Goal: Task Accomplishment & Management: Complete application form

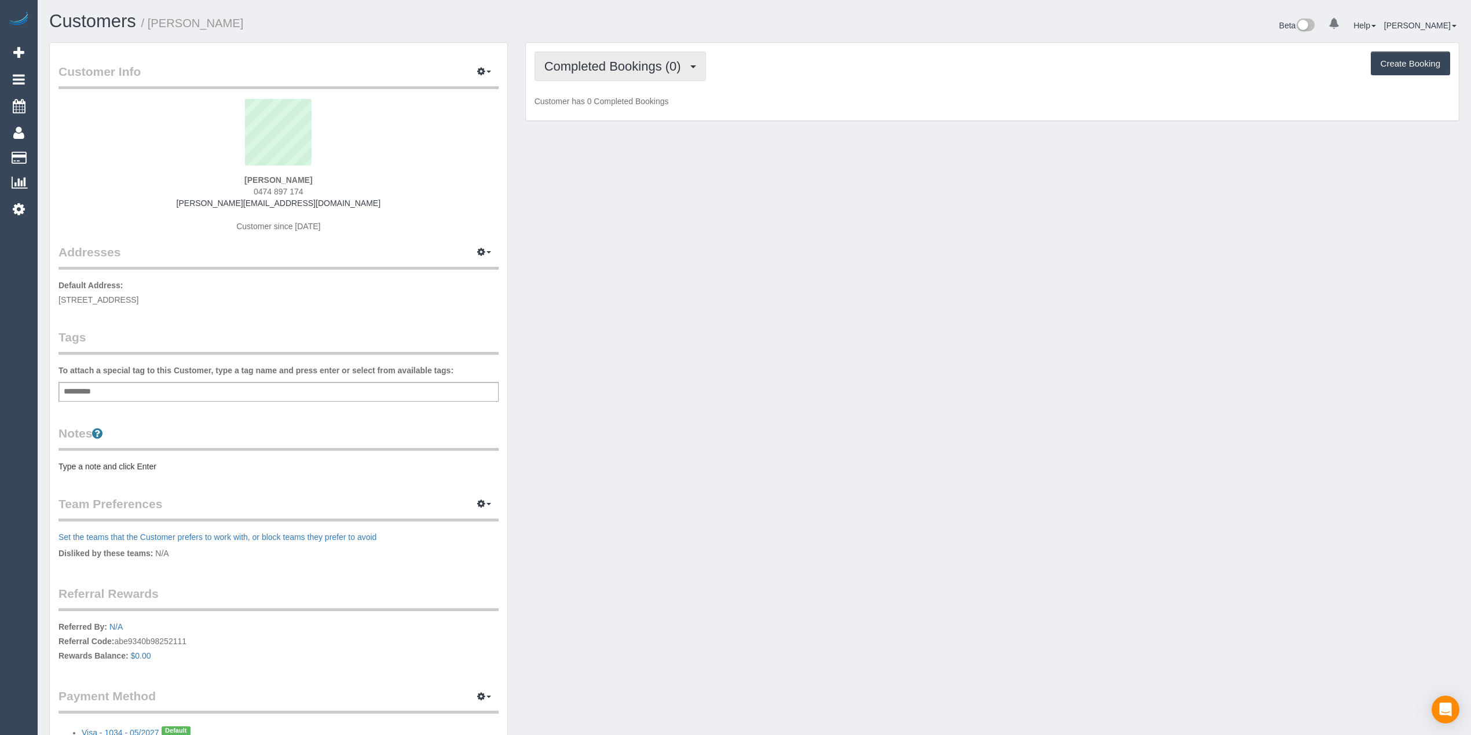
click at [591, 63] on span "Completed Bookings (0)" at bounding box center [615, 66] width 142 height 14
click at [643, 109] on link "Upcoming Bookings (1)" at bounding box center [595, 108] width 120 height 15
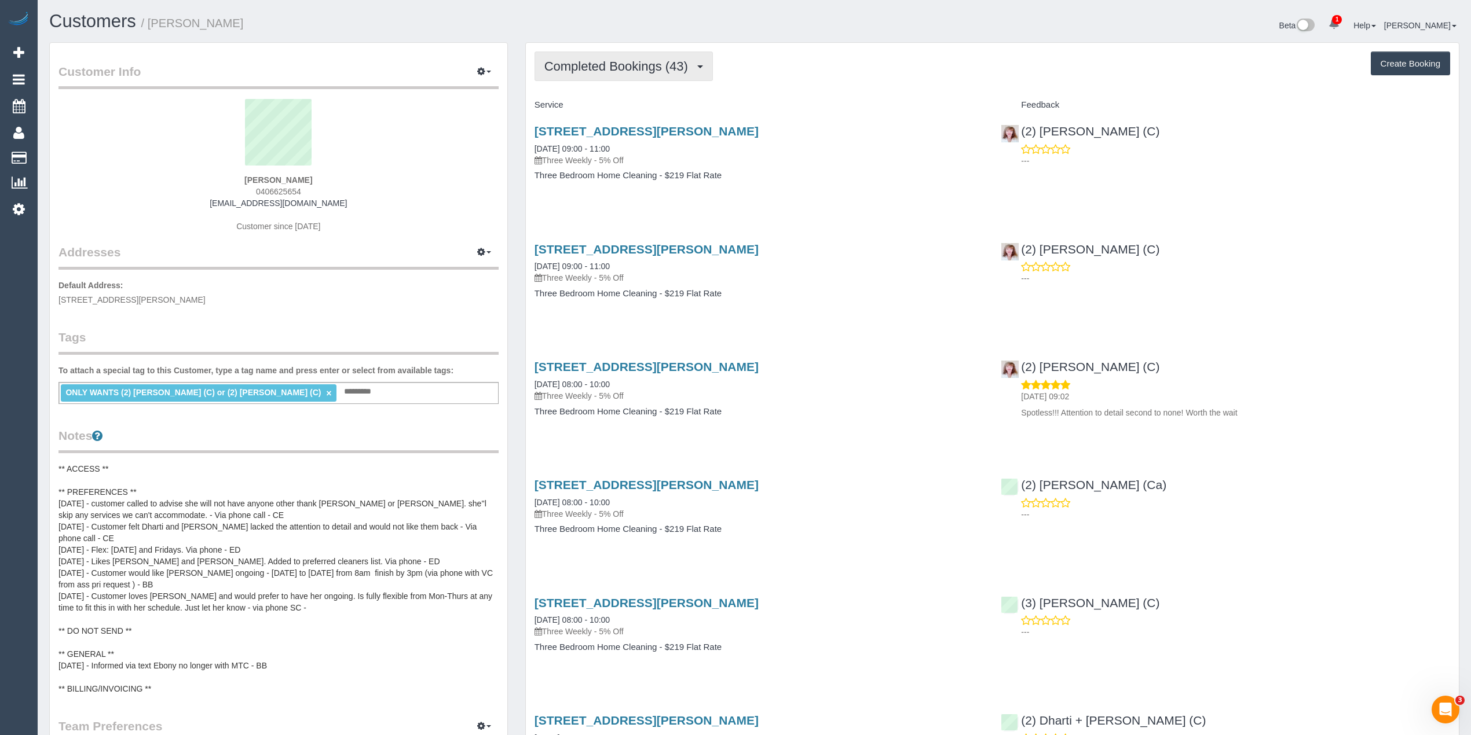
click at [635, 61] on span "Completed Bookings (43)" at bounding box center [618, 66] width 149 height 14
click at [642, 109] on link "Upcoming Bookings (11)" at bounding box center [597, 108] width 125 height 15
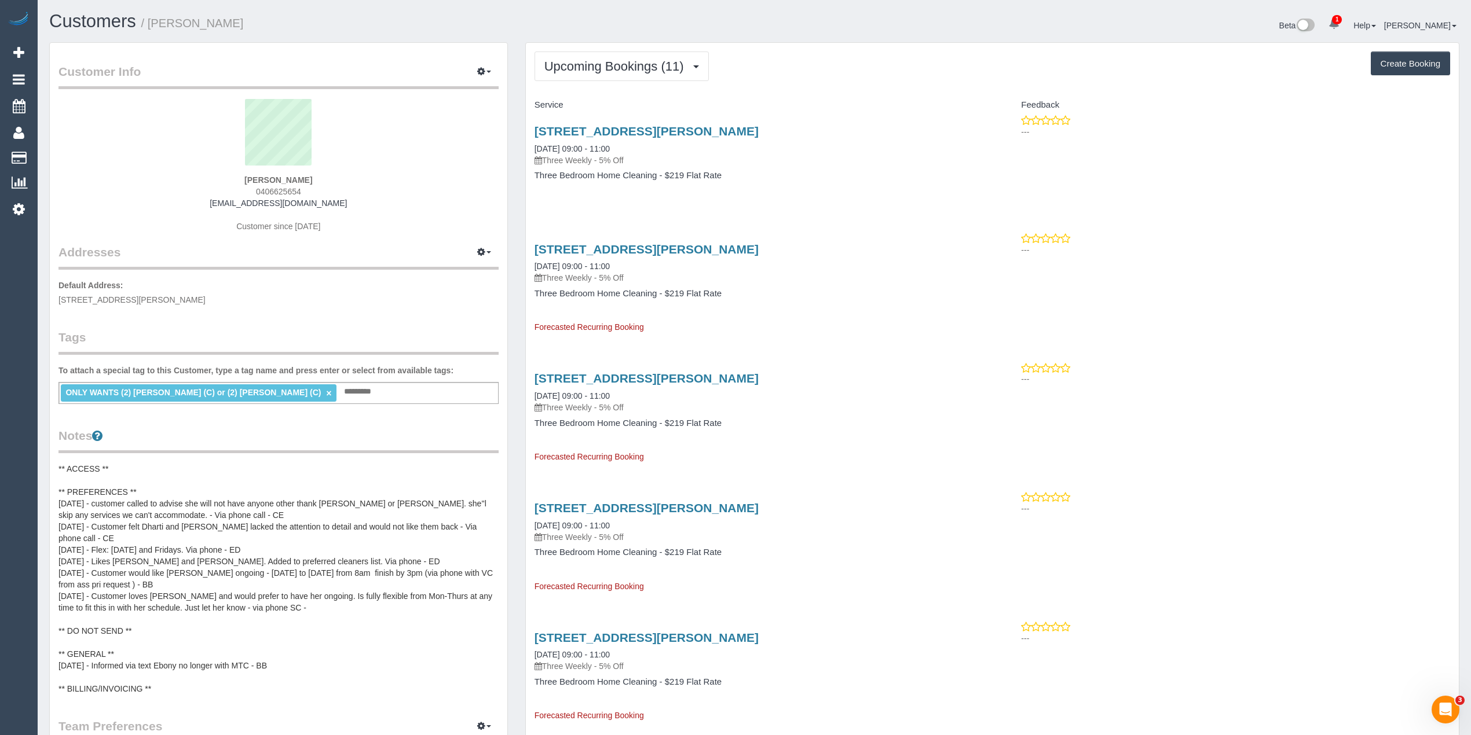
click at [290, 191] on span "0406625654" at bounding box center [278, 191] width 45 height 9
copy span "0406625654"
click at [1410, 71] on button "Create Booking" at bounding box center [1410, 64] width 79 height 24
select select "VIC"
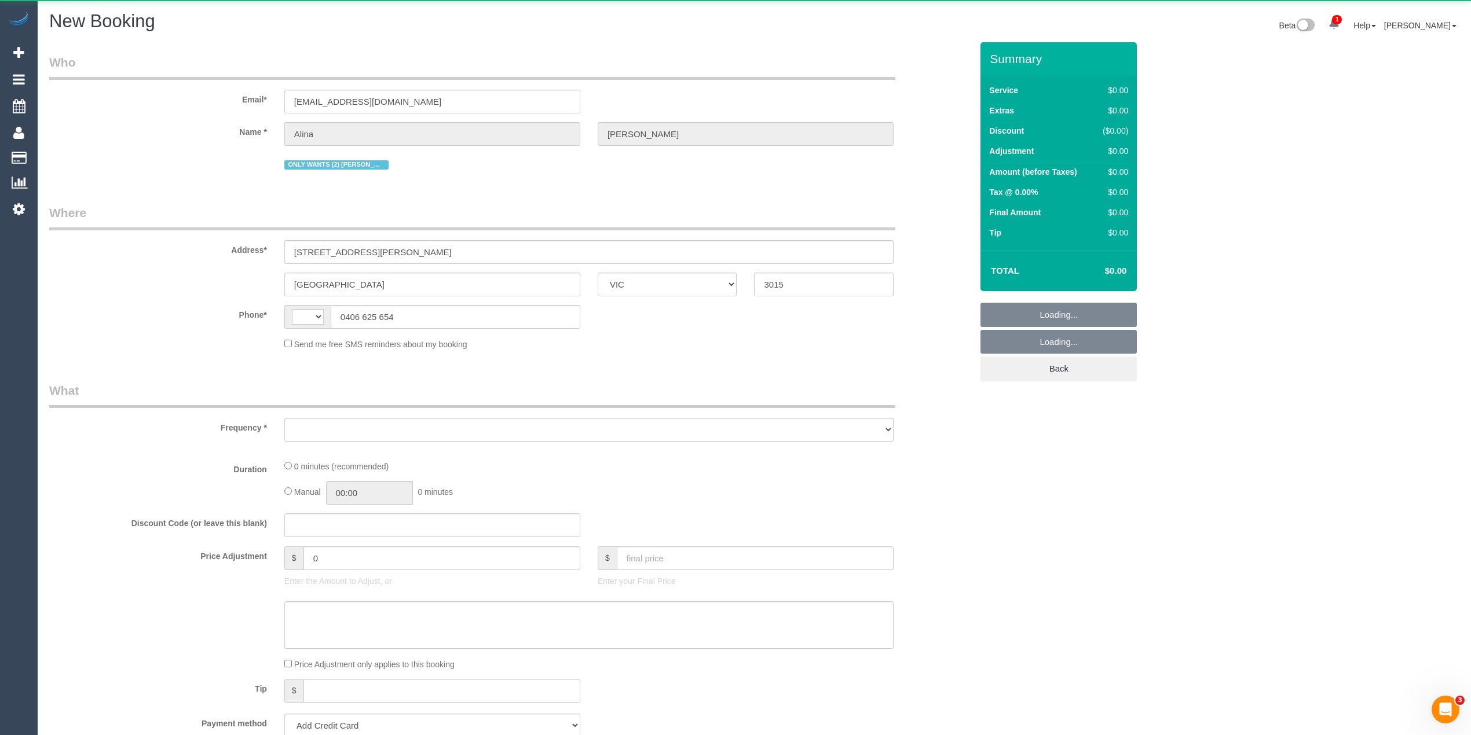
select select "string:stripe-pm_1Lt3fV2GScqysDRVUtw67tKB"
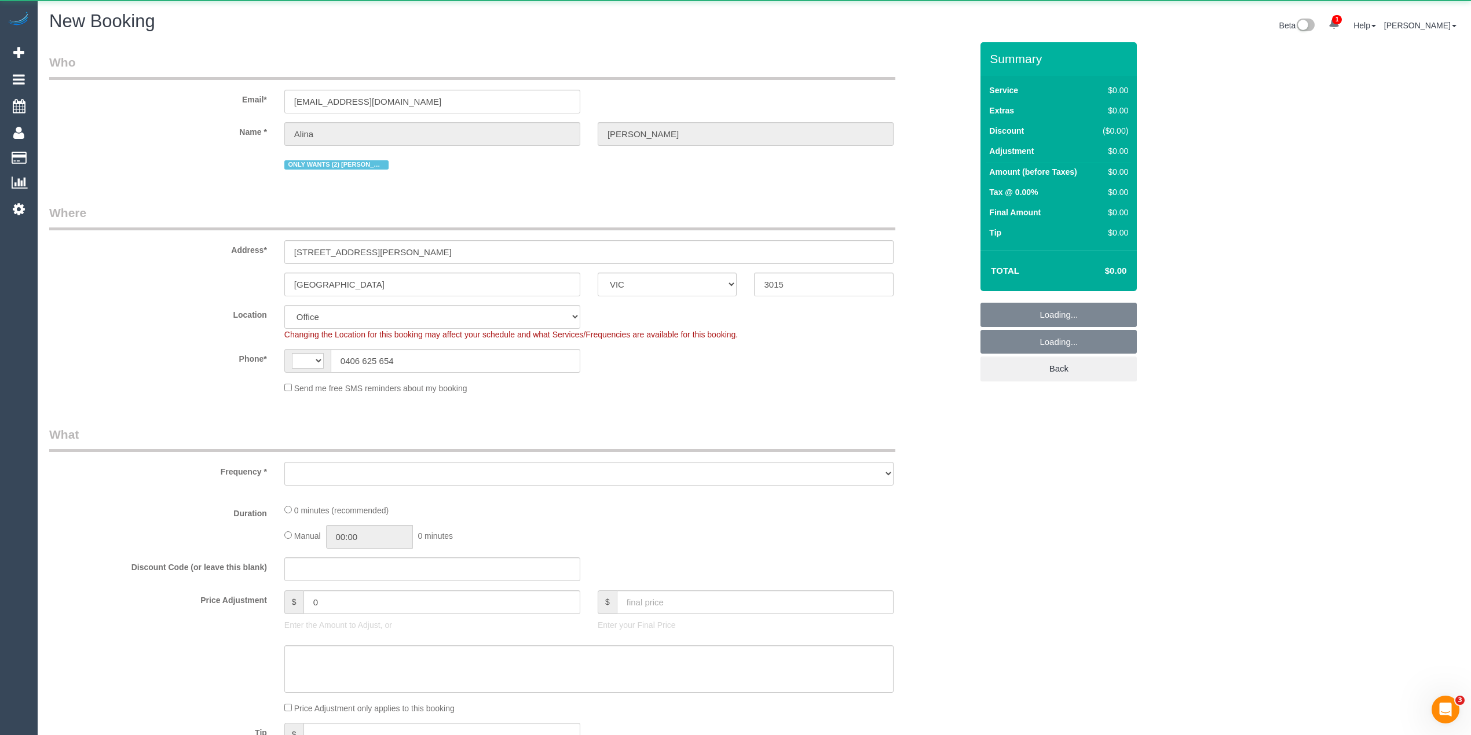
select select "string:AU"
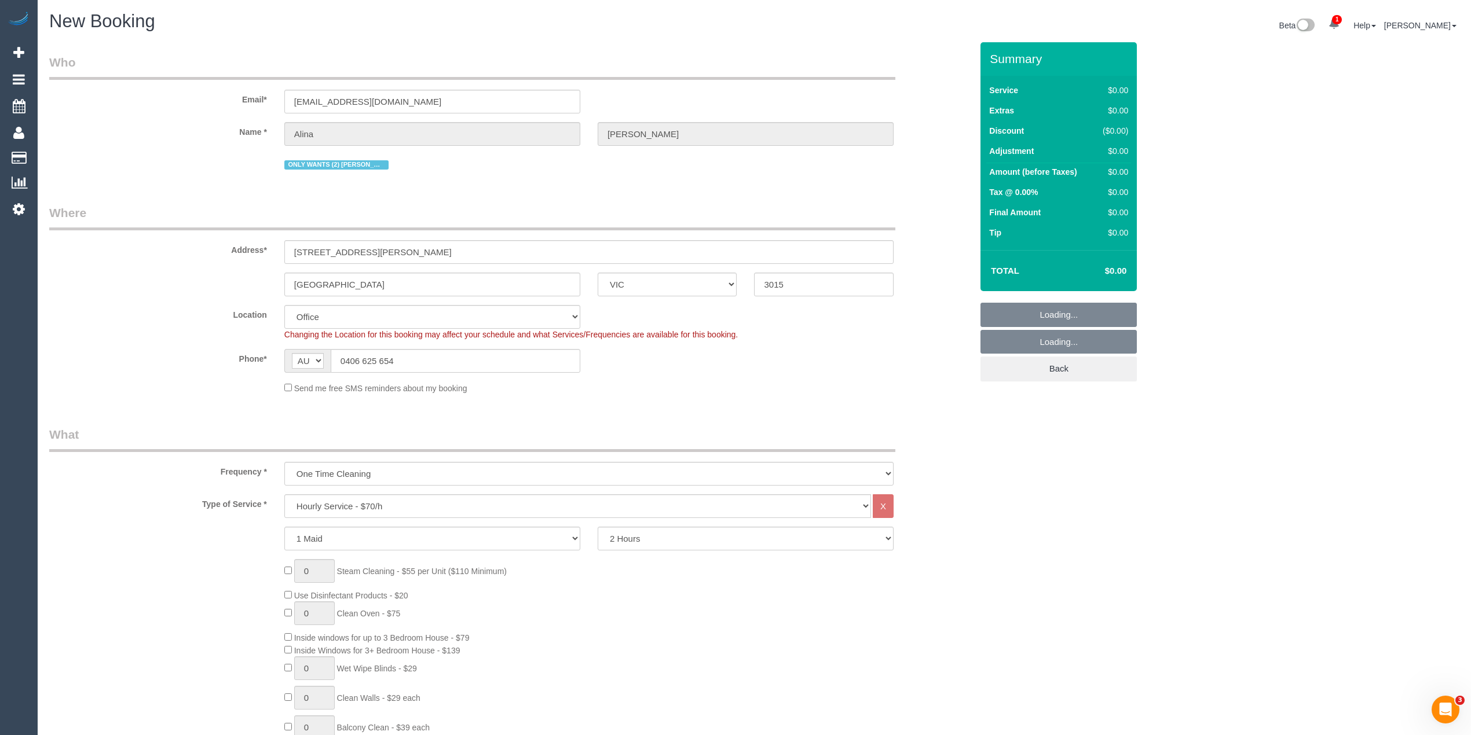
select select "object:3521"
select select "65"
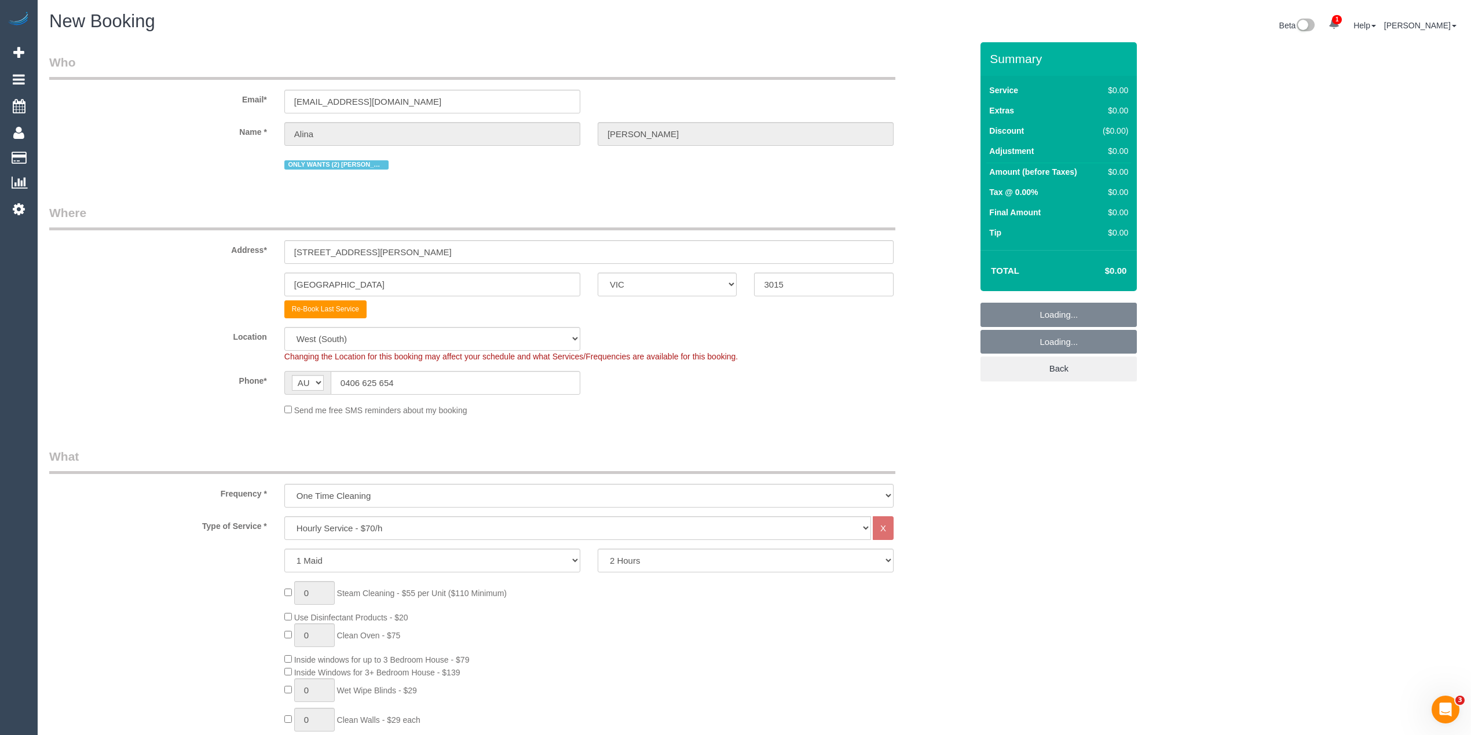
select select "object:3531"
drag, startPoint x: 379, startPoint y: 288, endPoint x: 196, endPoint y: 253, distance: 186.4
click at [196, 253] on sui-booking-address "Address* 3/59 Elizabeth Street Newport ACT NSW NT QLD SA TAS VIC WA 3015 Re-Boo…" at bounding box center [510, 261] width 923 height 114
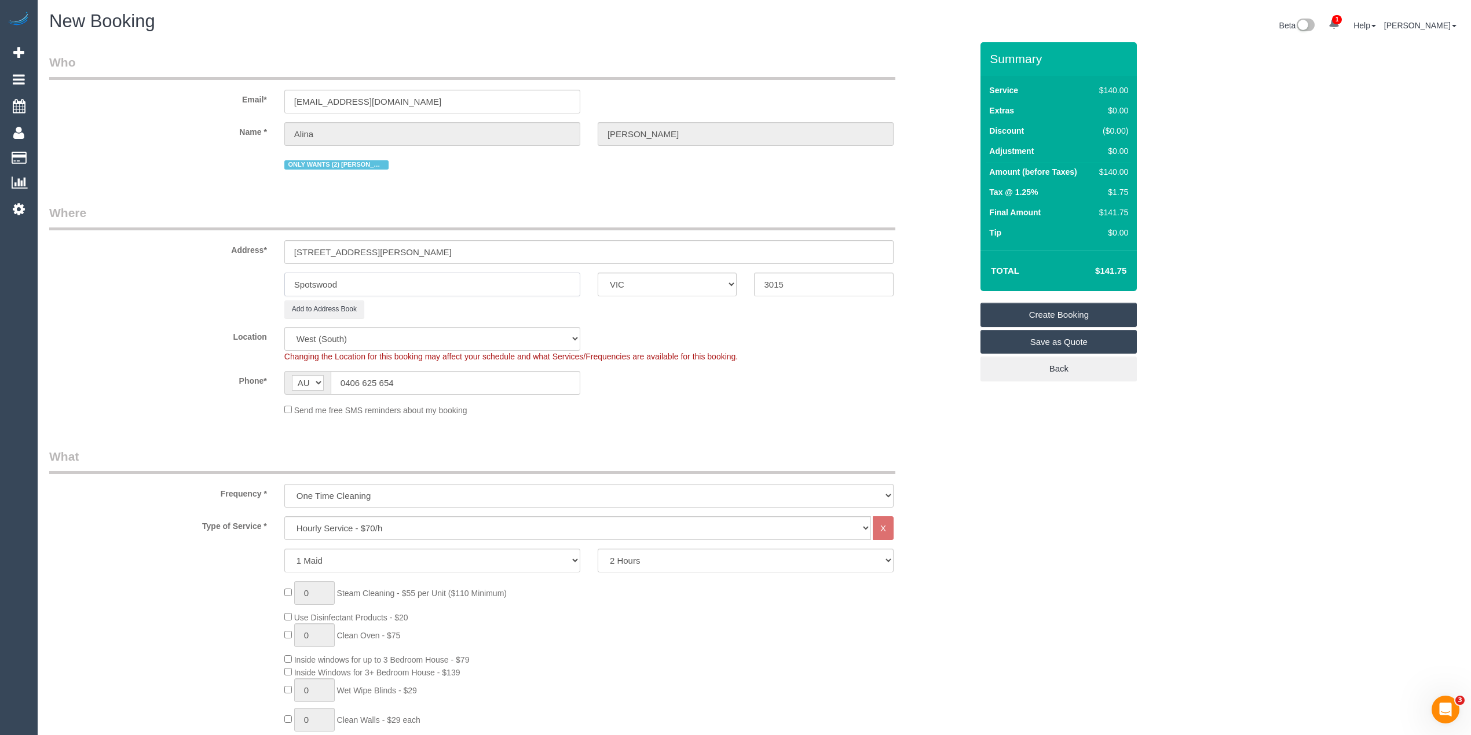
type input "Spotswood"
drag, startPoint x: 769, startPoint y: 286, endPoint x: 733, endPoint y: 276, distance: 37.2
click at [733, 276] on div "Spotswood ACT NSW NT QLD SA TAS VIC WA 3015" at bounding box center [511, 285] width 940 height 24
click at [455, 253] on input "3/59 Elizabeth Street" at bounding box center [588, 252] width 609 height 24
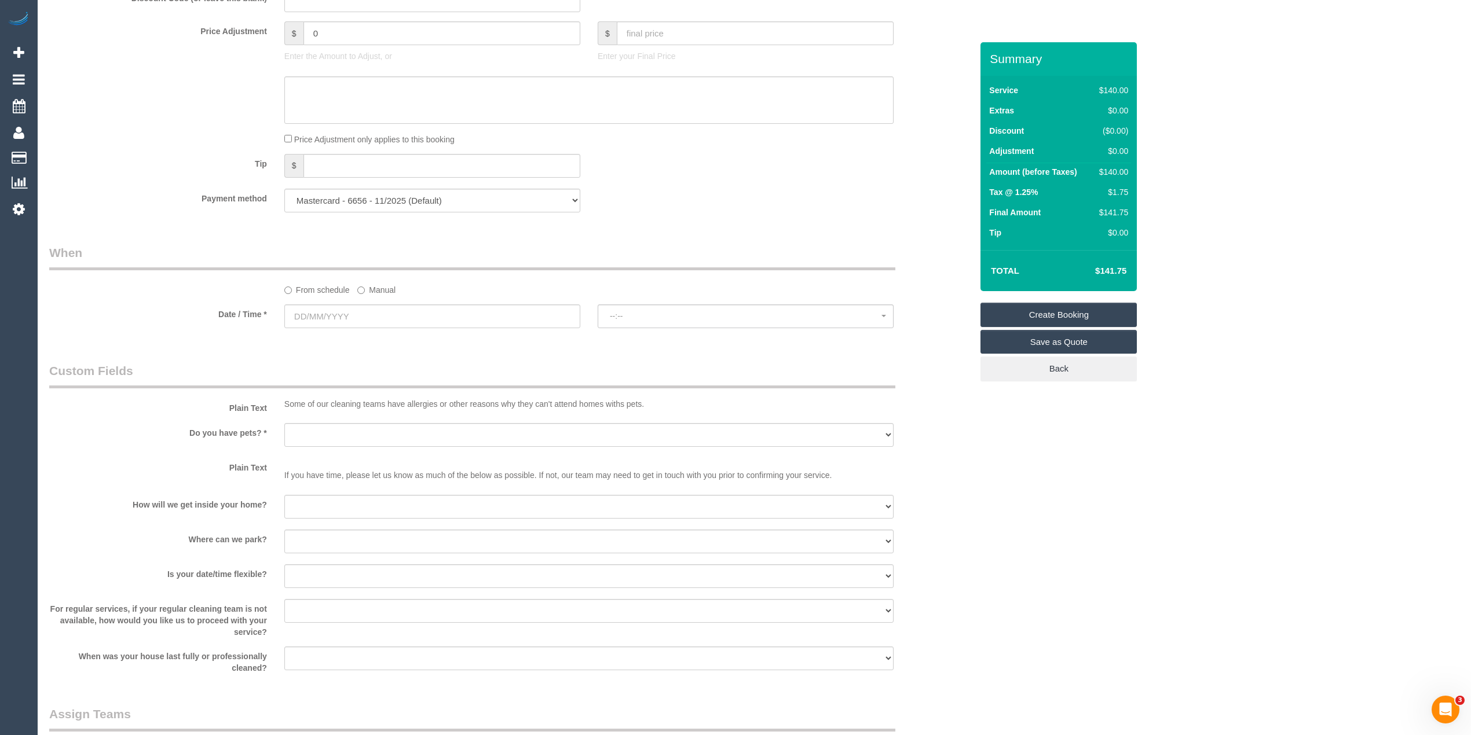
scroll to position [1081, 0]
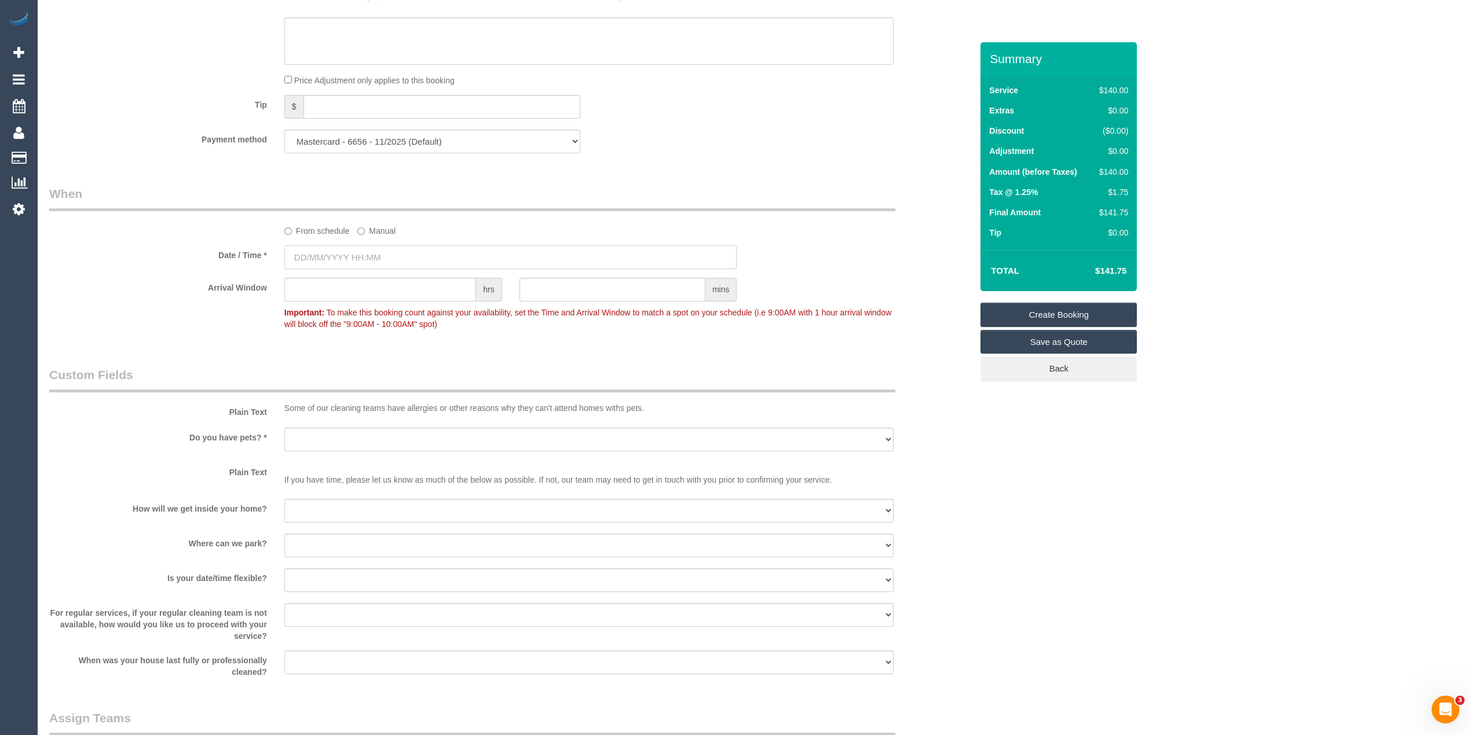
click at [354, 248] on input "text" at bounding box center [510, 258] width 453 height 24
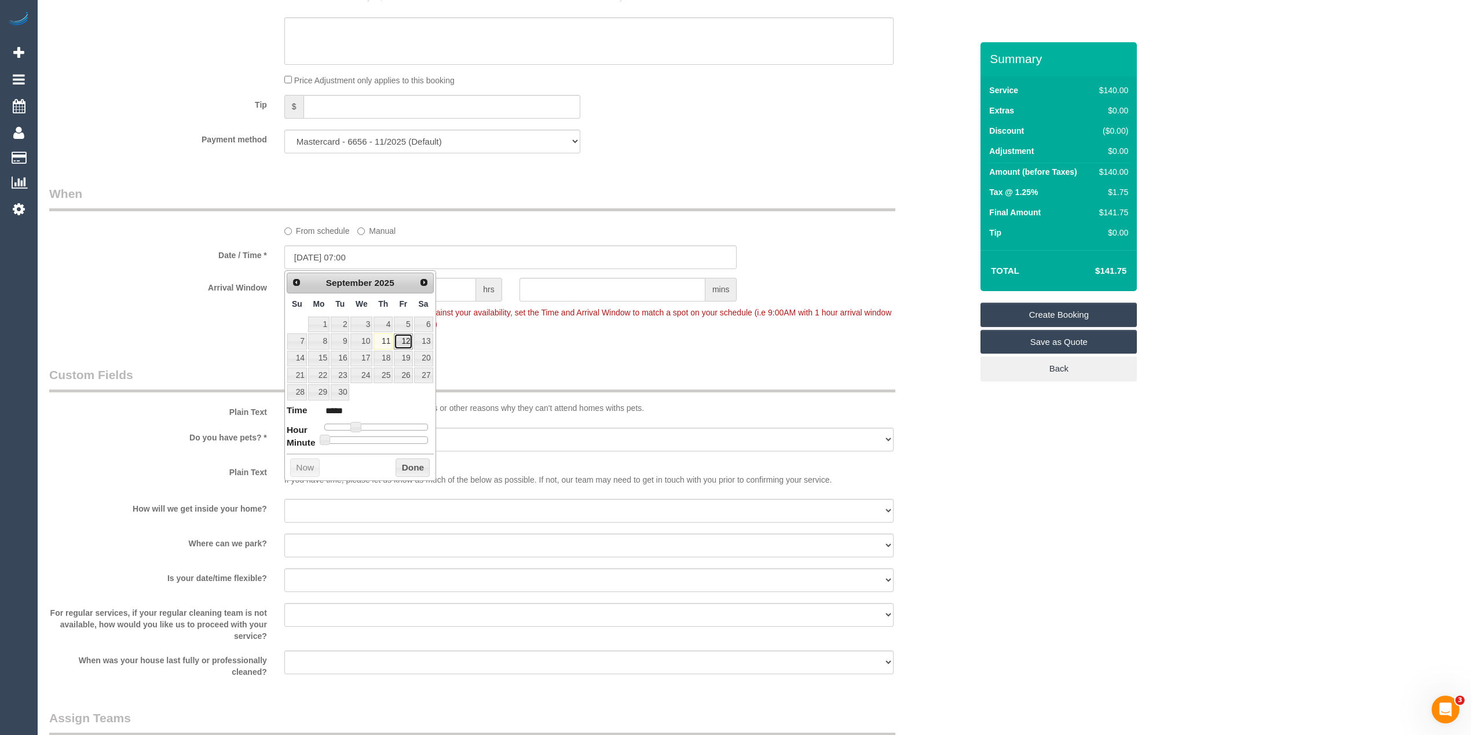
click at [404, 344] on link "12" at bounding box center [403, 342] width 19 height 16
type input "12/09/2025 07:00"
click at [1147, 471] on div "Who Email* alinamolnar@icloud.com Name * Alina Molnar ONLY WANTS (2) Angelica R…" at bounding box center [754, 114] width 1410 height 2305
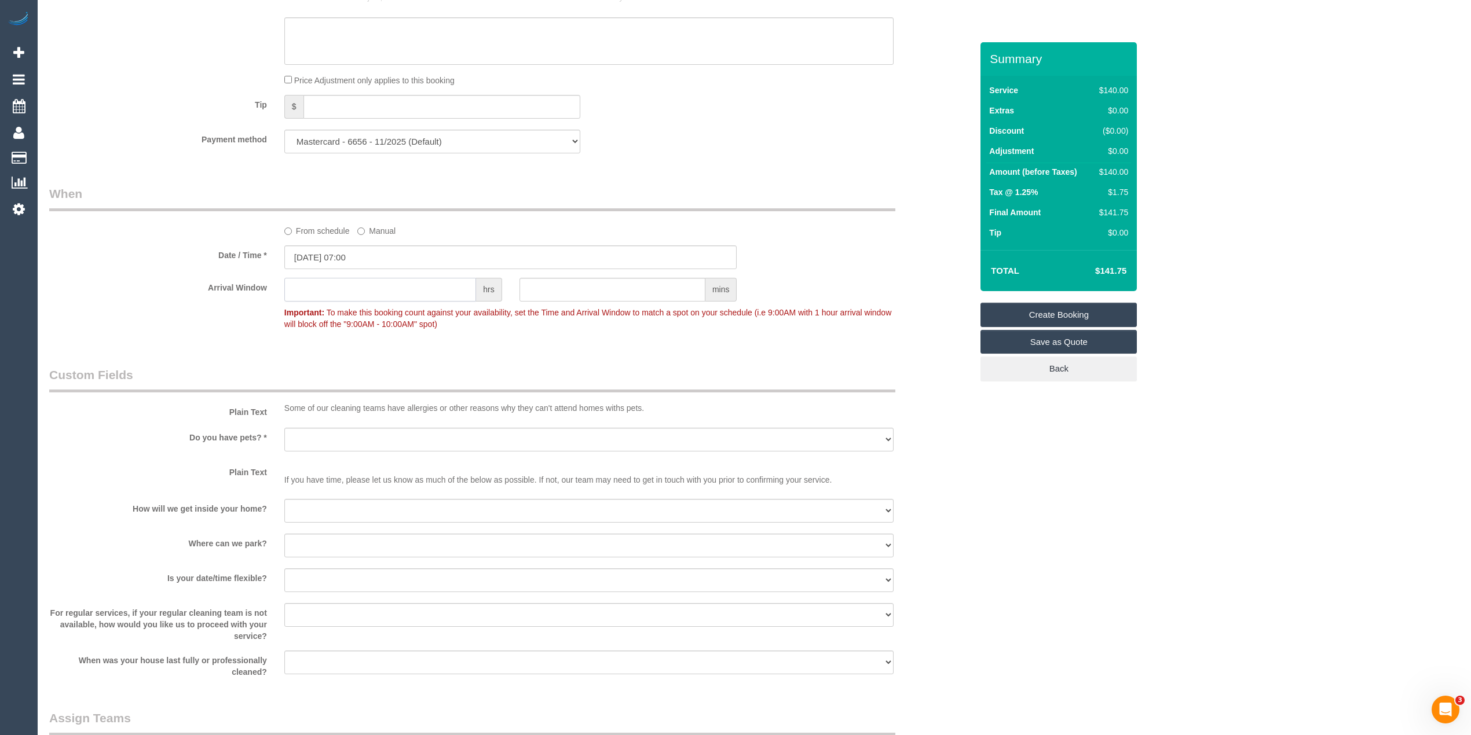
click at [401, 283] on input "text" at bounding box center [380, 290] width 192 height 24
type input "1"
click at [144, 281] on label "Arrival Window" at bounding box center [158, 286] width 235 height 16
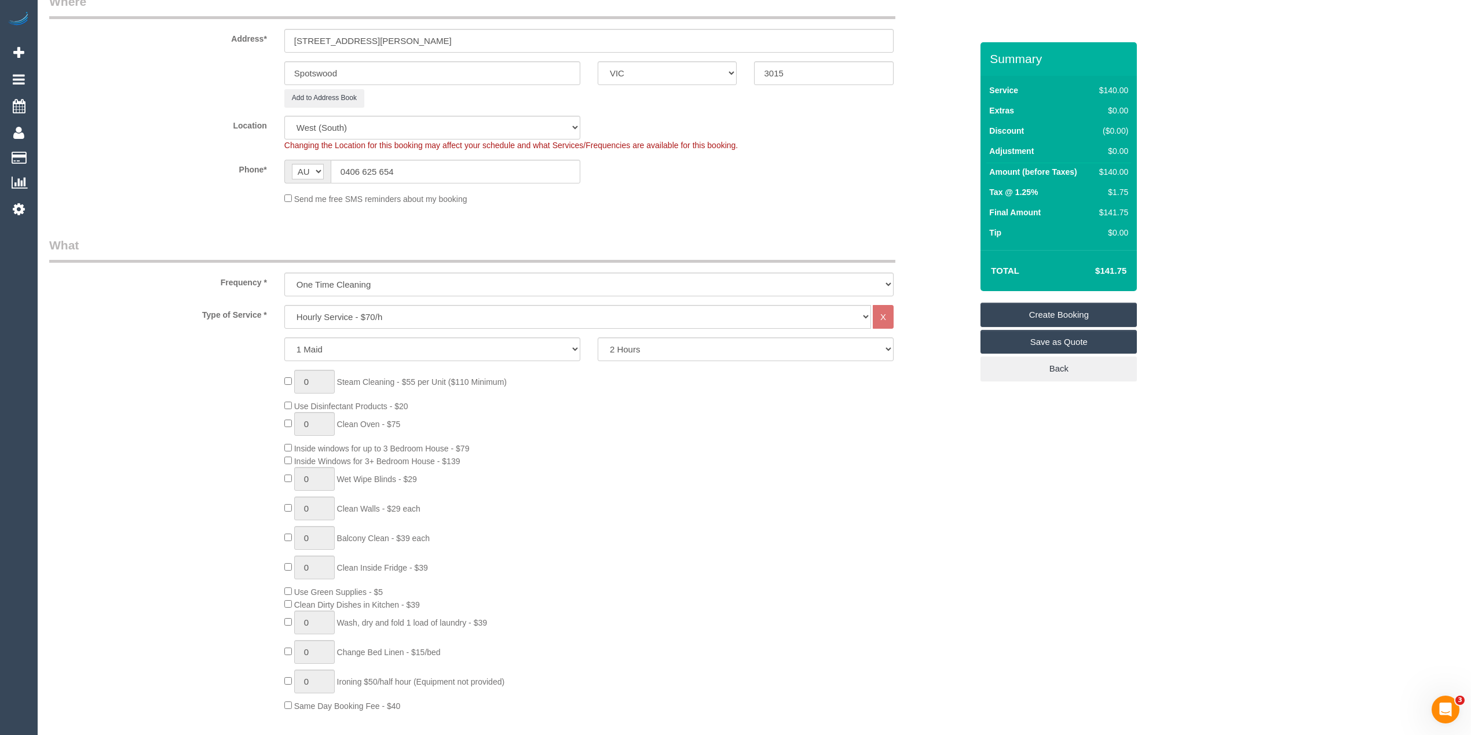
scroll to position [0, 0]
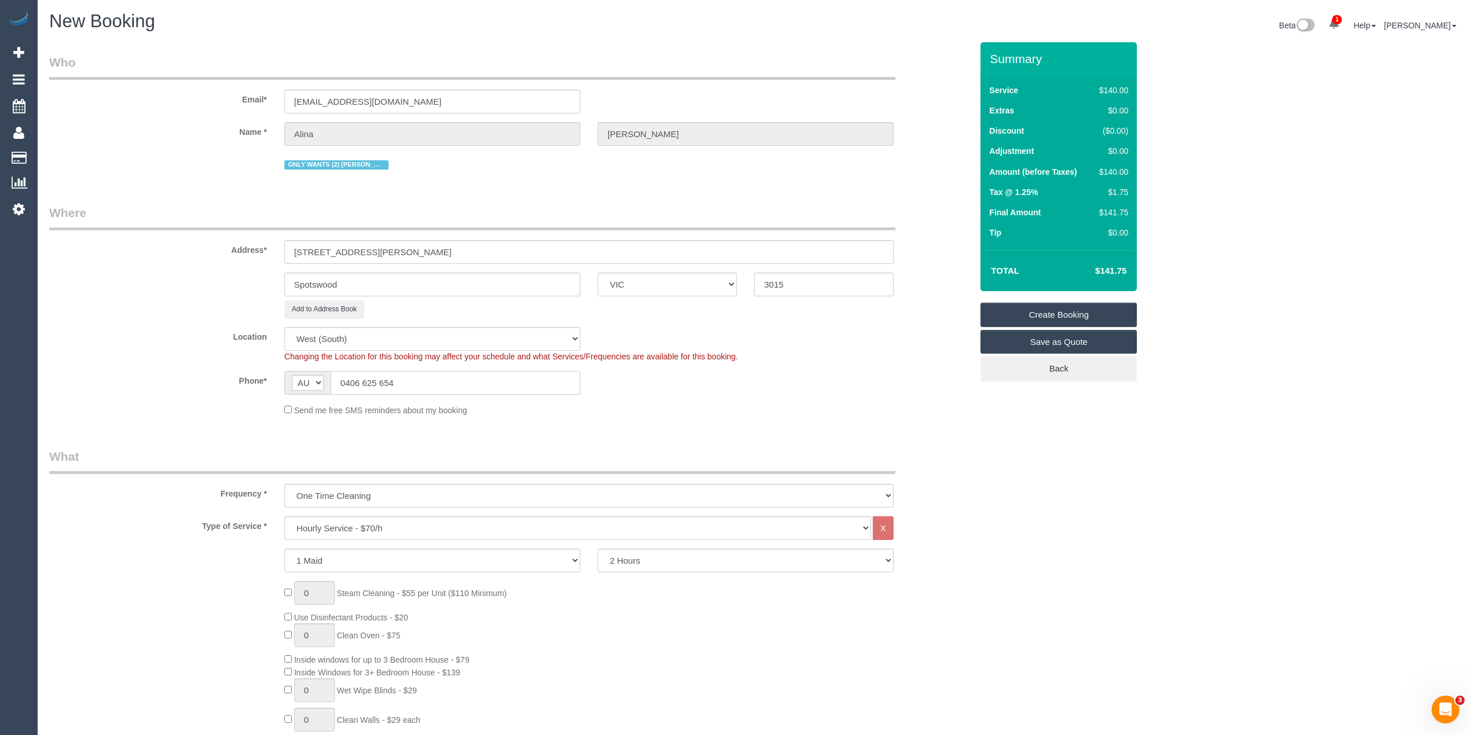
drag, startPoint x: 438, startPoint y: 380, endPoint x: 339, endPoint y: 378, distance: 99.0
click at [339, 378] on input "0406 625 654" at bounding box center [456, 383] width 250 height 24
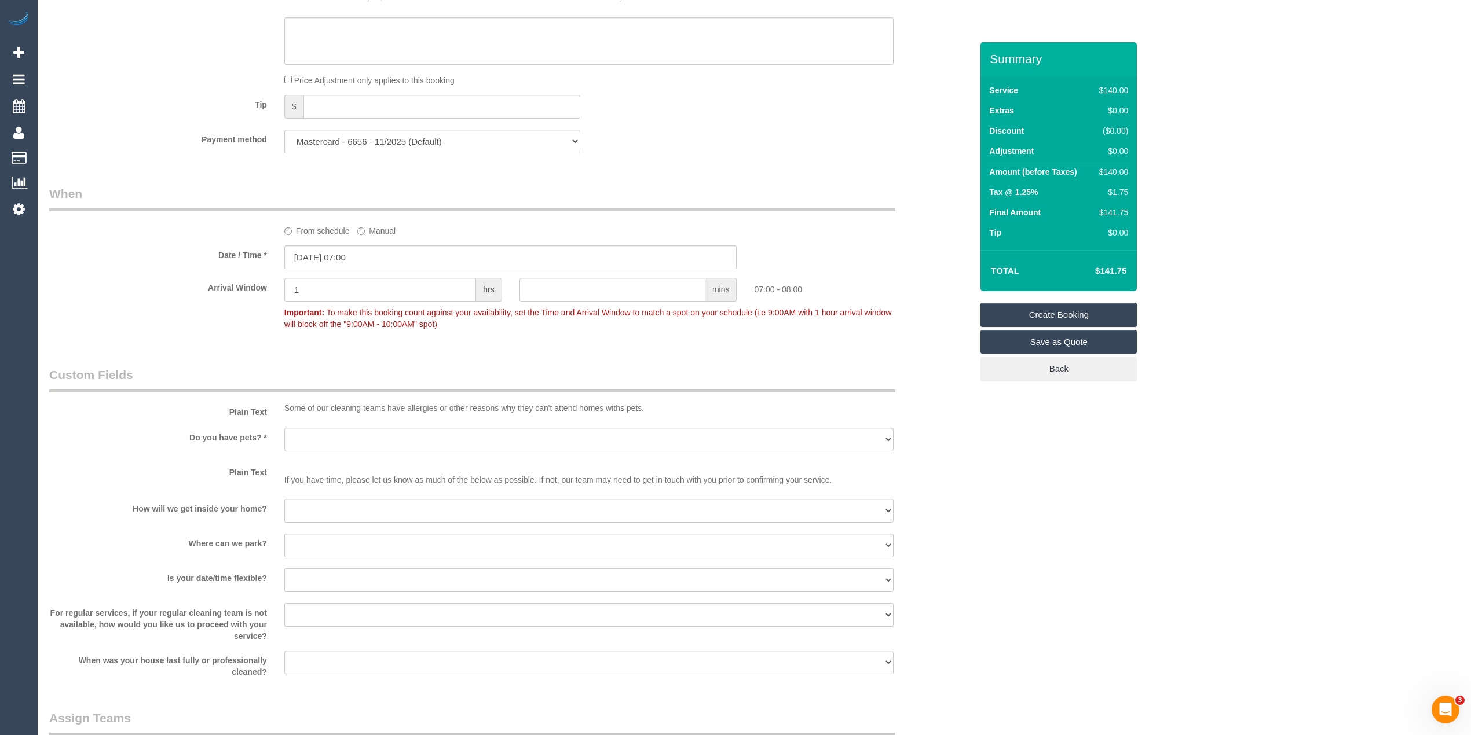
scroll to position [1622, 0]
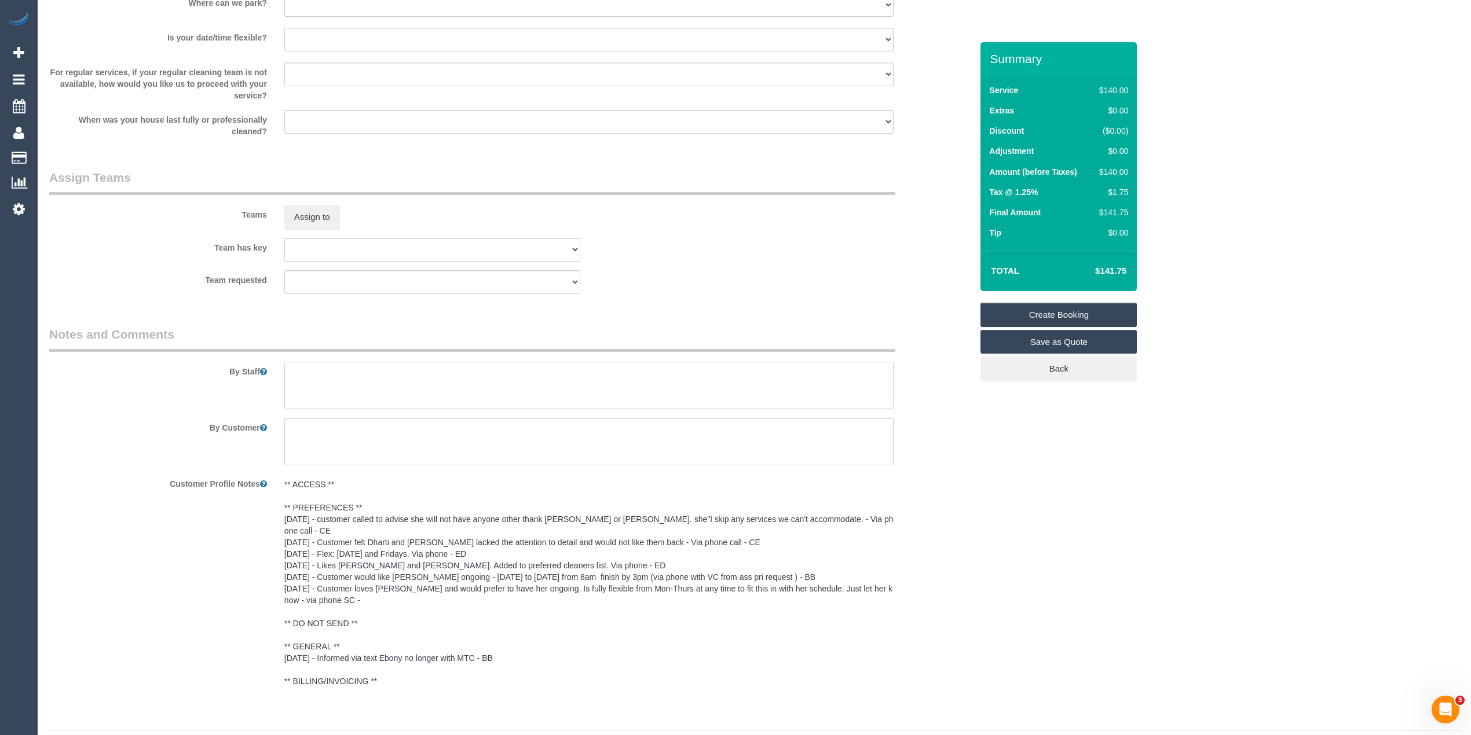
click at [365, 374] on textarea at bounding box center [588, 385] width 609 height 47
paste textarea "0406 625 654"
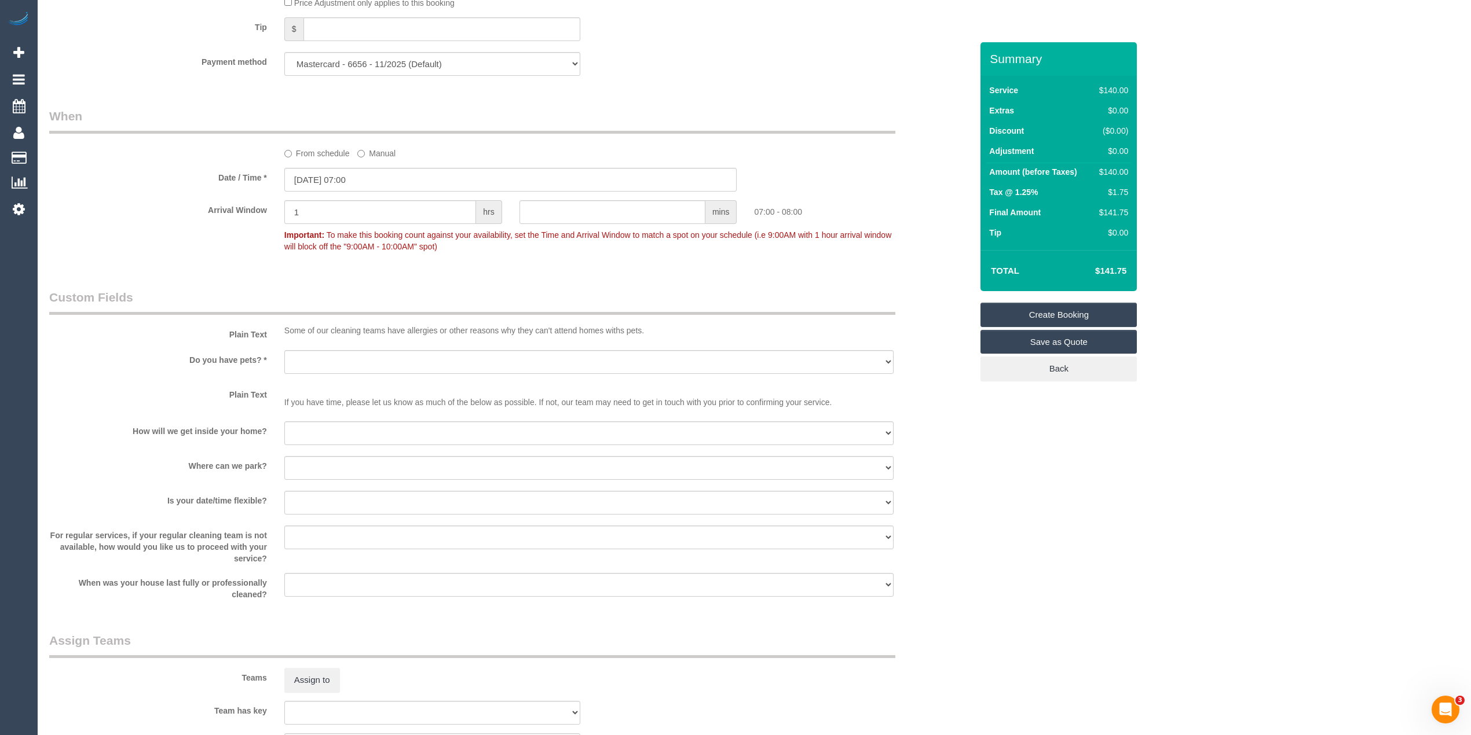
scroll to position [1081, 0]
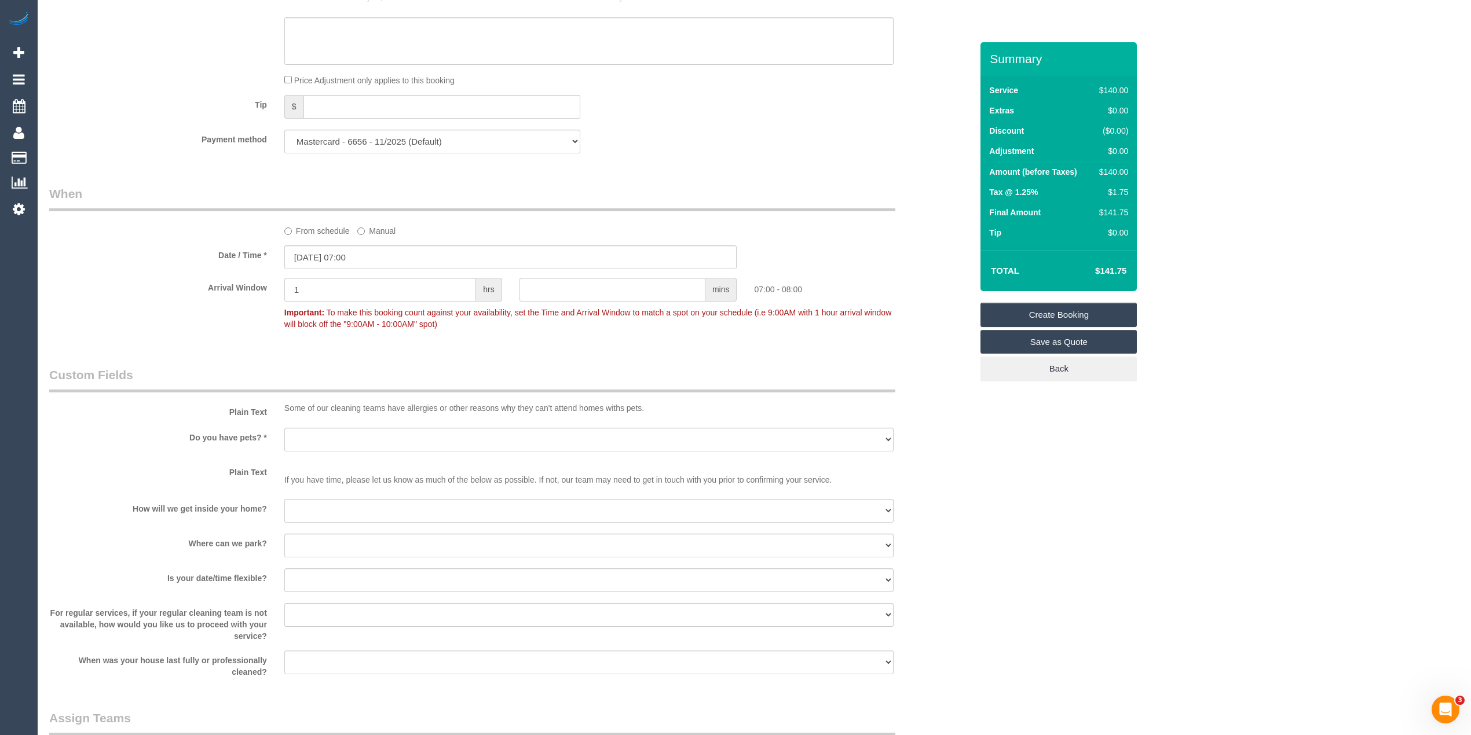
type textarea "Please text when you are on the way - 0406625654"
click at [321, 431] on select "Yes - Cats Yes - Dogs No pets Yes - Dogs and Cats Yes - Other" at bounding box center [588, 440] width 609 height 24
select select "number:28"
click at [284, 428] on select "Yes - Cats Yes - Dogs No pets Yes - Dogs and Cats Yes - Other" at bounding box center [588, 440] width 609 height 24
click at [337, 506] on select "I will be home Key will be left (please provide details below) Lock box/Access …" at bounding box center [588, 511] width 609 height 24
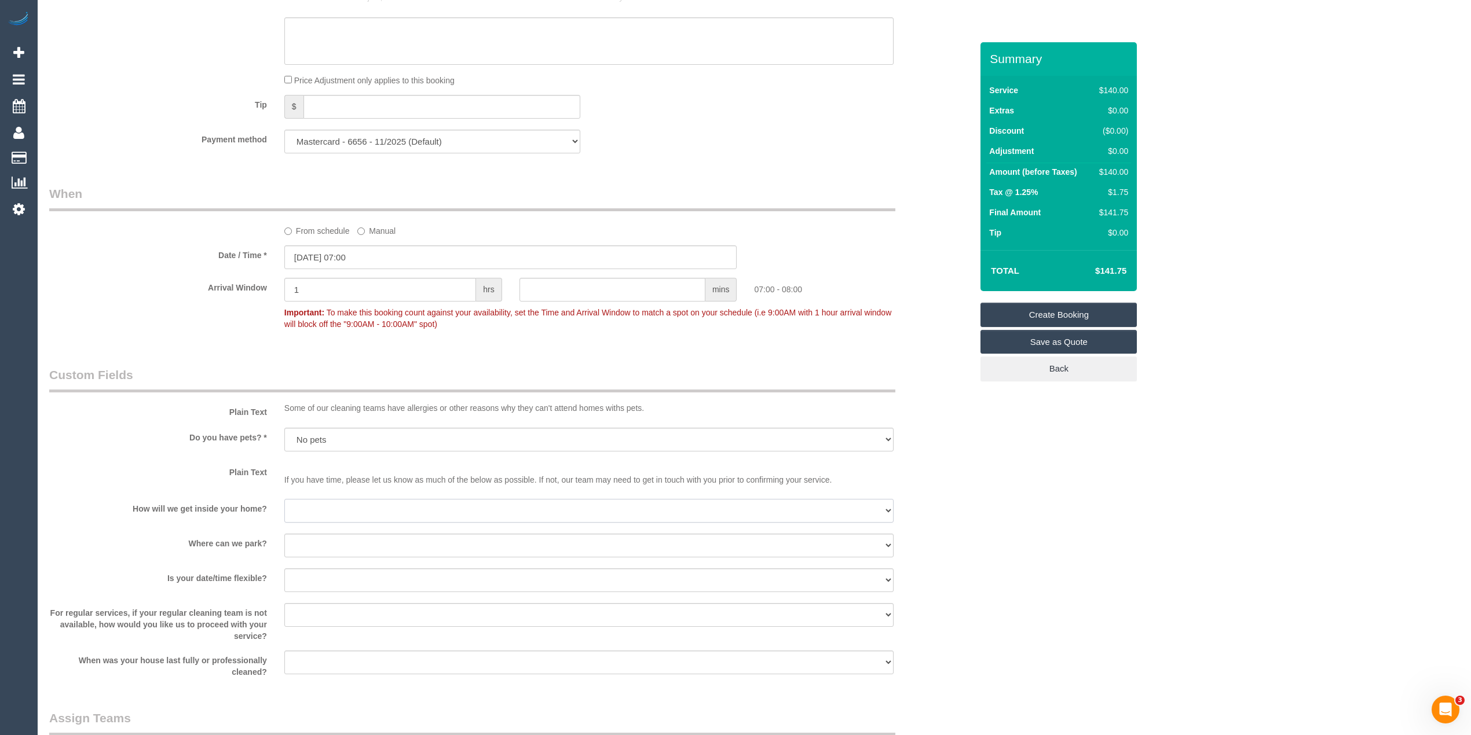
select select "number:14"
click at [284, 499] on select "I will be home Key will be left (please provide details below) Lock box/Access …" at bounding box center [588, 511] width 609 height 24
click at [328, 528] on sui-booking-custom-fields "Plain Text Some of our cleaning teams have allergies or other reasons why they …" at bounding box center [510, 523] width 923 height 312
click at [339, 547] on select "I will provide parking on-site Free street parking Paid street parking (cost wi…" at bounding box center [588, 546] width 609 height 24
click at [1157, 498] on div "Who Email* alinamolnar@icloud.com Name * Alina Molnar ONLY WANTS (2) Angelica R…" at bounding box center [754, 114] width 1410 height 2305
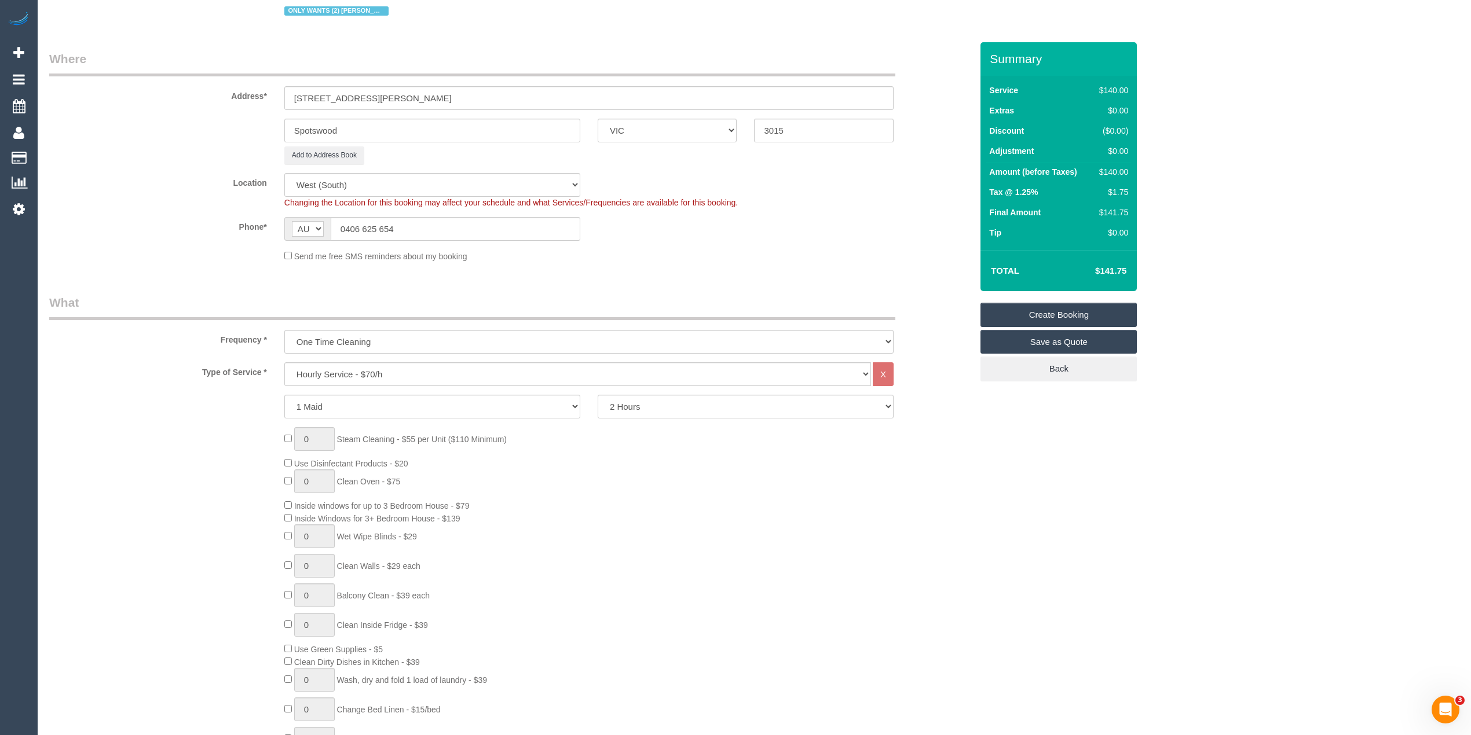
scroll to position [0, 0]
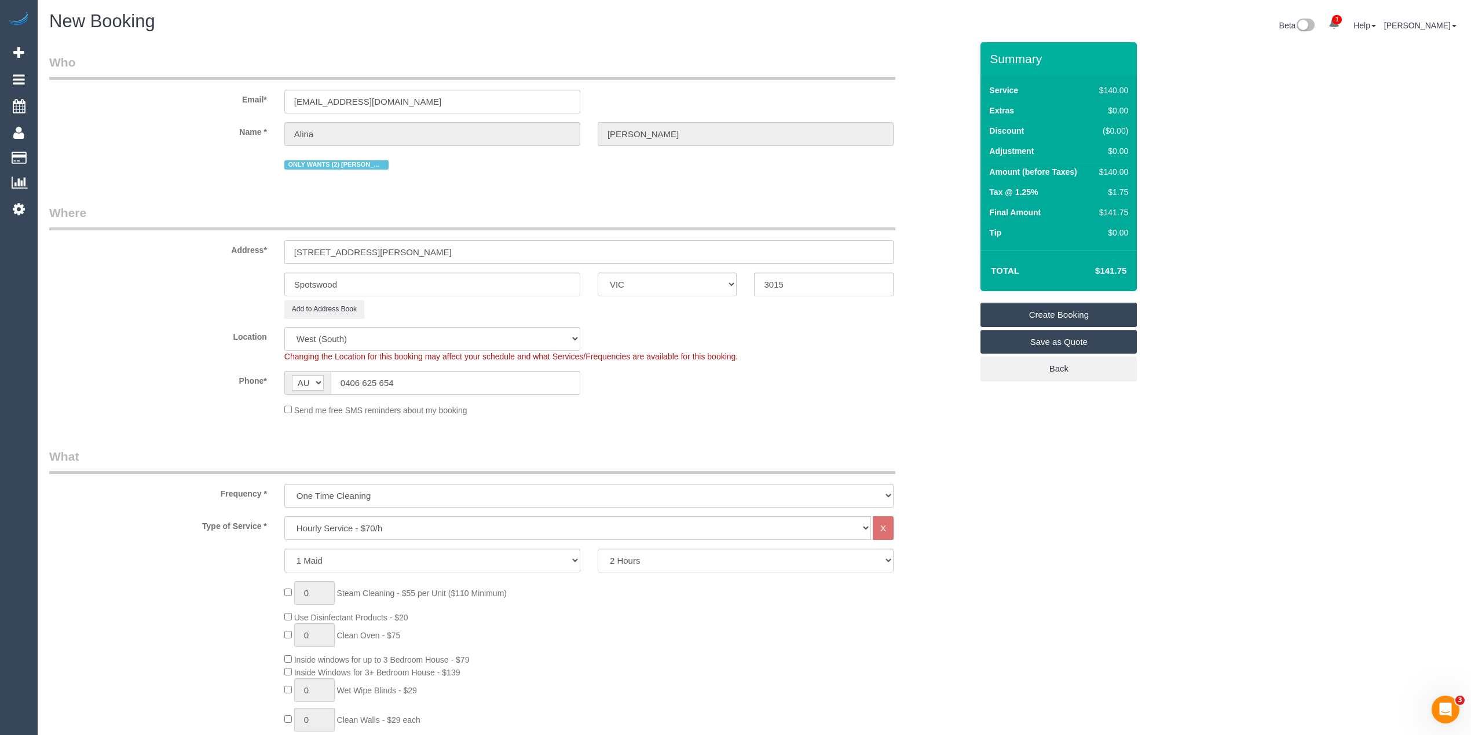
drag, startPoint x: 451, startPoint y: 255, endPoint x: 160, endPoint y: 260, distance: 290.8
click at [160, 260] on div "Address* 3/59 Elizabeth Street" at bounding box center [511, 234] width 940 height 60
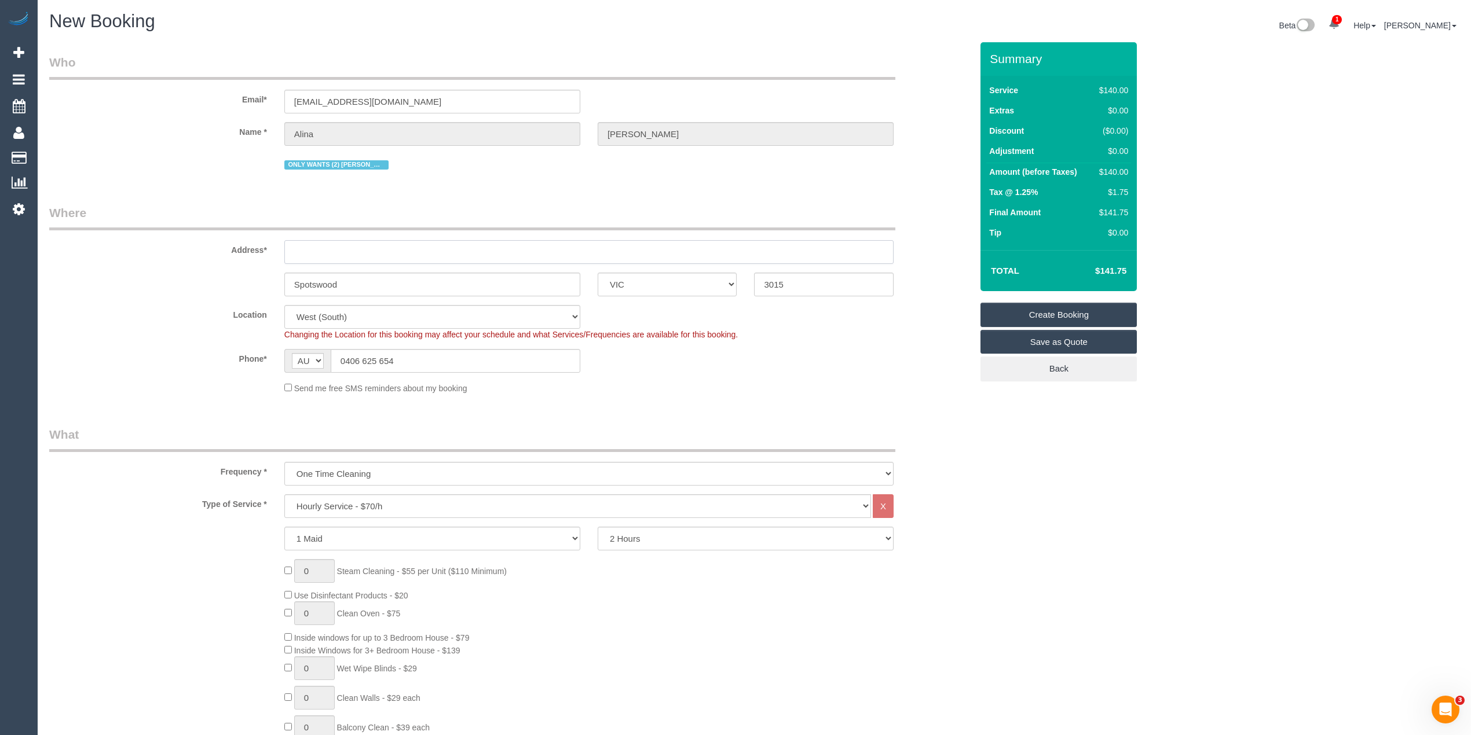
click at [314, 246] on input "text" at bounding box center [588, 252] width 609 height 24
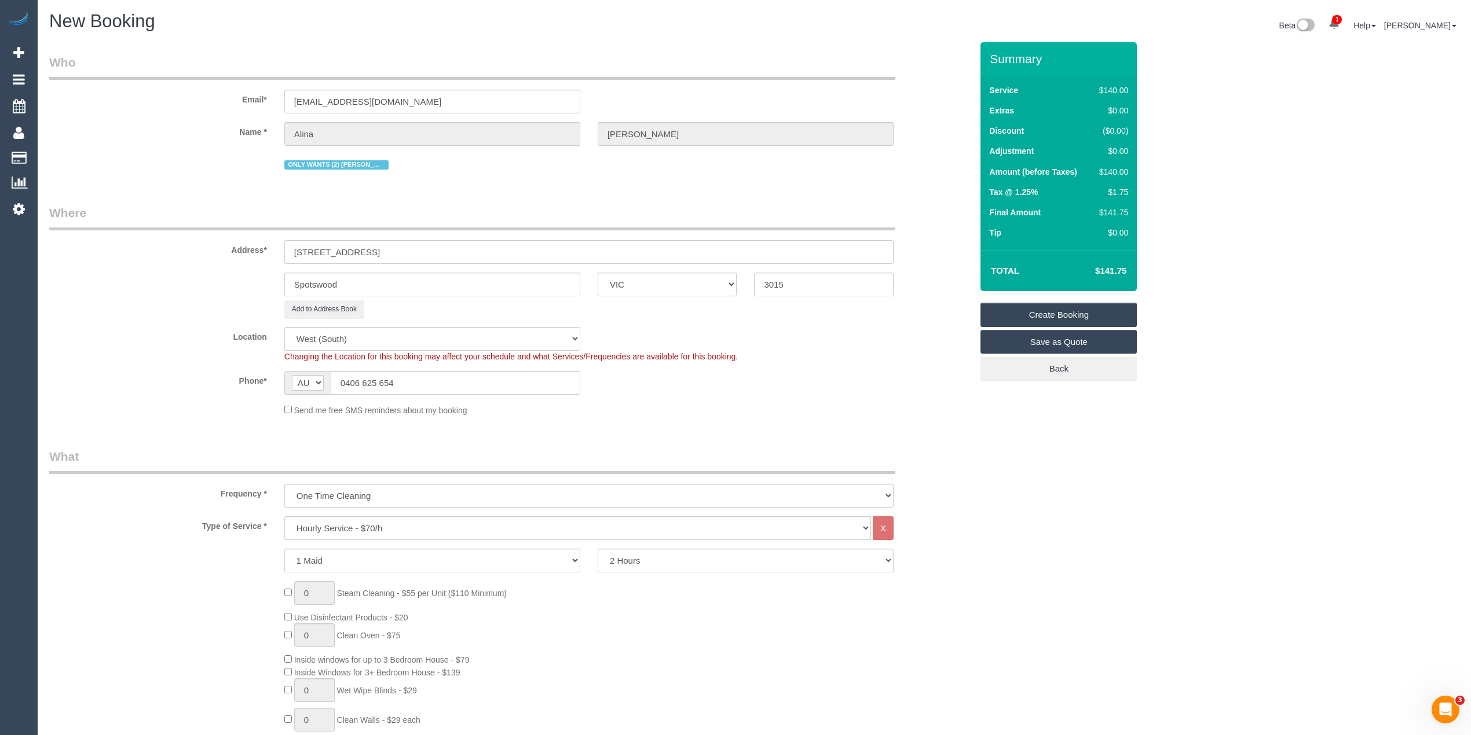
type input "617 Melbourne Road"
click at [147, 334] on label "Location" at bounding box center [158, 335] width 235 height 16
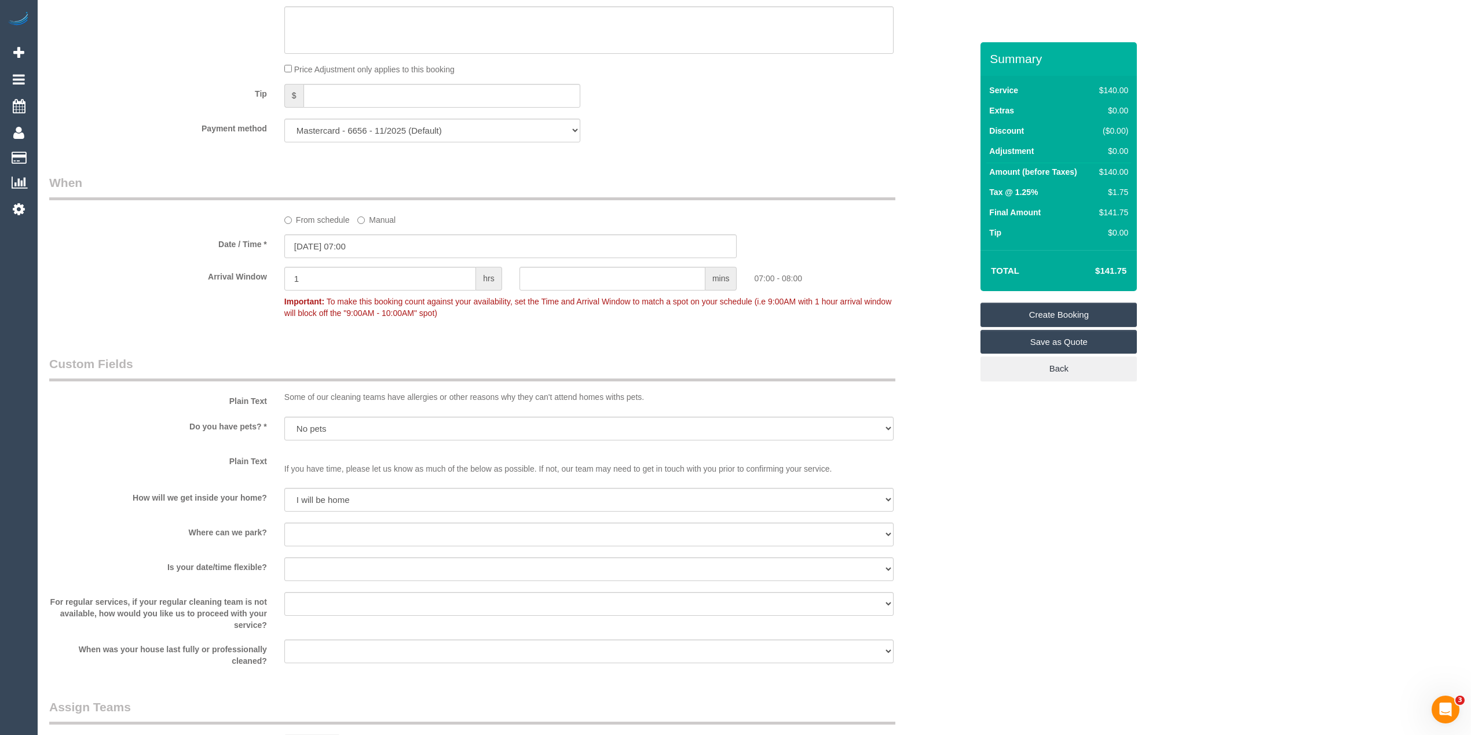
scroll to position [1390, 0]
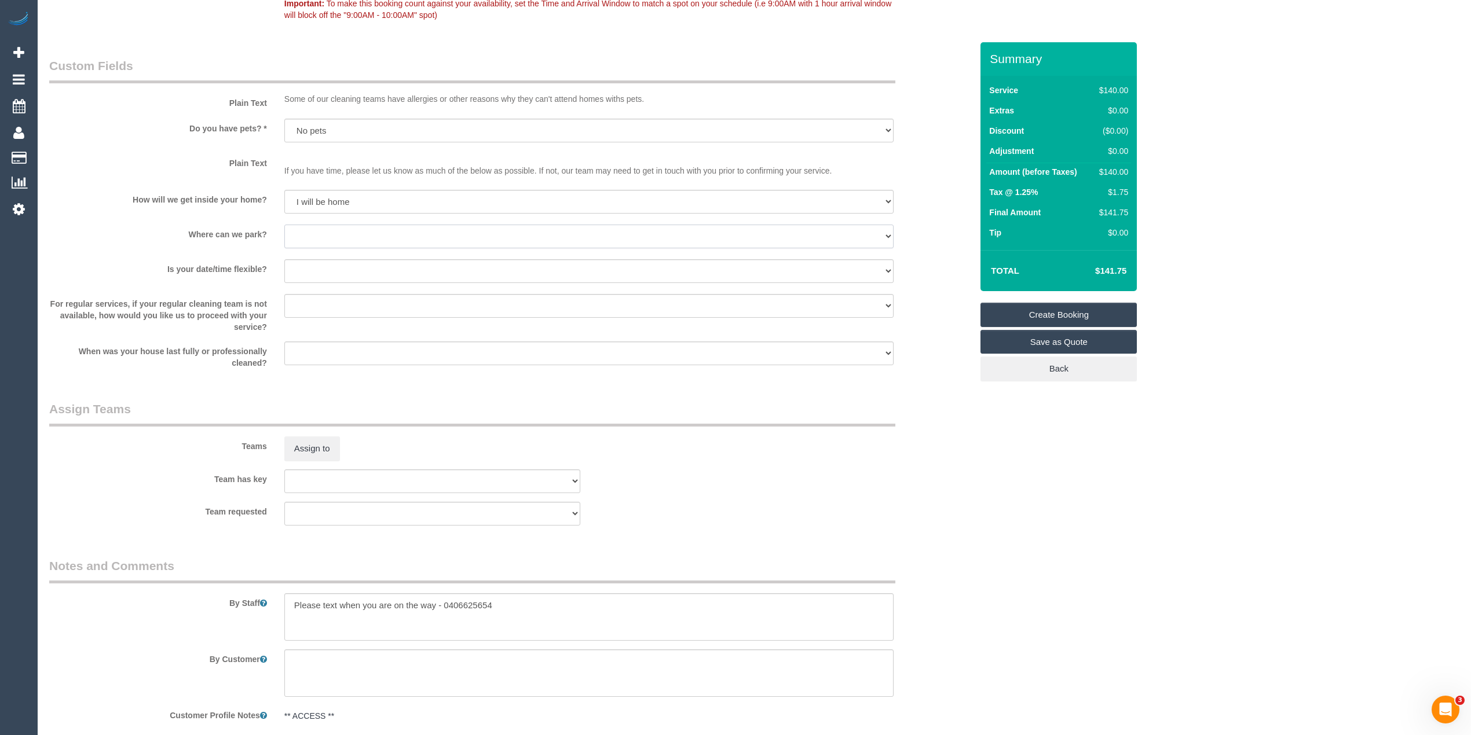
click at [314, 239] on select "I will provide parking on-site Free street parking Paid street parking (cost wi…" at bounding box center [588, 237] width 609 height 24
select select "number:18"
click at [284, 225] on select "I will provide parking on-site Free street parking Paid street parking (cost wi…" at bounding box center [588, 237] width 609 height 24
click at [510, 612] on textarea at bounding box center [588, 617] width 609 height 47
type textarea "Please text when you are on the way - 0406625654. She will provide access & par…"
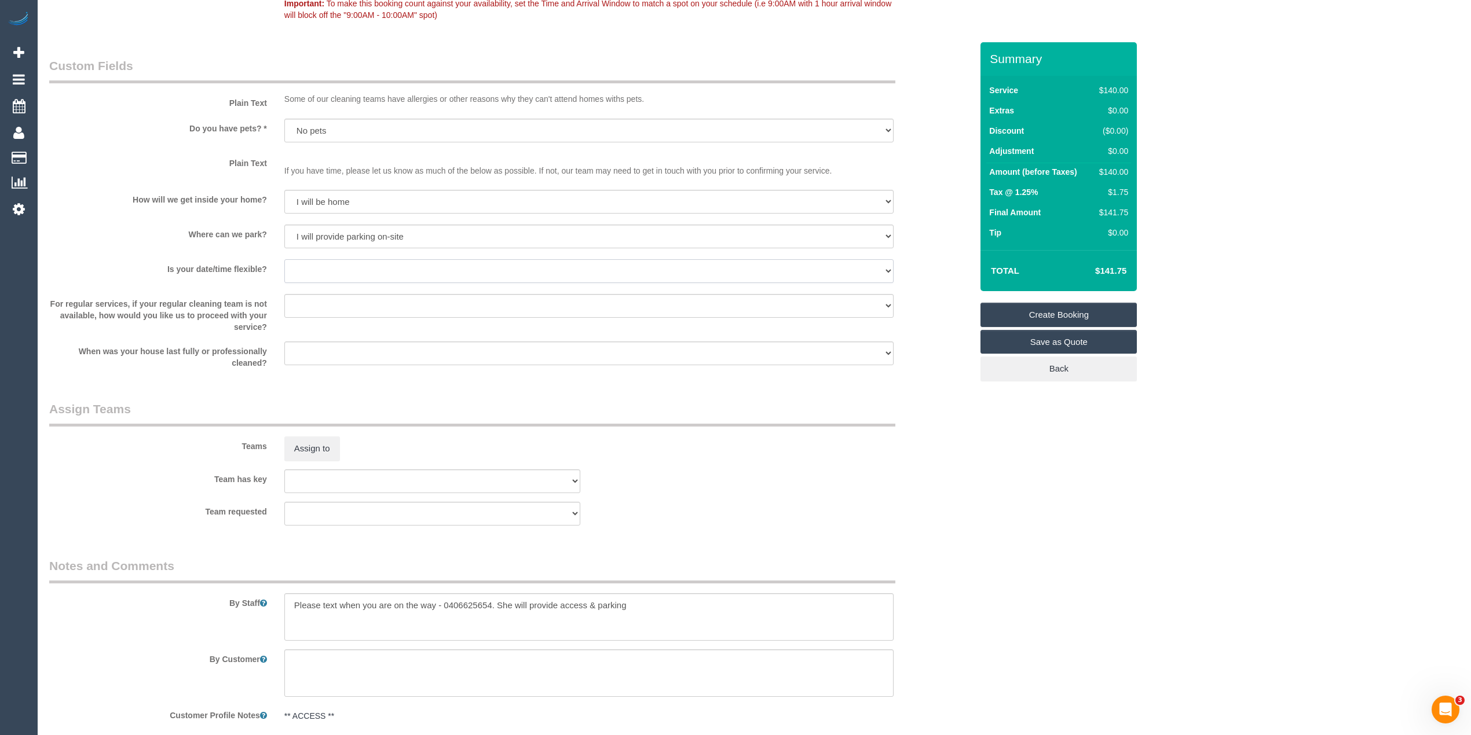
click at [322, 274] on select "Yes - date and time Yes - date but not time Yes - time but not date No - No fle…" at bounding box center [588, 271] width 609 height 24
select select "number:36"
click at [284, 260] on select "Yes - date and time Yes - date but not time Yes - time but not date No - No fle…" at bounding box center [588, 271] width 609 height 24
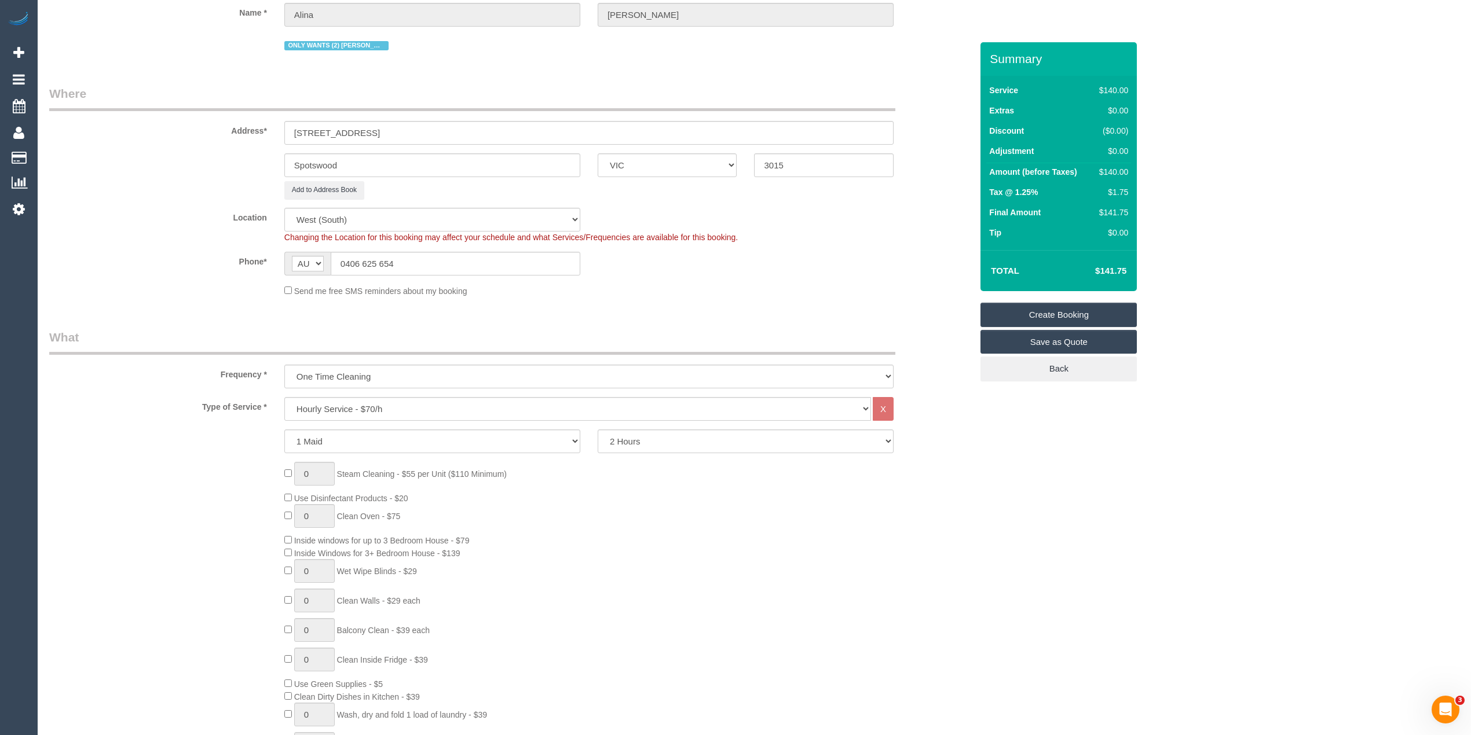
scroll to position [0, 0]
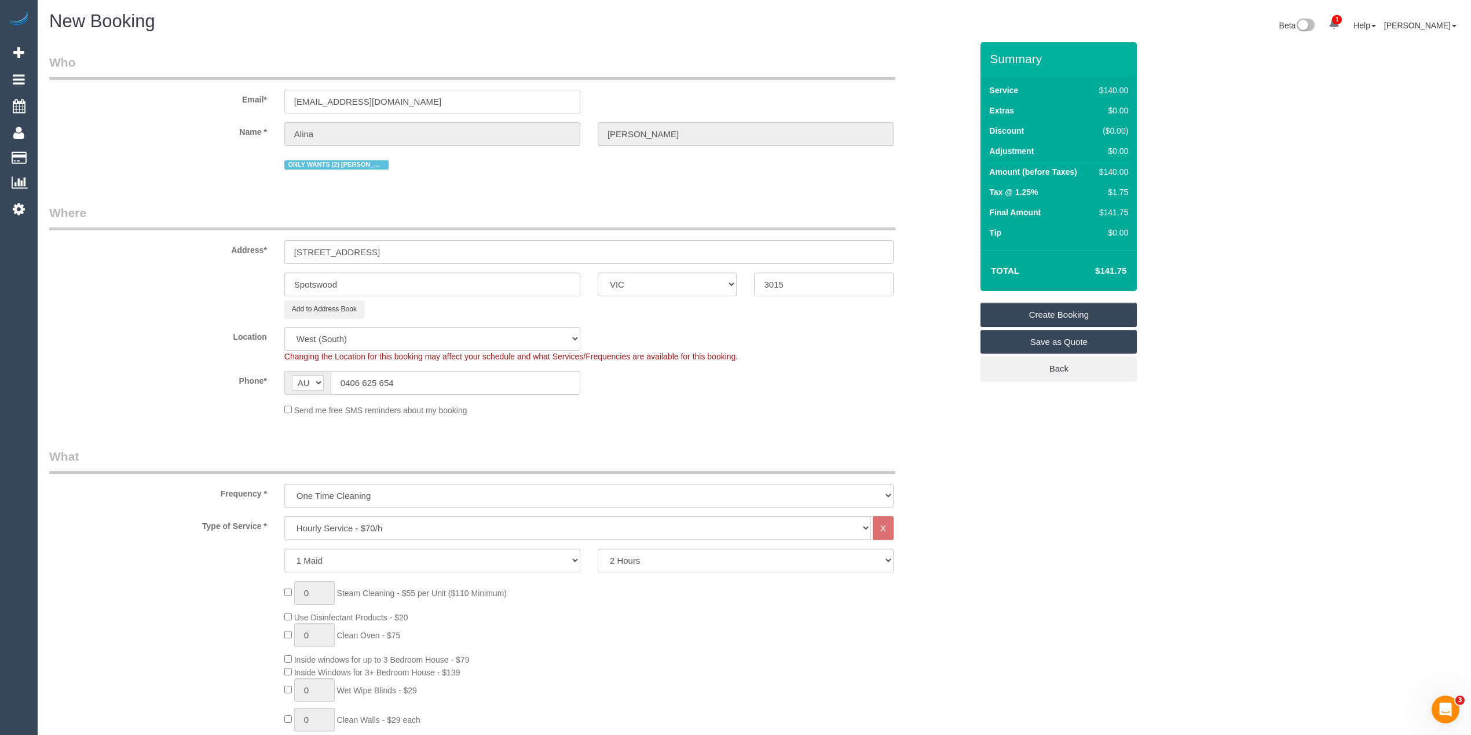
drag, startPoint x: 418, startPoint y: 96, endPoint x: 224, endPoint y: 98, distance: 194.6
click at [224, 98] on div "Email* alinamolnar@icloud.com" at bounding box center [511, 84] width 940 height 60
click at [1089, 306] on link "Create Booking" at bounding box center [1058, 315] width 156 height 24
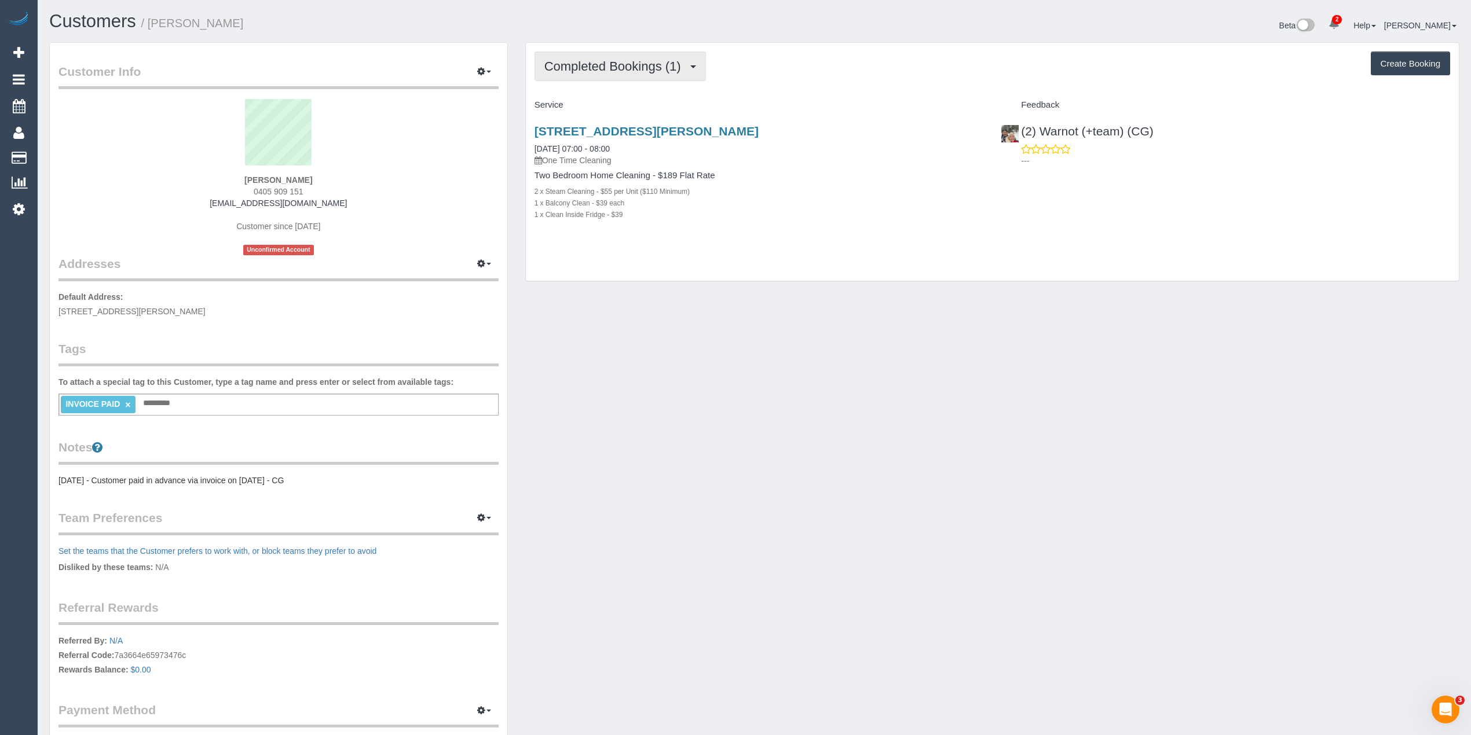
click at [598, 68] on span "Completed Bookings (1)" at bounding box center [615, 66] width 142 height 14
click at [601, 103] on link "Upcoming Bookings (0)" at bounding box center [595, 108] width 120 height 15
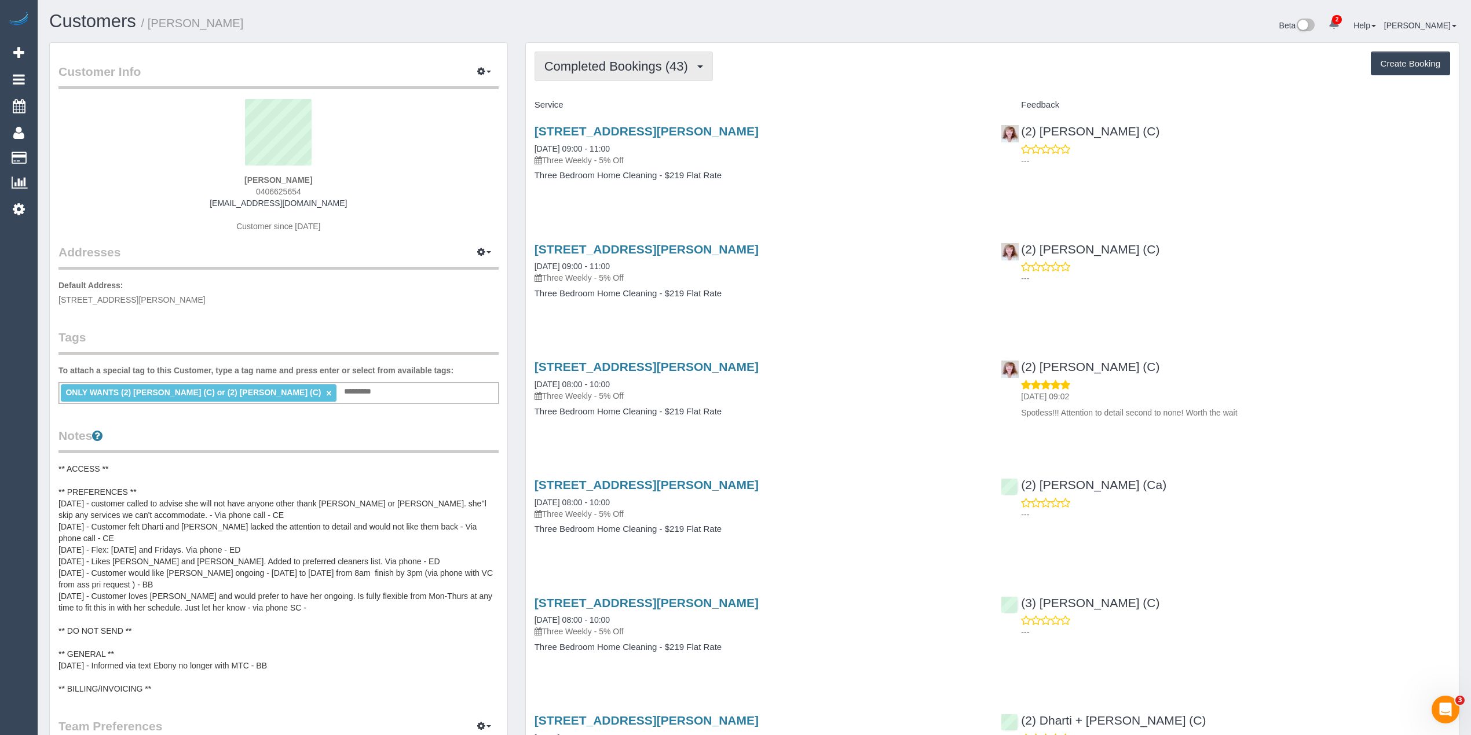
click at [610, 73] on button "Completed Bookings (43)" at bounding box center [624, 67] width 178 height 30
click at [652, 104] on link "Upcoming Bookings (11)" at bounding box center [597, 108] width 125 height 15
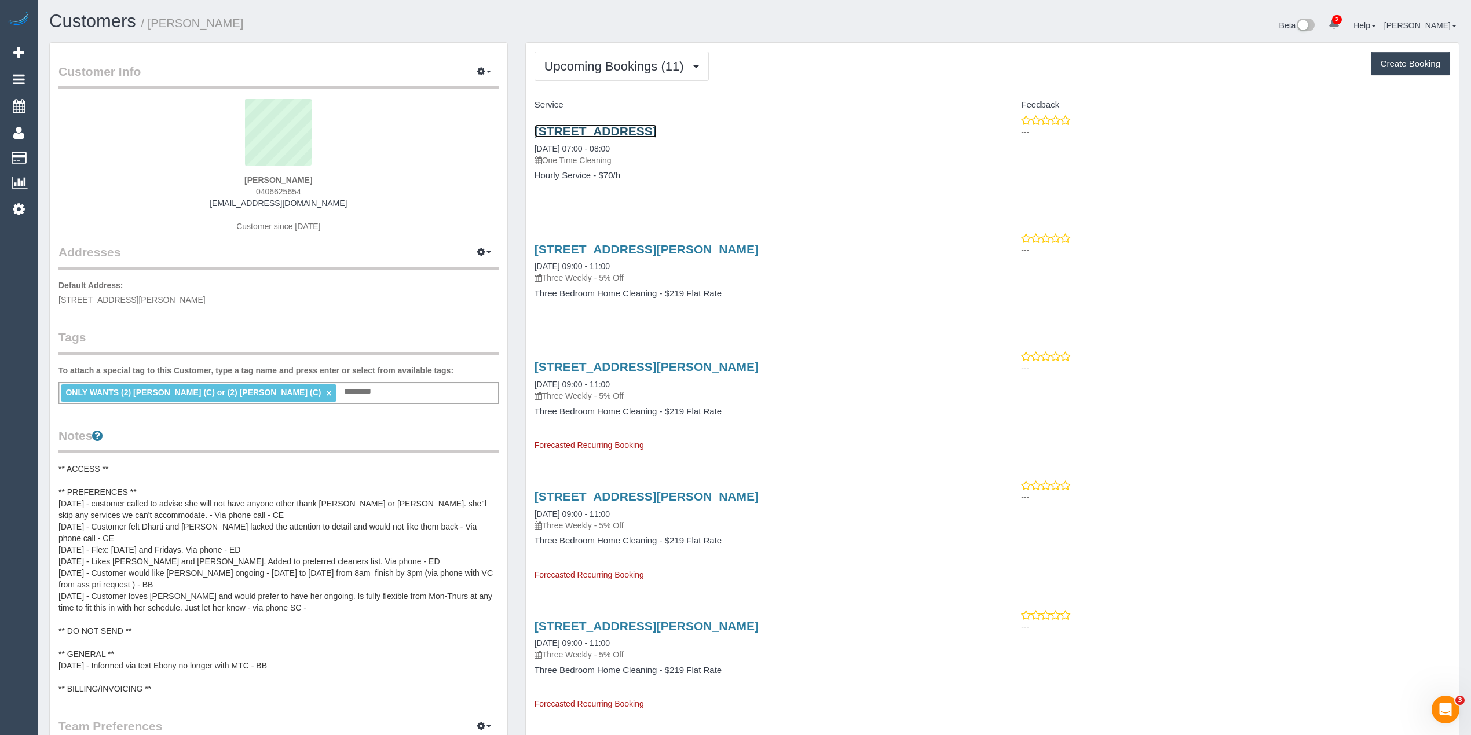
click at [657, 126] on link "617 Melbourne Road, Spotswood, VIC 3015" at bounding box center [596, 131] width 122 height 13
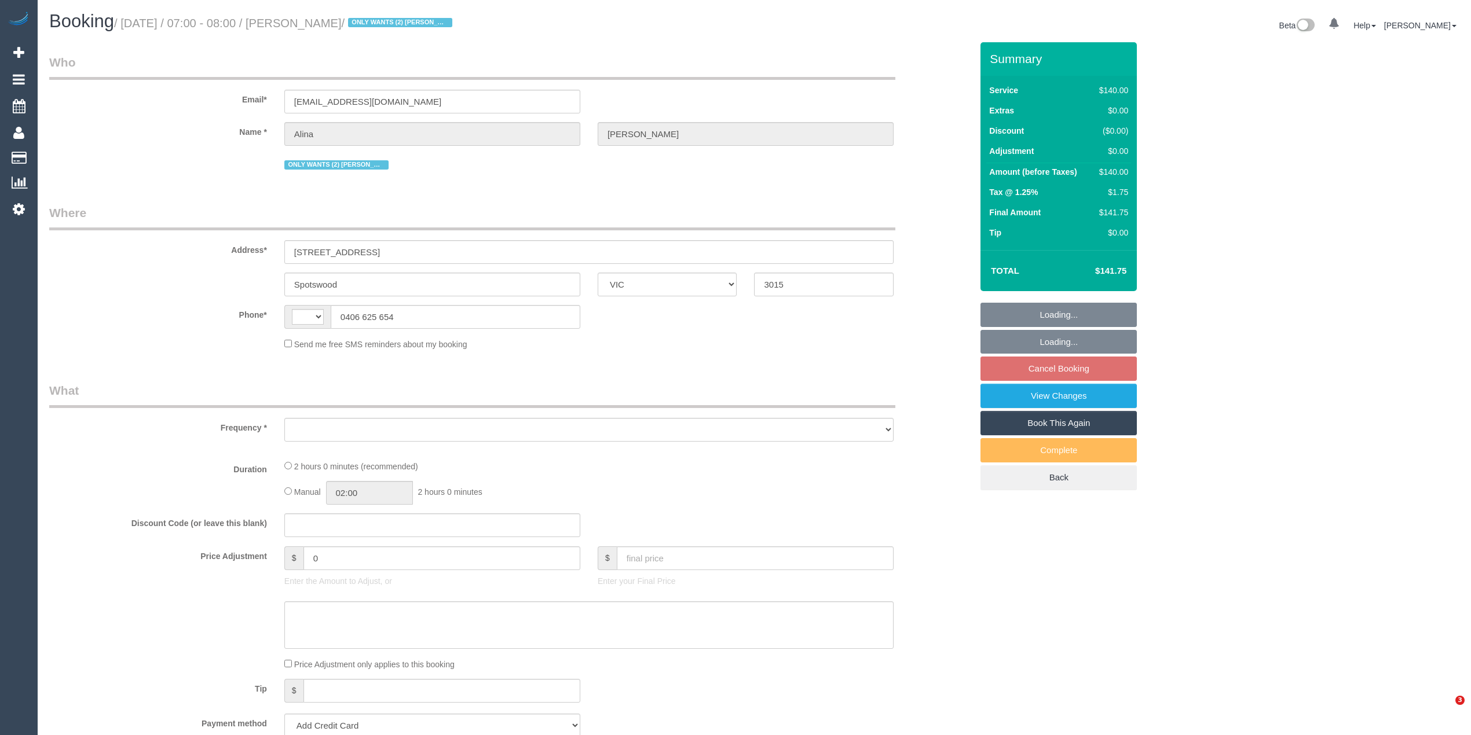
select select "VIC"
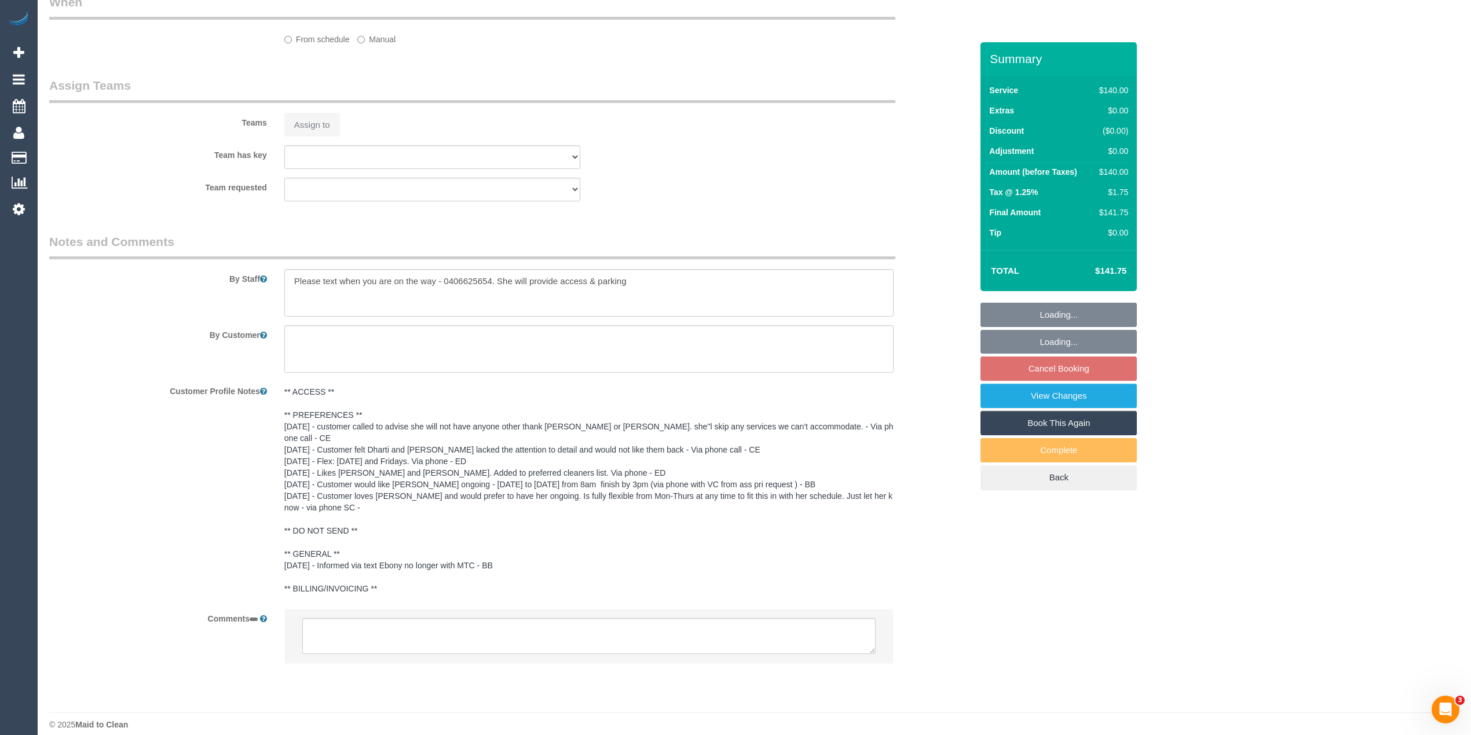
select select "string:AU"
select select "object:549"
select select "string:stripe-pm_1Lt3fV2GScqysDRVUtw67tKB"
select select "number:28"
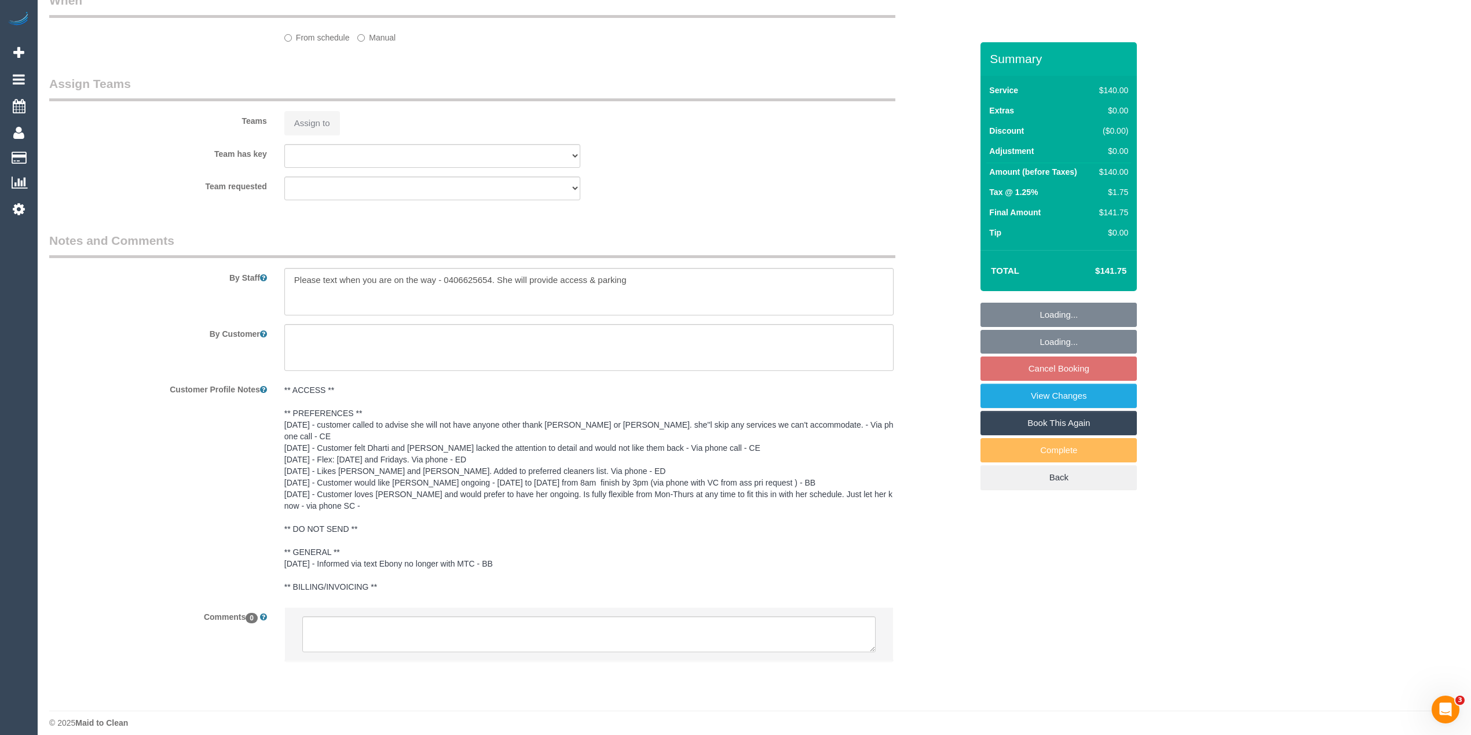
select select "number:14"
select select "number:18"
select select "number:36"
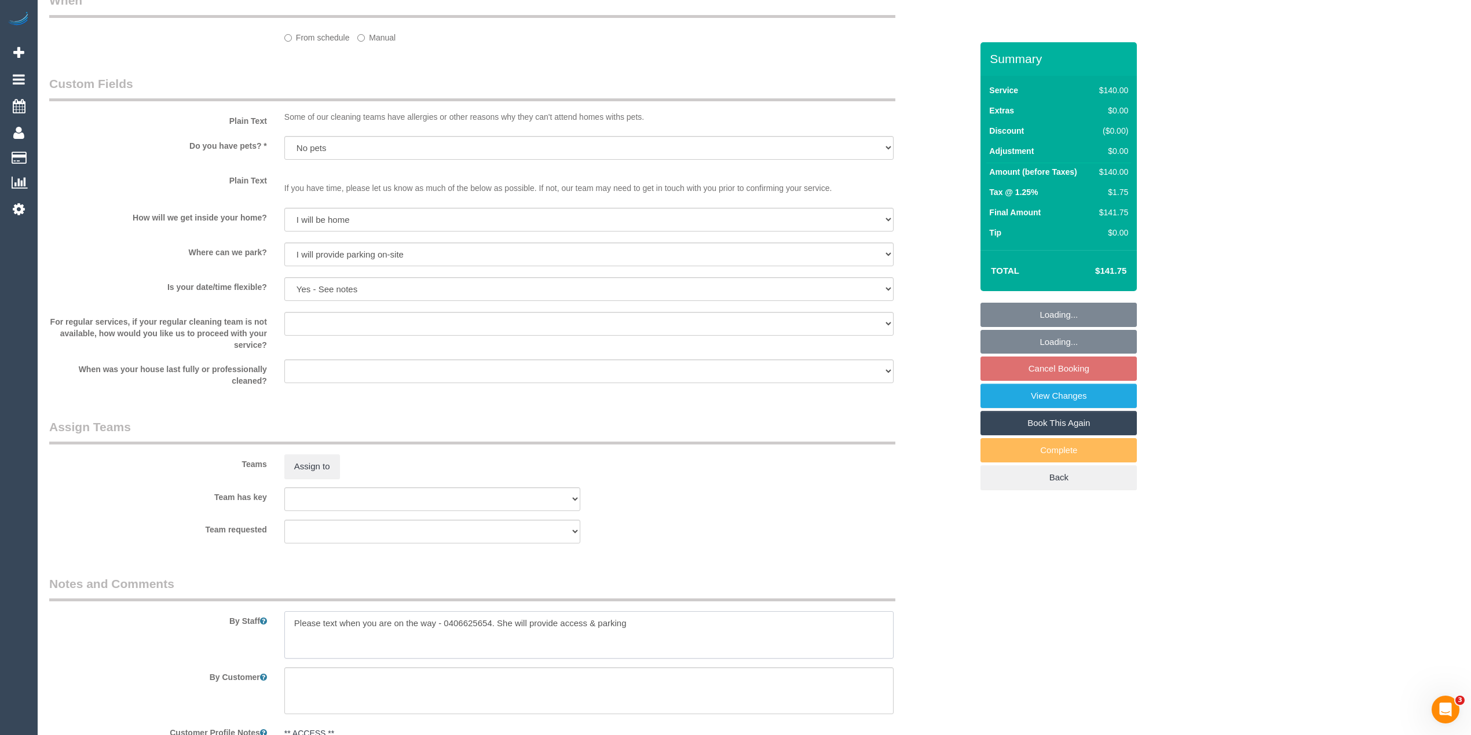
click at [434, 620] on textarea at bounding box center [588, 635] width 609 height 47
select select "object:1327"
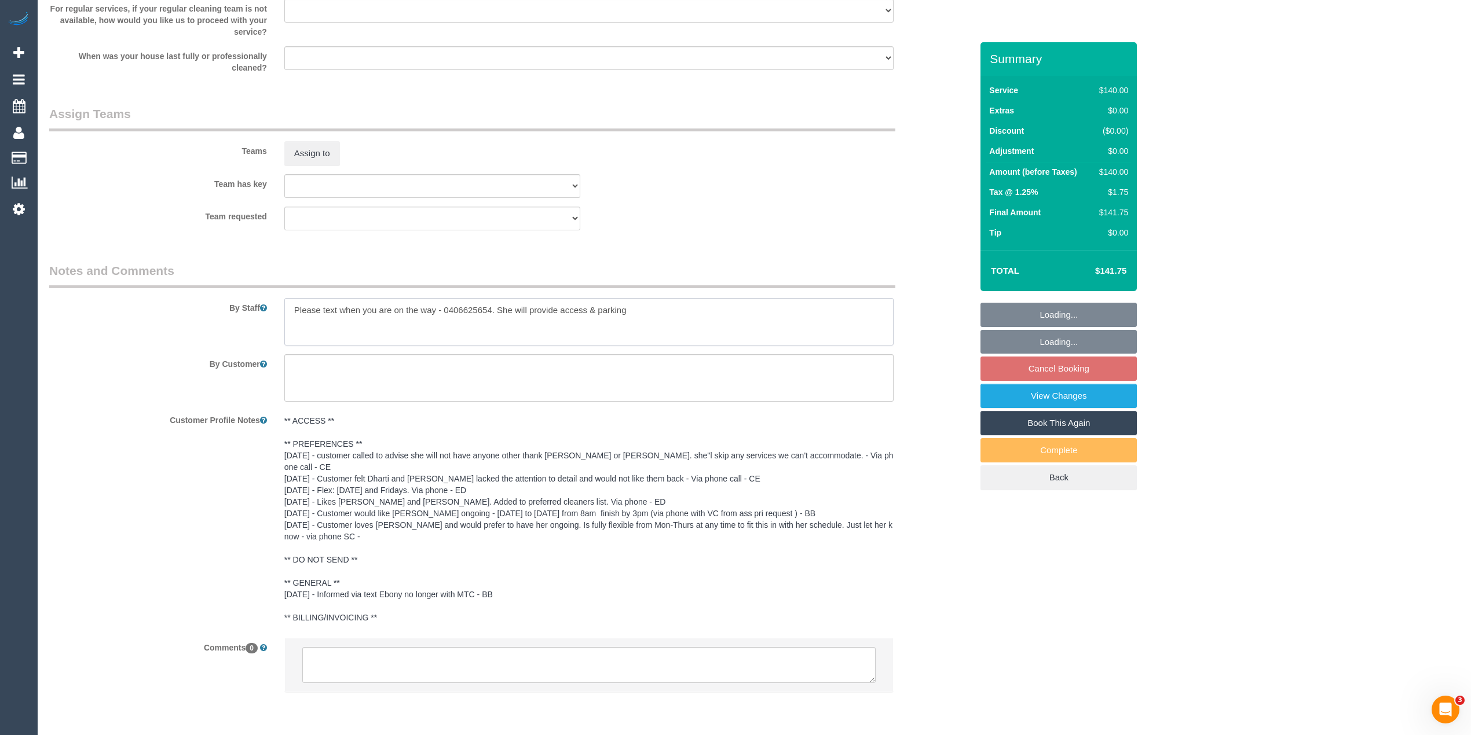
scroll to position [1693, 0]
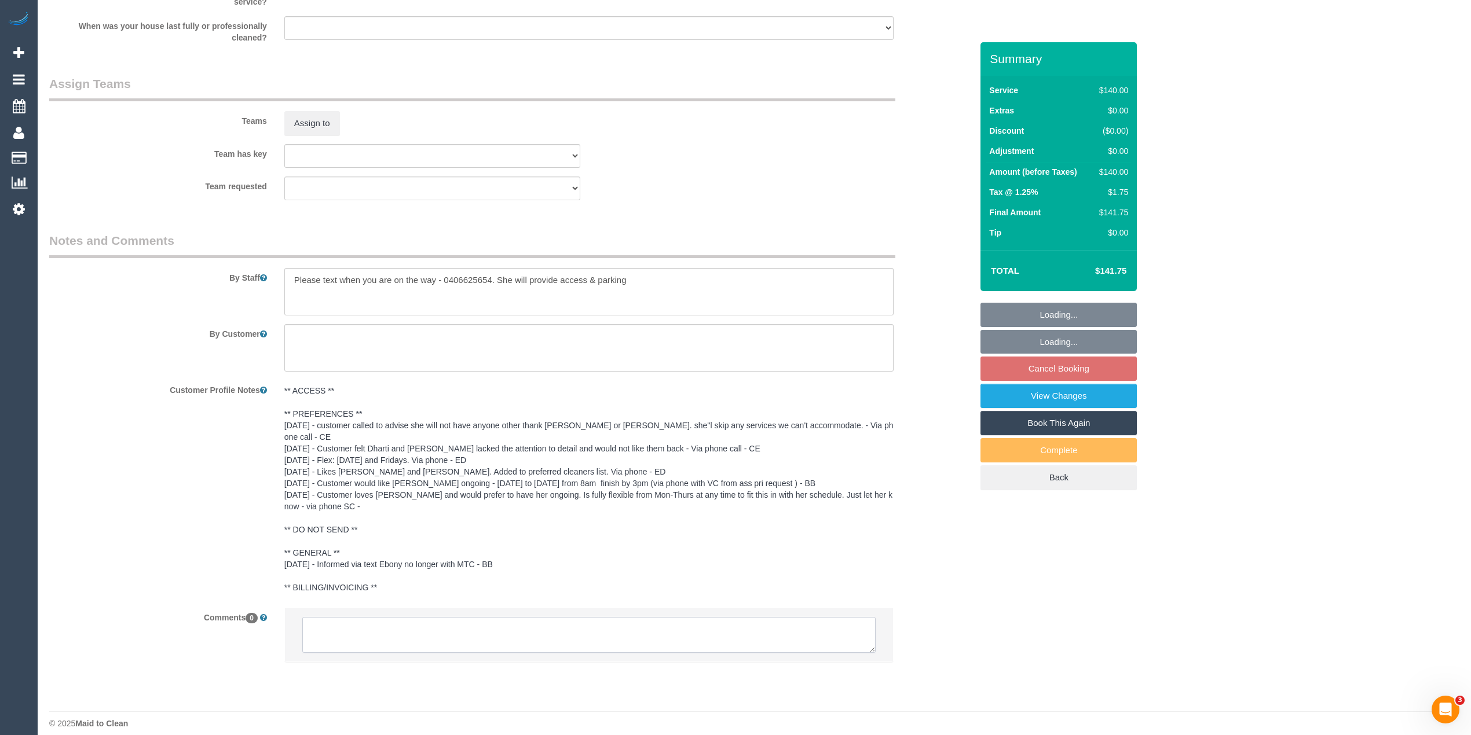
click at [415, 619] on textarea at bounding box center [588, 635] width 573 height 36
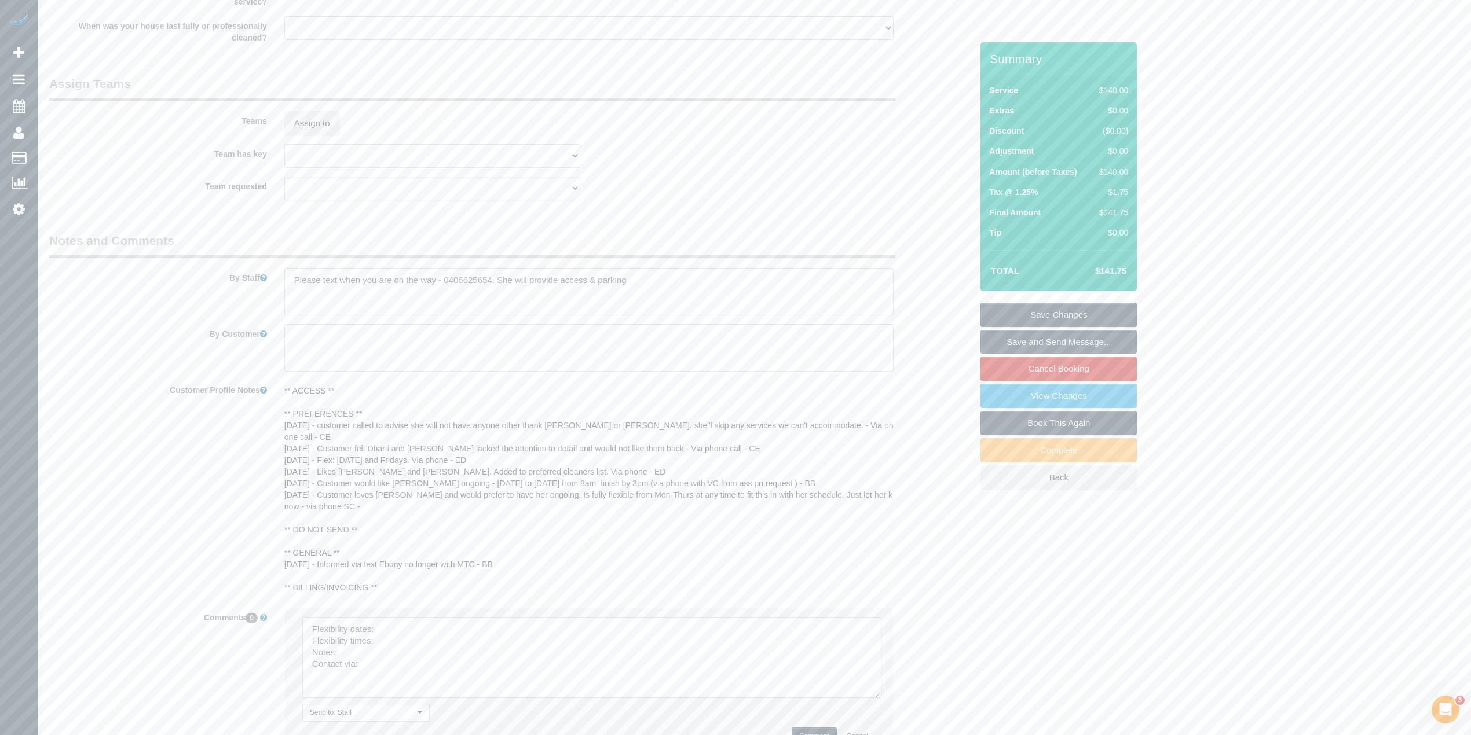
drag, startPoint x: 869, startPoint y: 634, endPoint x: 874, endPoint y: 679, distance: 45.5
click at [874, 679] on textarea at bounding box center [591, 657] width 579 height 81
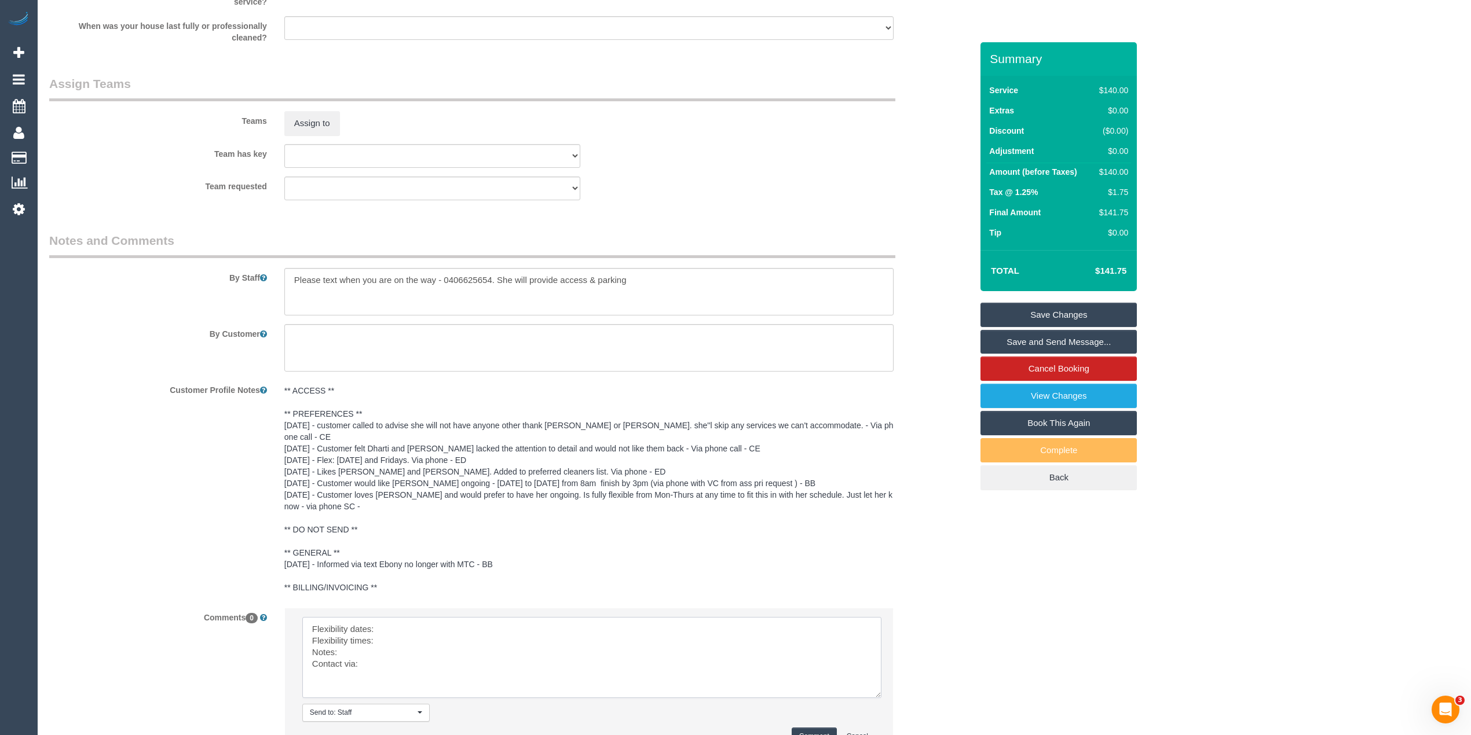
click at [383, 617] on textarea at bounding box center [591, 657] width 579 height 81
click at [394, 627] on textarea at bounding box center [591, 657] width 579 height 81
click at [373, 652] on textarea at bounding box center [591, 657] width 579 height 81
click at [361, 640] on textarea at bounding box center [591, 657] width 579 height 81
click at [379, 657] on textarea at bounding box center [591, 657] width 579 height 81
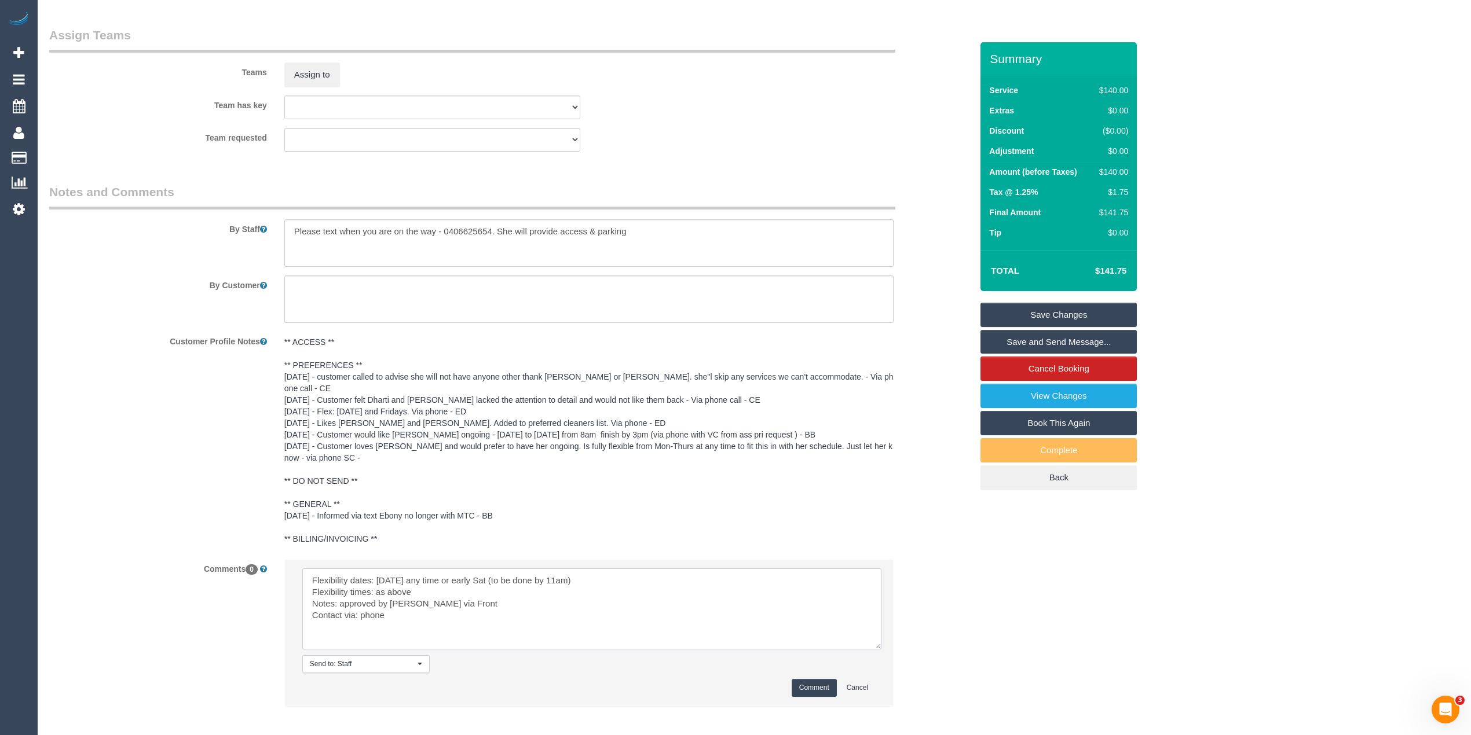
scroll to position [1787, 0]
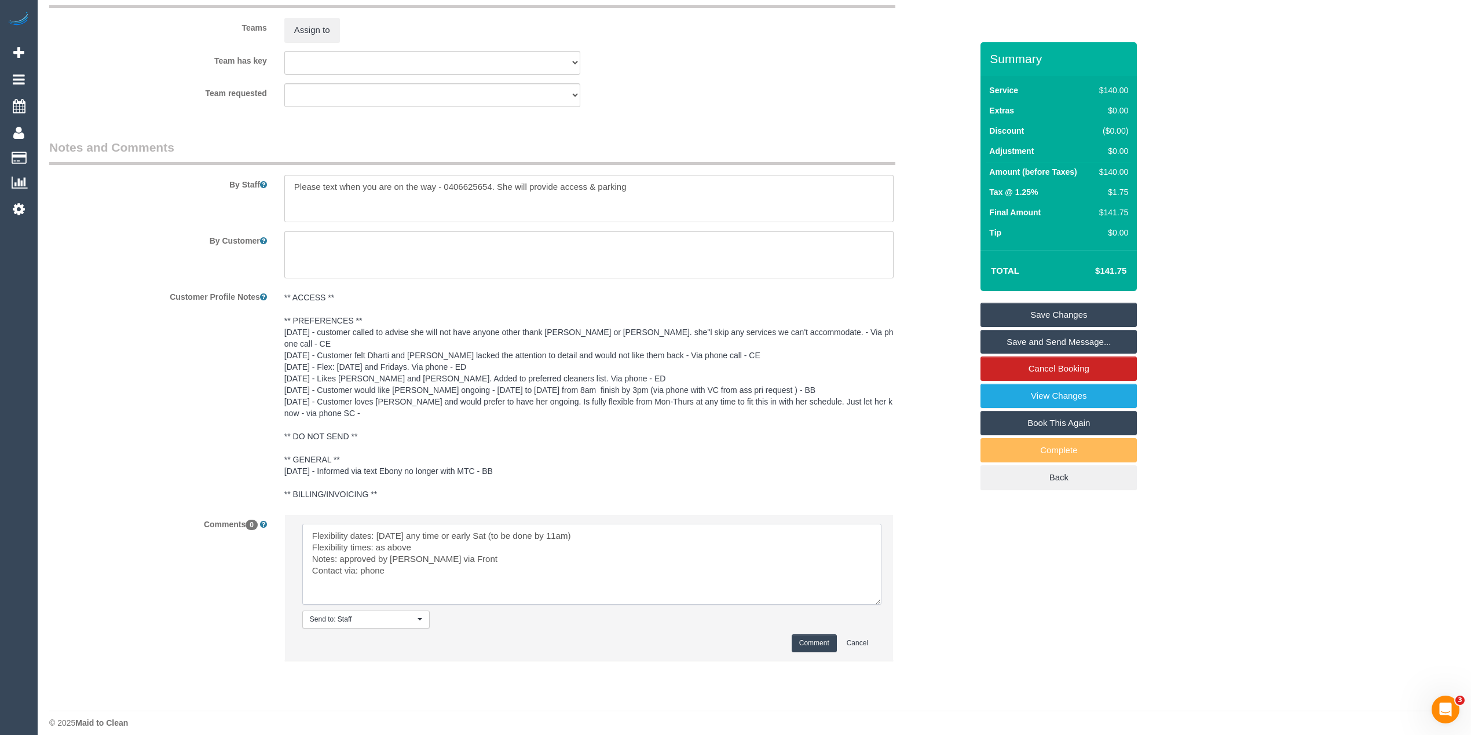
type textarea "Flexibility dates: Friday any time or early Sat (to be done by 11am) Flexibilit…"
click at [800, 635] on button "Comment" at bounding box center [814, 644] width 45 height 18
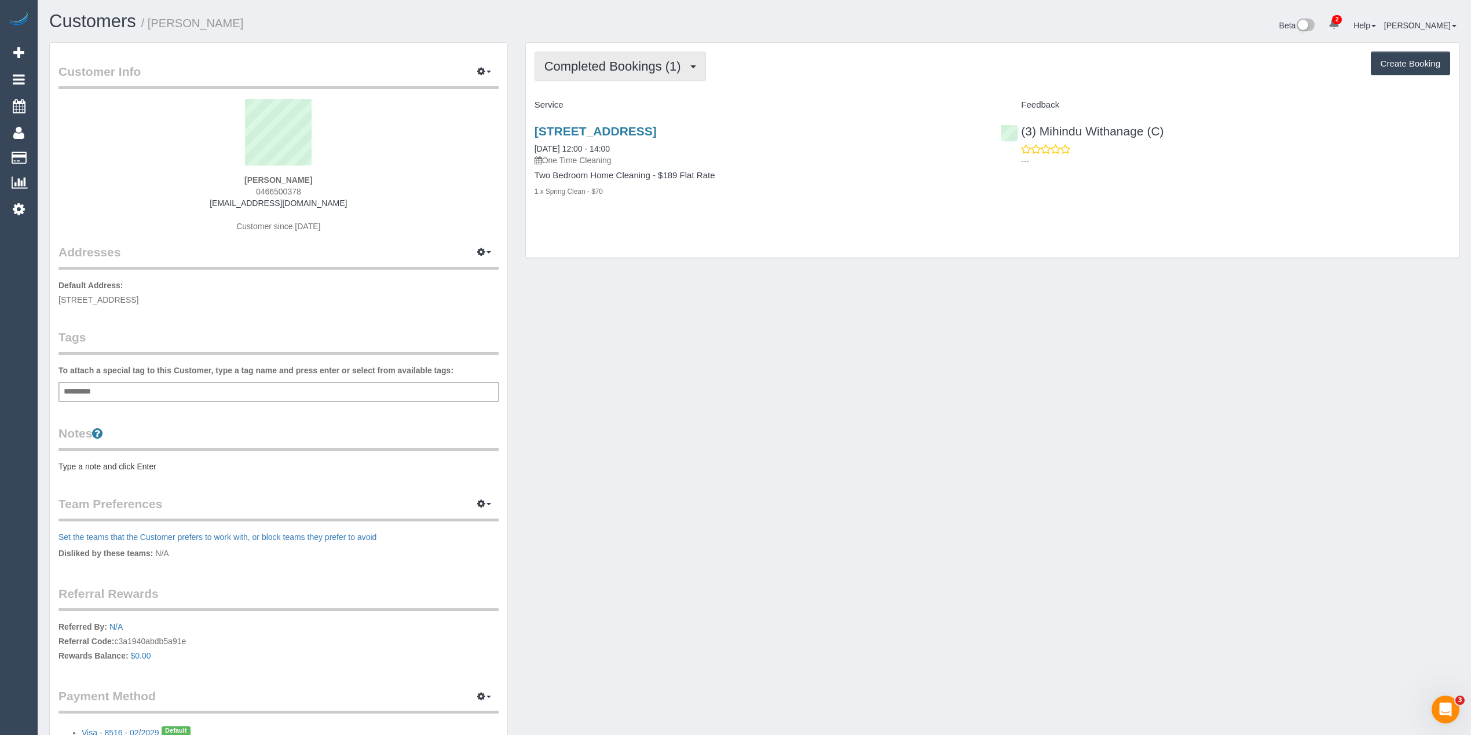
click at [628, 68] on span "Completed Bookings (1)" at bounding box center [615, 66] width 142 height 14
click at [626, 68] on span "Completed Bookings (1)" at bounding box center [615, 66] width 142 height 14
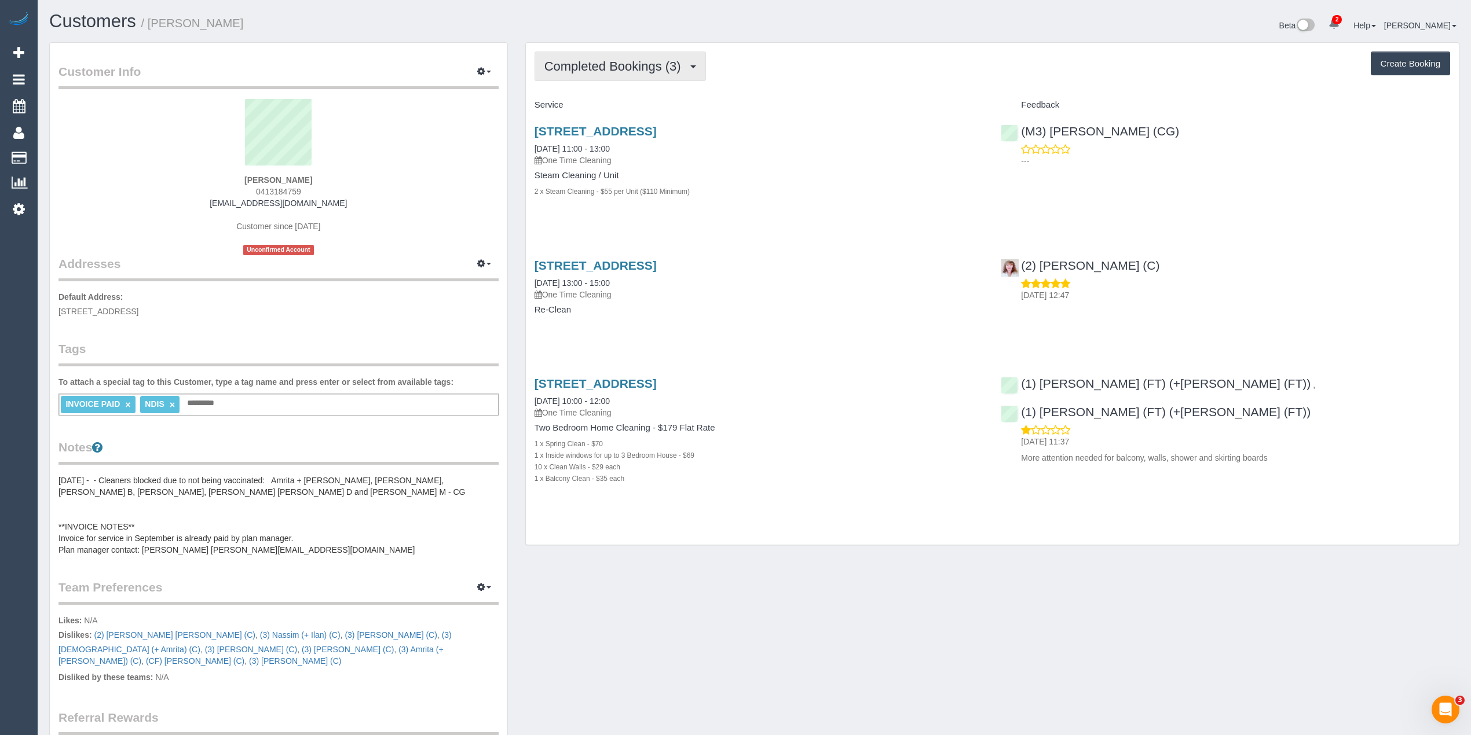
click at [601, 65] on span "Completed Bookings (3)" at bounding box center [615, 66] width 142 height 14
click at [598, 63] on span "Completed Bookings (3)" at bounding box center [615, 66] width 142 height 14
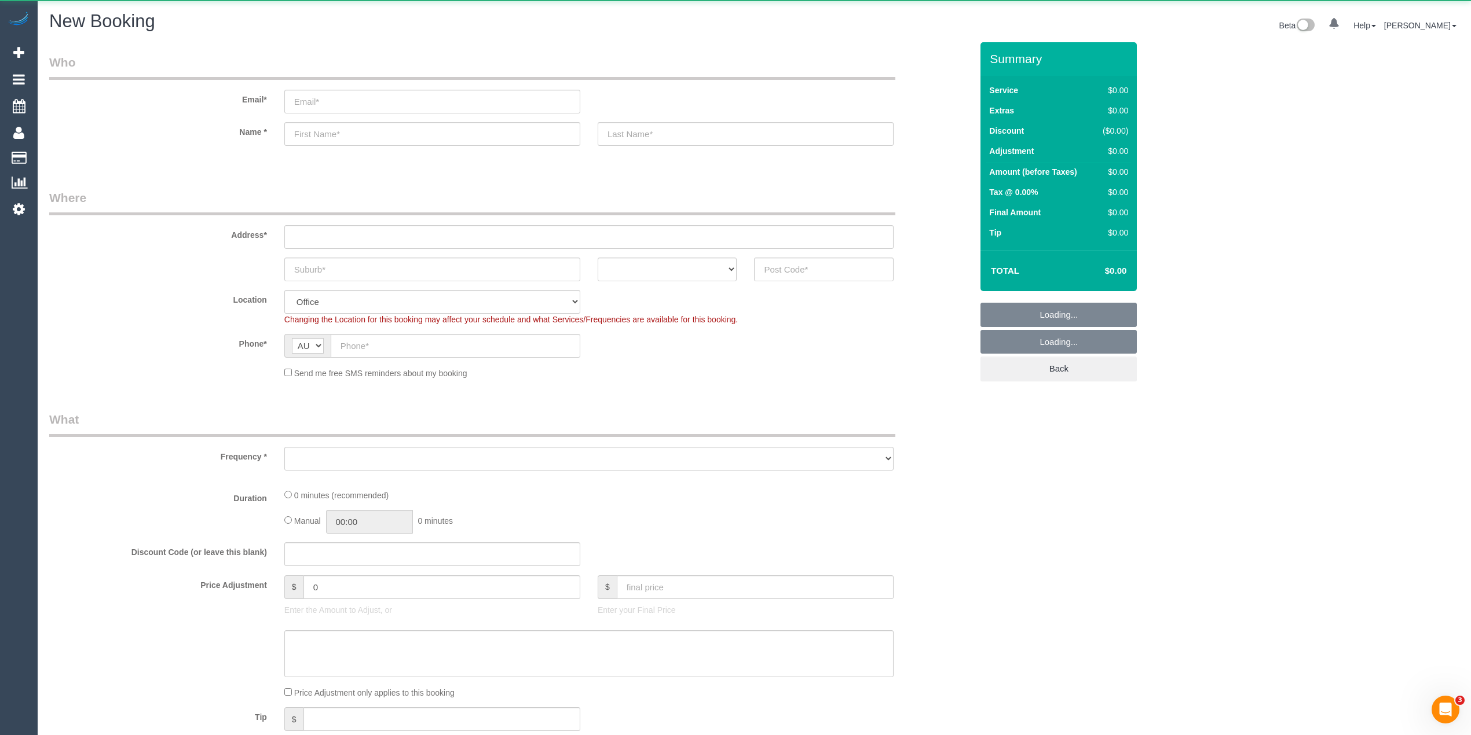
select select "object:2132"
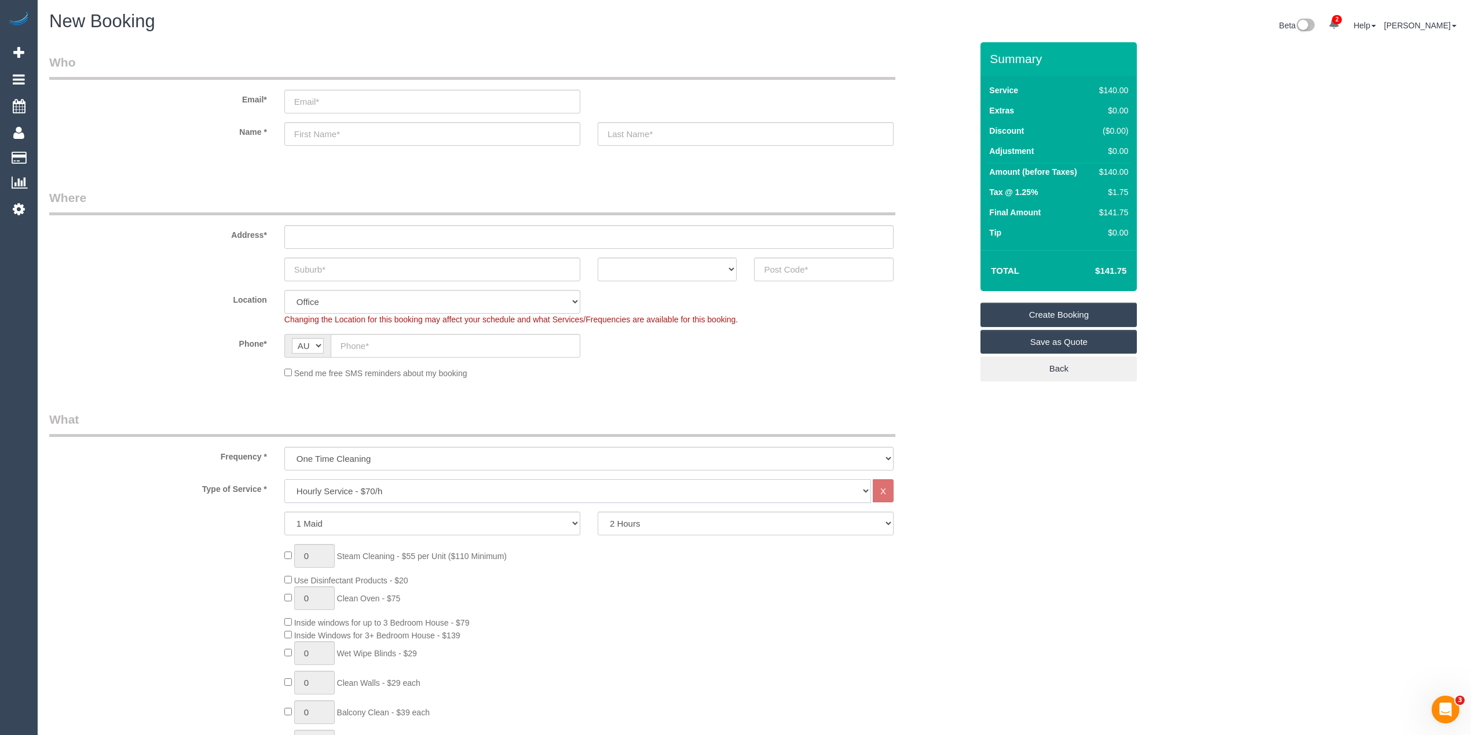
click at [359, 482] on select "Hourly Service - $70/h Hourly Service - $65/h Hourly Service - $60/h Hourly Ser…" at bounding box center [577, 492] width 587 height 24
select select "213"
click at [284, 480] on select "Hourly Service - $70/h Hourly Service - $65/h Hourly Service - $60/h Hourly Ser…" at bounding box center [577, 492] width 587 height 24
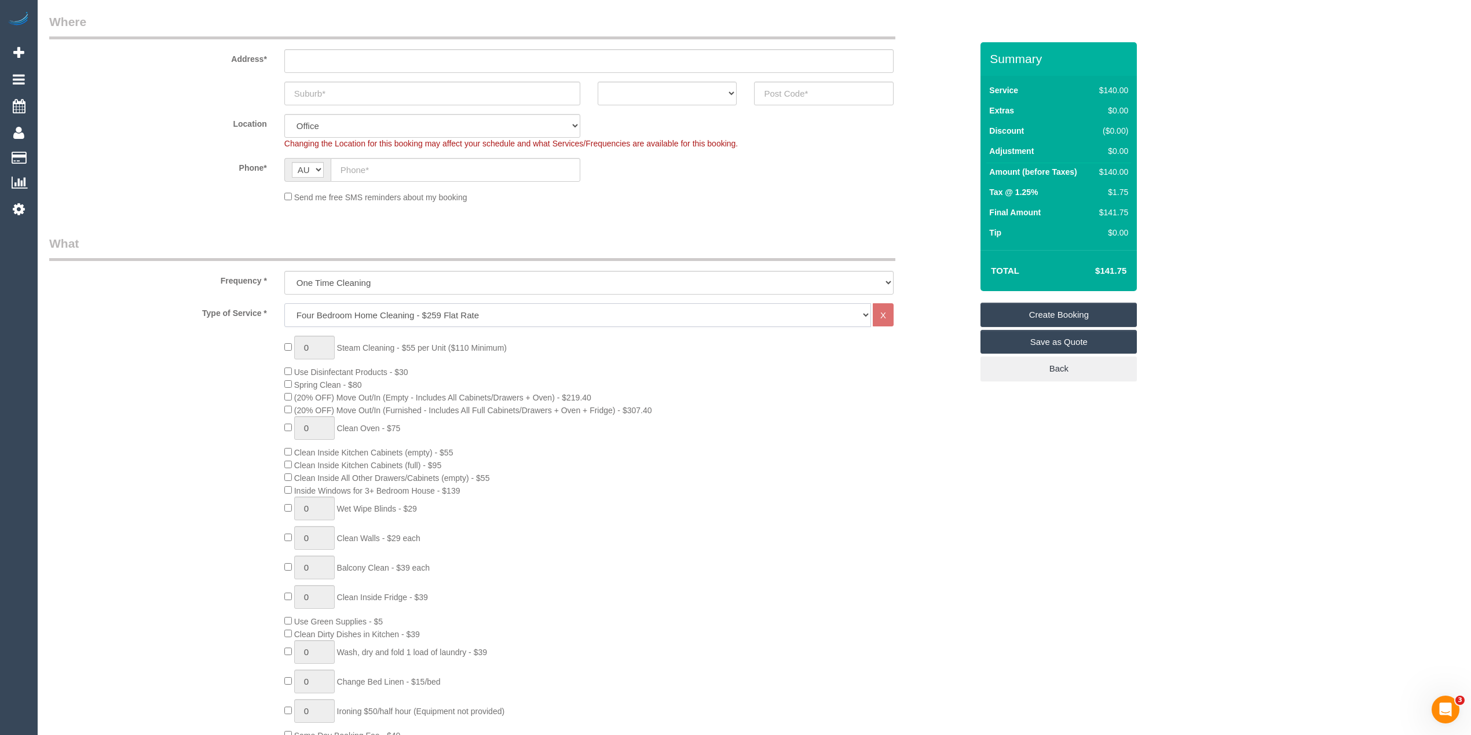
scroll to position [309, 0]
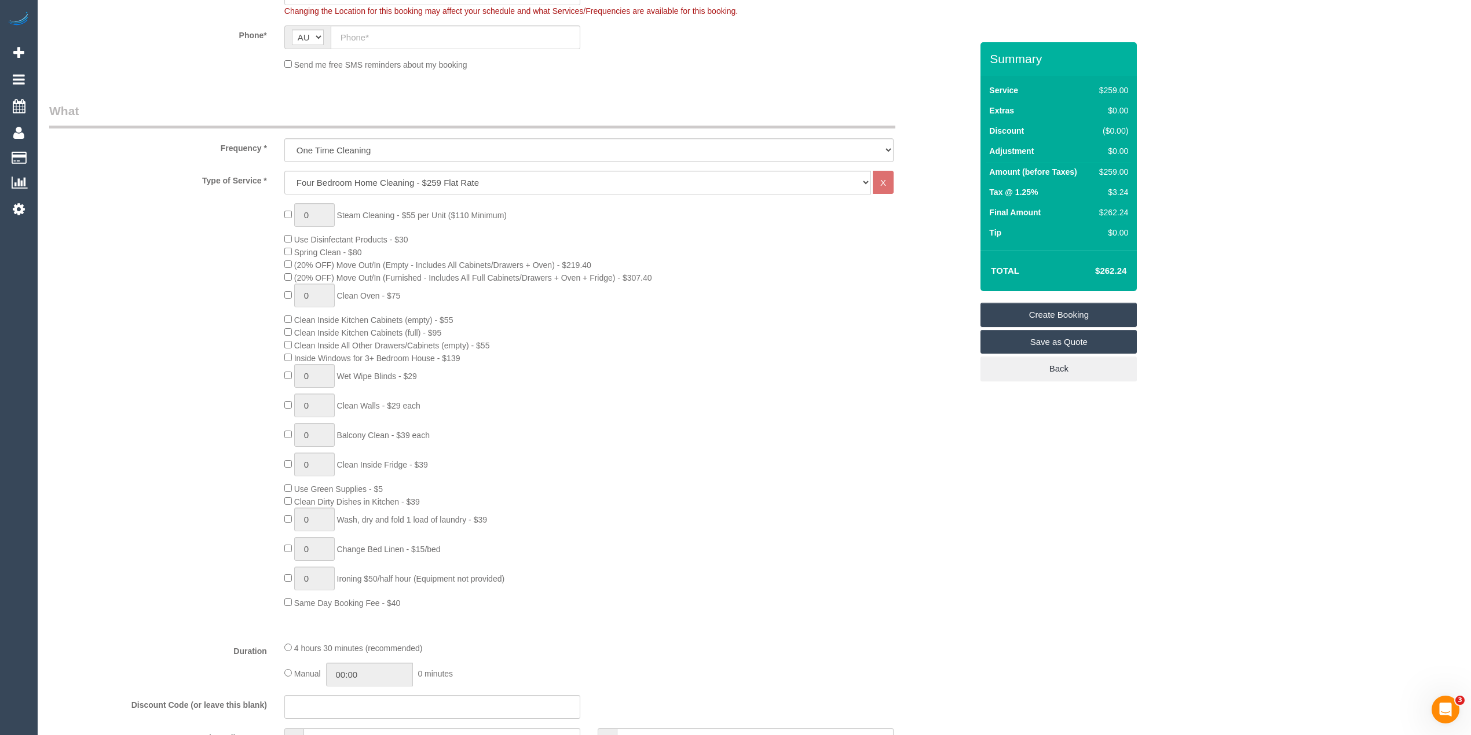
click at [283, 262] on div "0 Steam Cleaning - $55 per Unit ($110 Minimum) Use Disinfectant Products - $30 …" at bounding box center [628, 406] width 705 height 406
drag, startPoint x: 299, startPoint y: 208, endPoint x: 286, endPoint y: 205, distance: 14.3
click at [286, 205] on div "1 Steam Cleaning - $55 per Unit ($110 Minimum) Use Disinfectant Products - $30 …" at bounding box center [628, 406] width 705 height 406
type input "4"
click at [235, 233] on div "4 Steam Cleaning - $55 per Unit ($110 Minimum) Use Disinfectant Products - $30 …" at bounding box center [511, 406] width 940 height 406
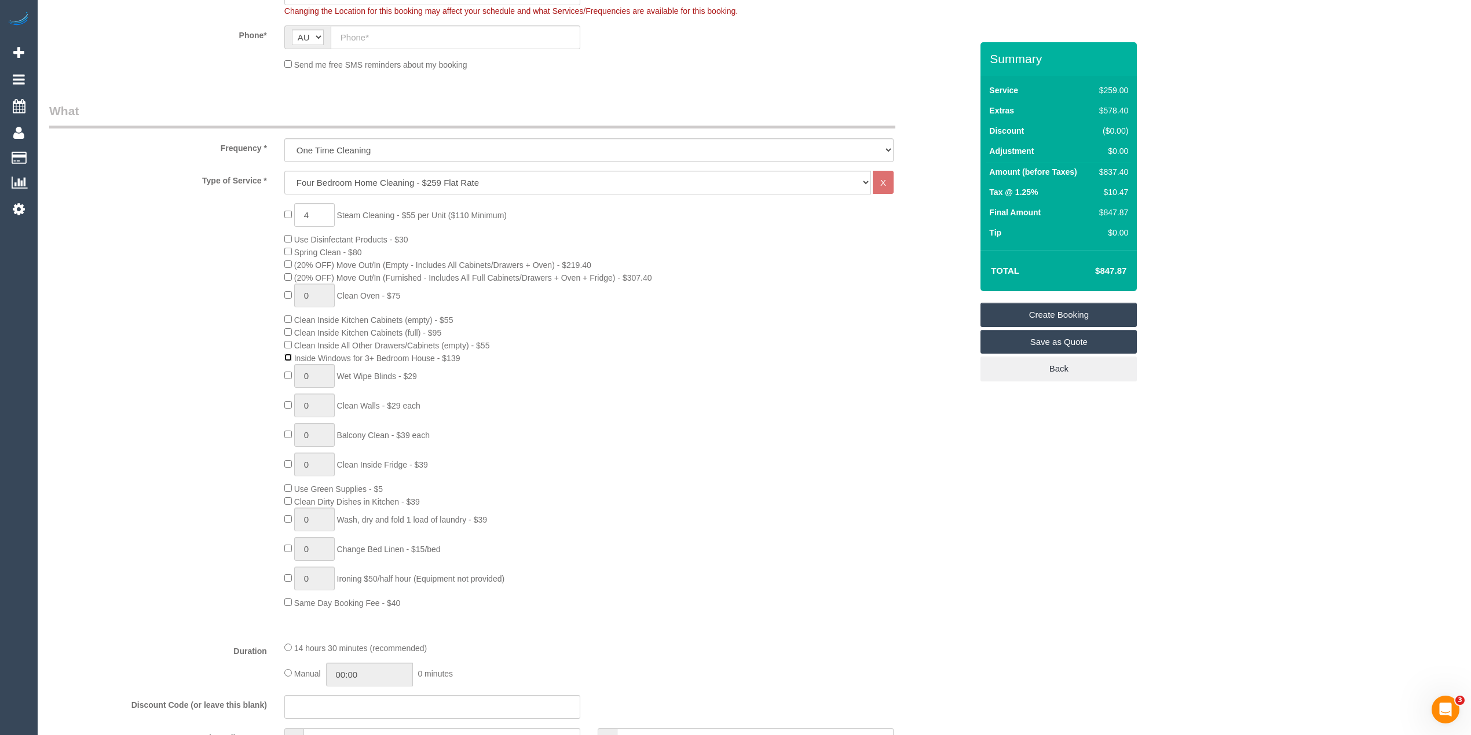
scroll to position [386, 0]
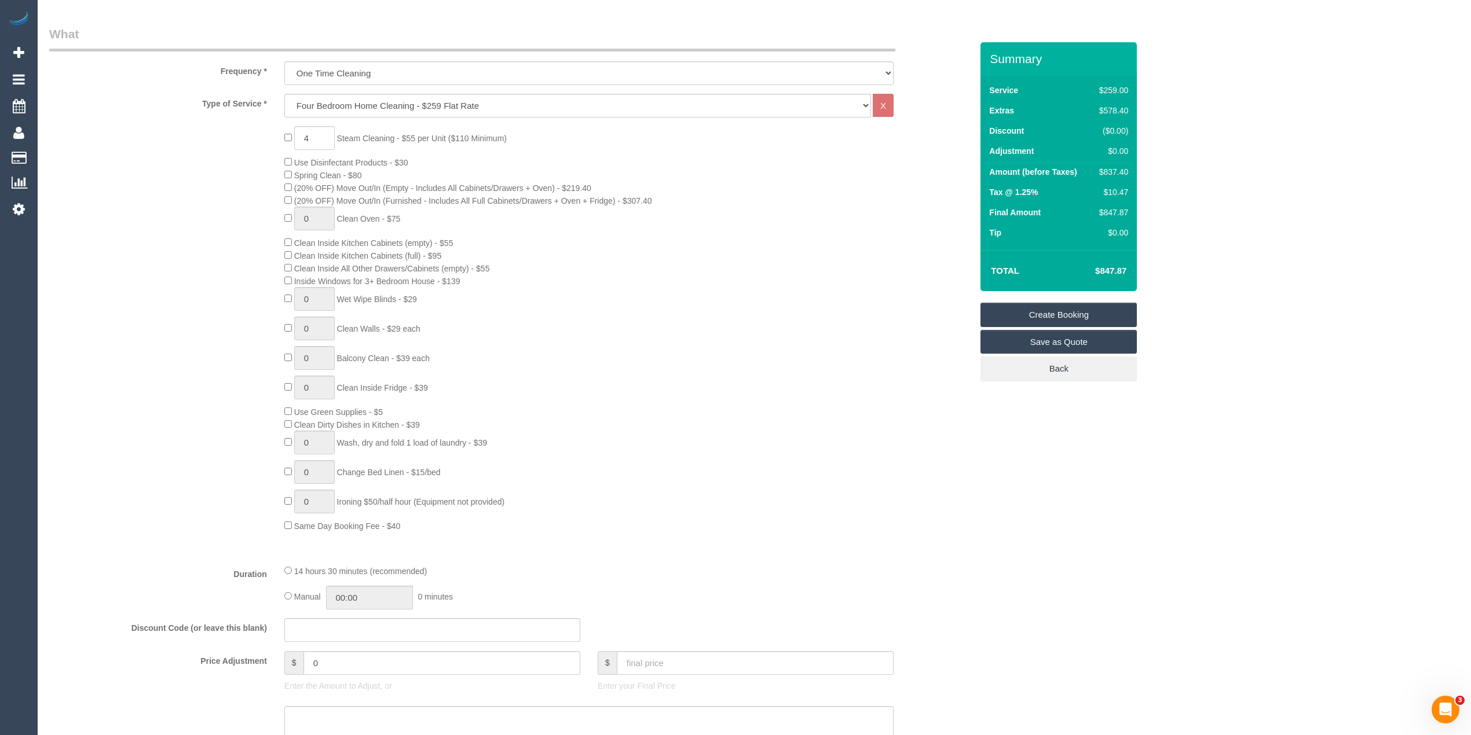
click at [218, 365] on div "4 Steam Cleaning - $55 per Unit ($110 Minimum) Use Disinfectant Products - $30 …" at bounding box center [511, 329] width 940 height 406
click at [206, 485] on div "4 Steam Cleaning - $55 per Unit ($110 Minimum) Use Disinfectant Products - $30 …" at bounding box center [511, 329] width 940 height 406
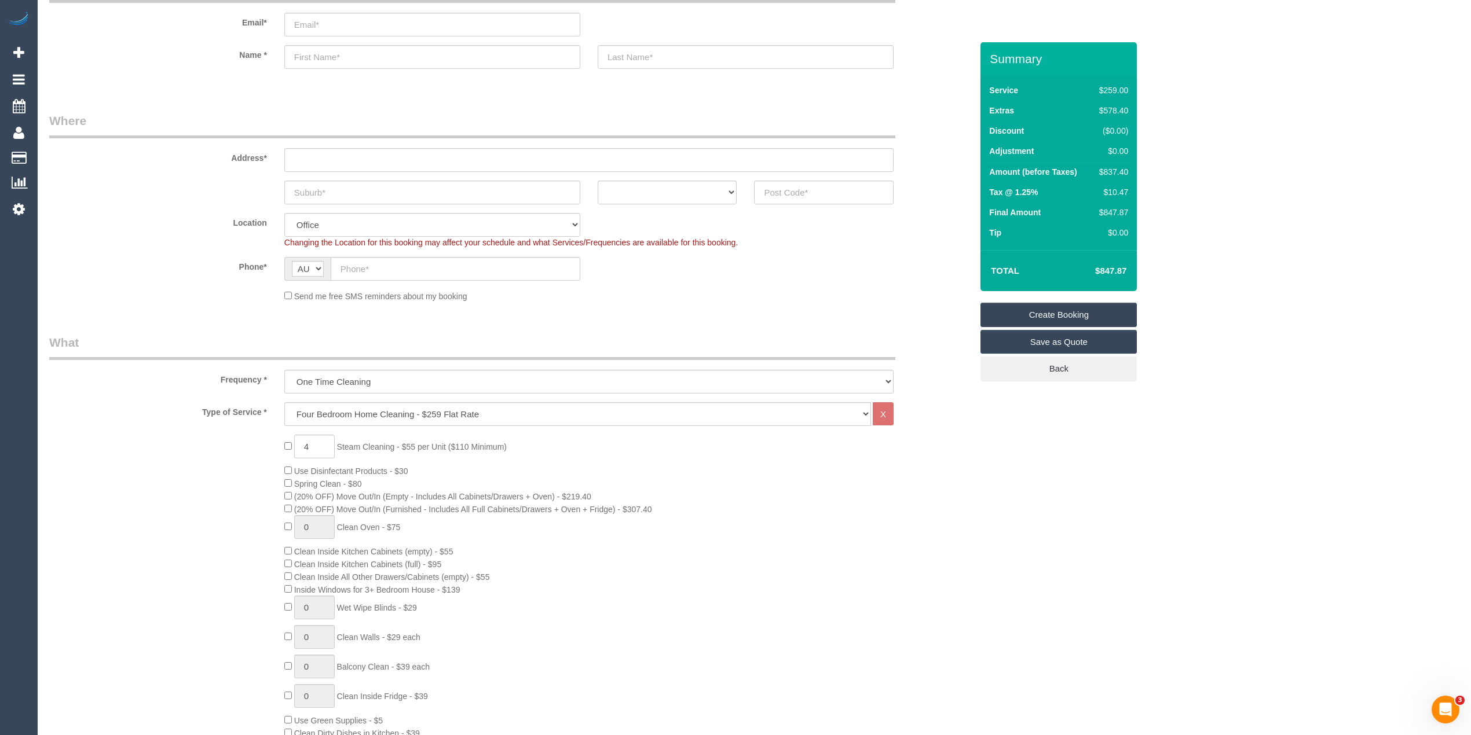
scroll to position [0, 0]
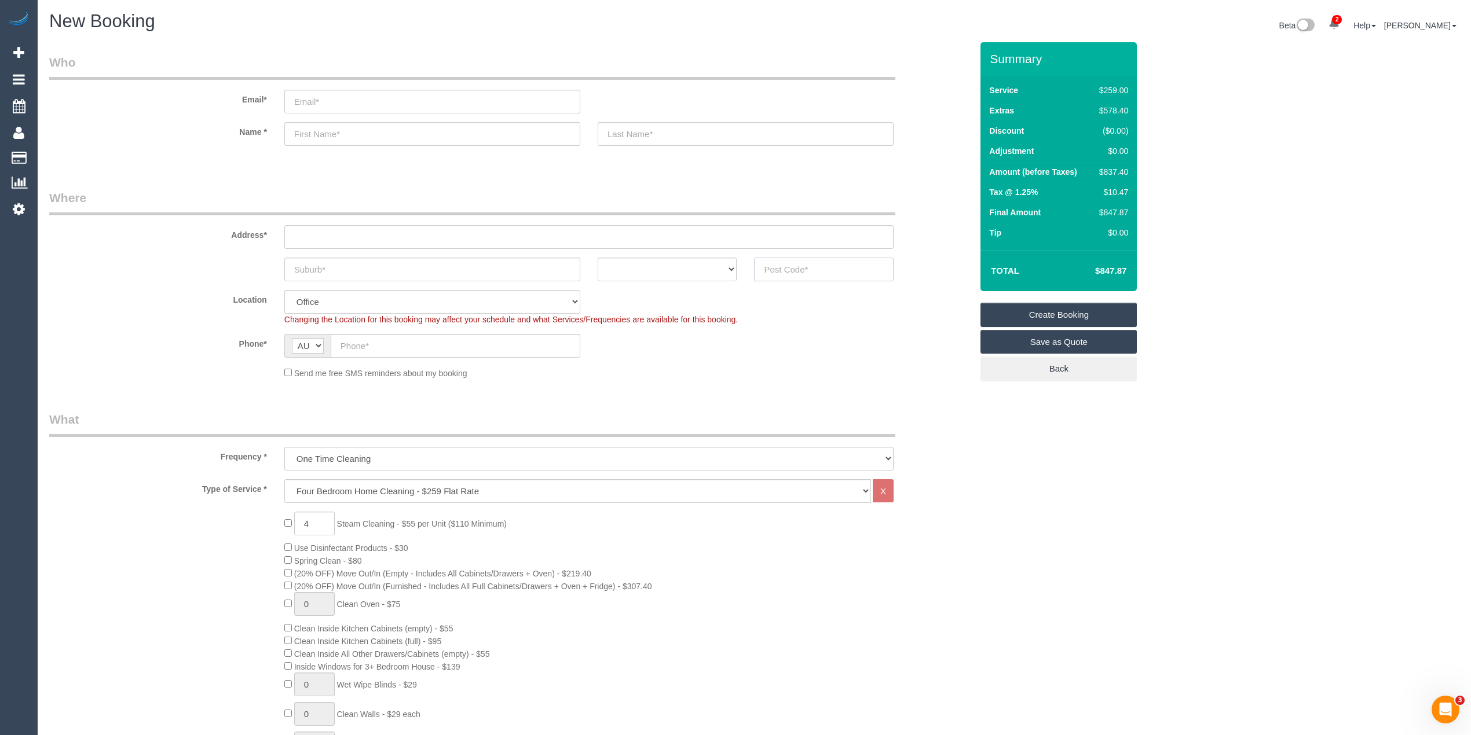
click at [821, 273] on input "text" at bounding box center [824, 270] width 140 height 24
type input "3125"
click at [291, 232] on input "text" at bounding box center [588, 237] width 609 height 24
type input "-"
click at [335, 272] on input "text" at bounding box center [432, 270] width 296 height 24
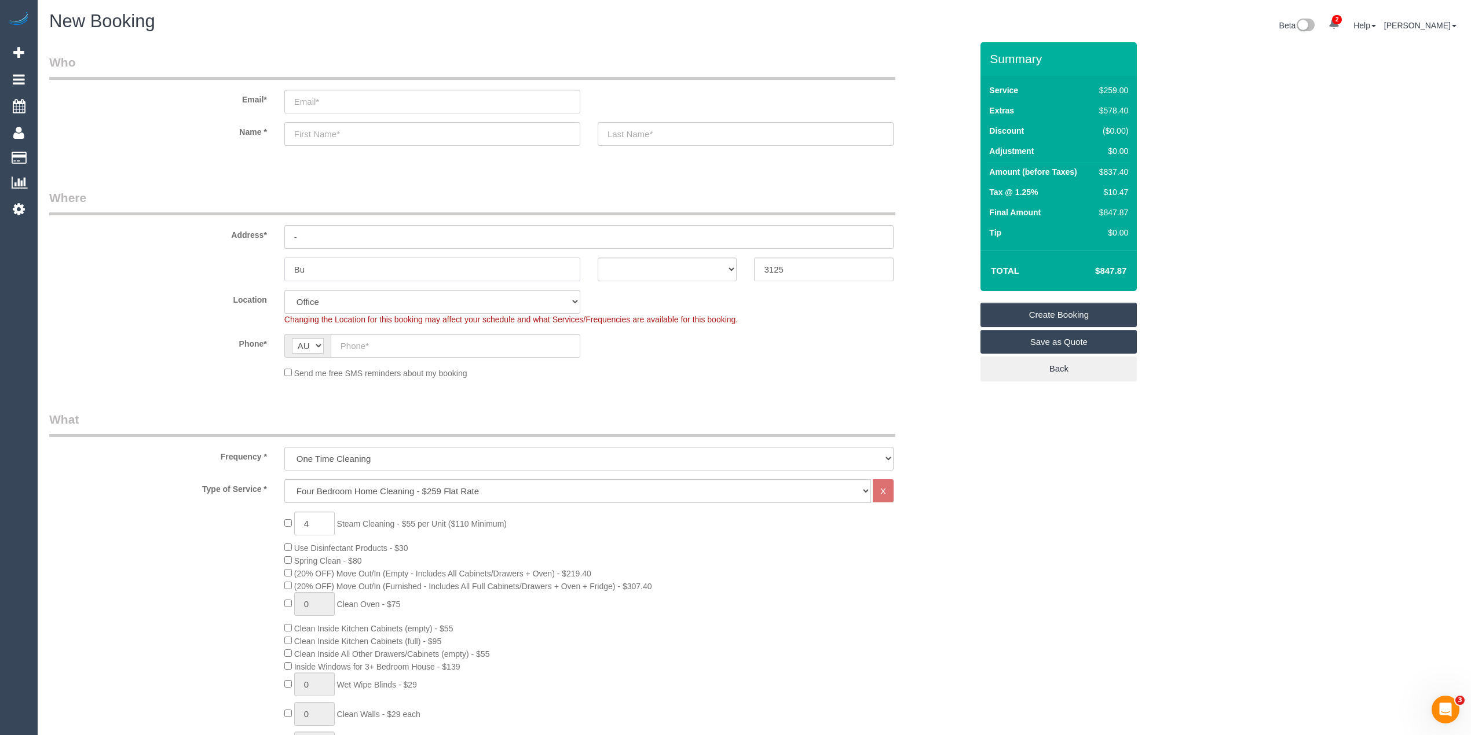
type input "Bur"
select select "48"
type input "Burw"
select select "object:2218"
type input "Burwood"
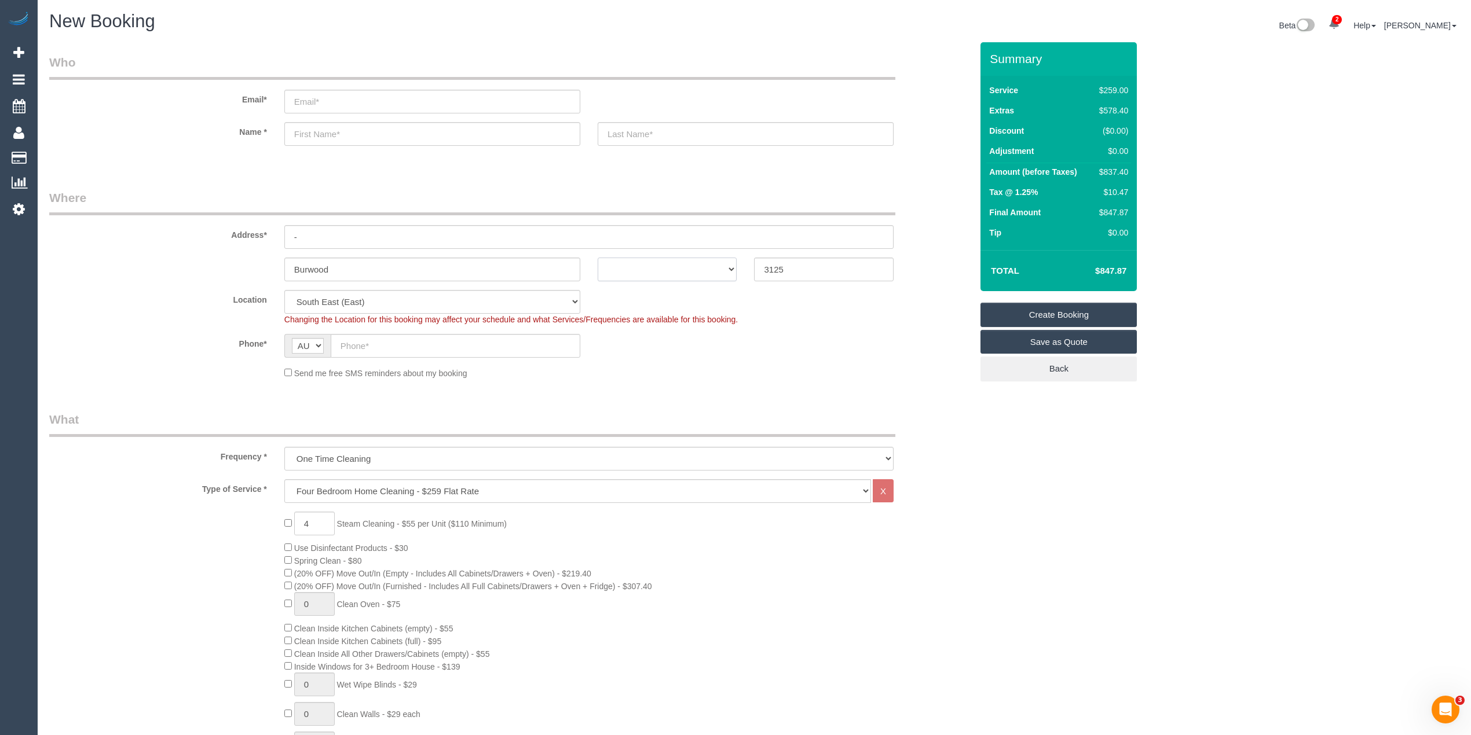
click at [665, 263] on select "ACT NSW NT QLD SA TAS VIC WA" at bounding box center [668, 270] width 140 height 24
select select "VIC"
click at [598, 258] on select "ACT NSW NT QLD SA TAS VIC WA" at bounding box center [668, 270] width 140 height 24
click at [376, 346] on input "text" at bounding box center [456, 346] width 250 height 24
click at [346, 339] on input "text" at bounding box center [456, 346] width 250 height 24
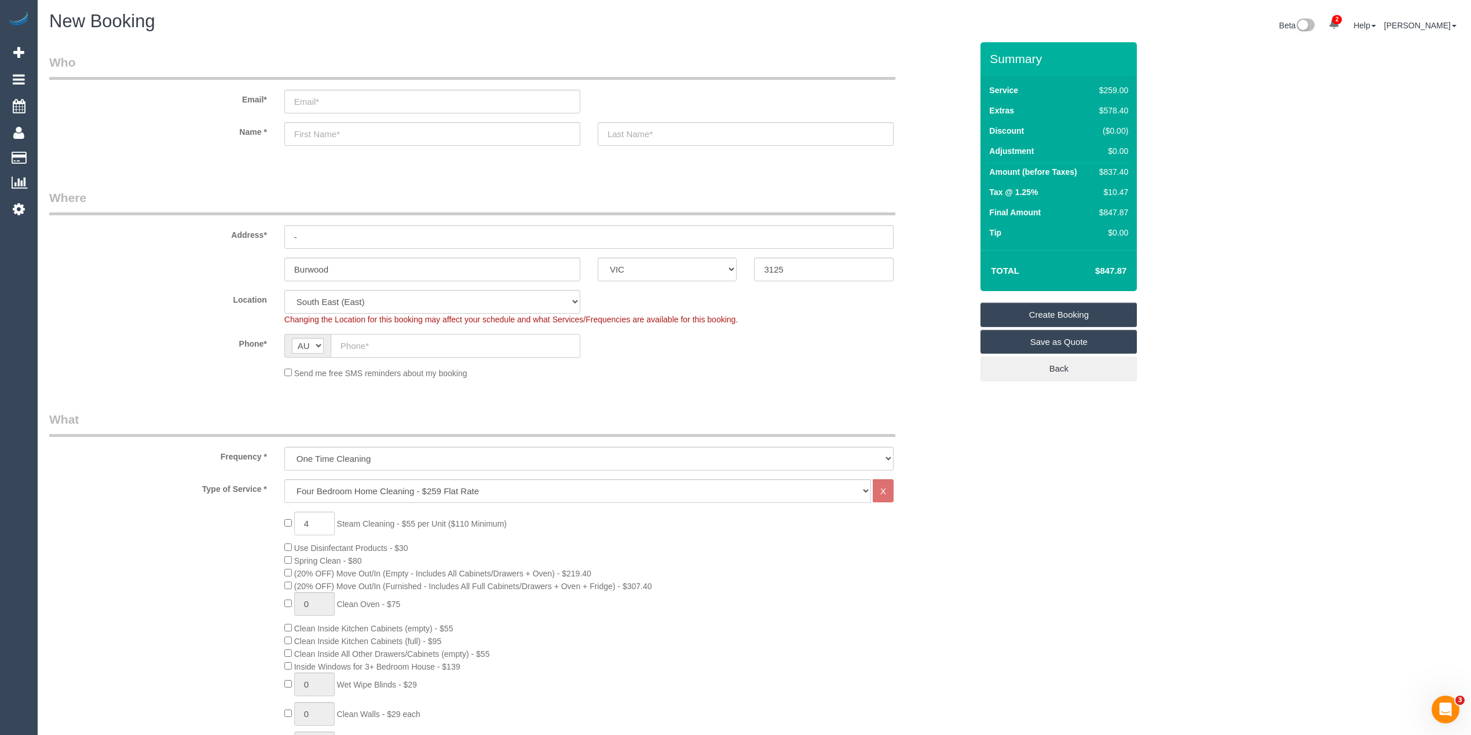
paste input "61 474 218 826"
drag, startPoint x: 352, startPoint y: 341, endPoint x: 332, endPoint y: 335, distance: 20.7
click at [334, 337] on input "61 474 218 826" at bounding box center [456, 346] width 250 height 24
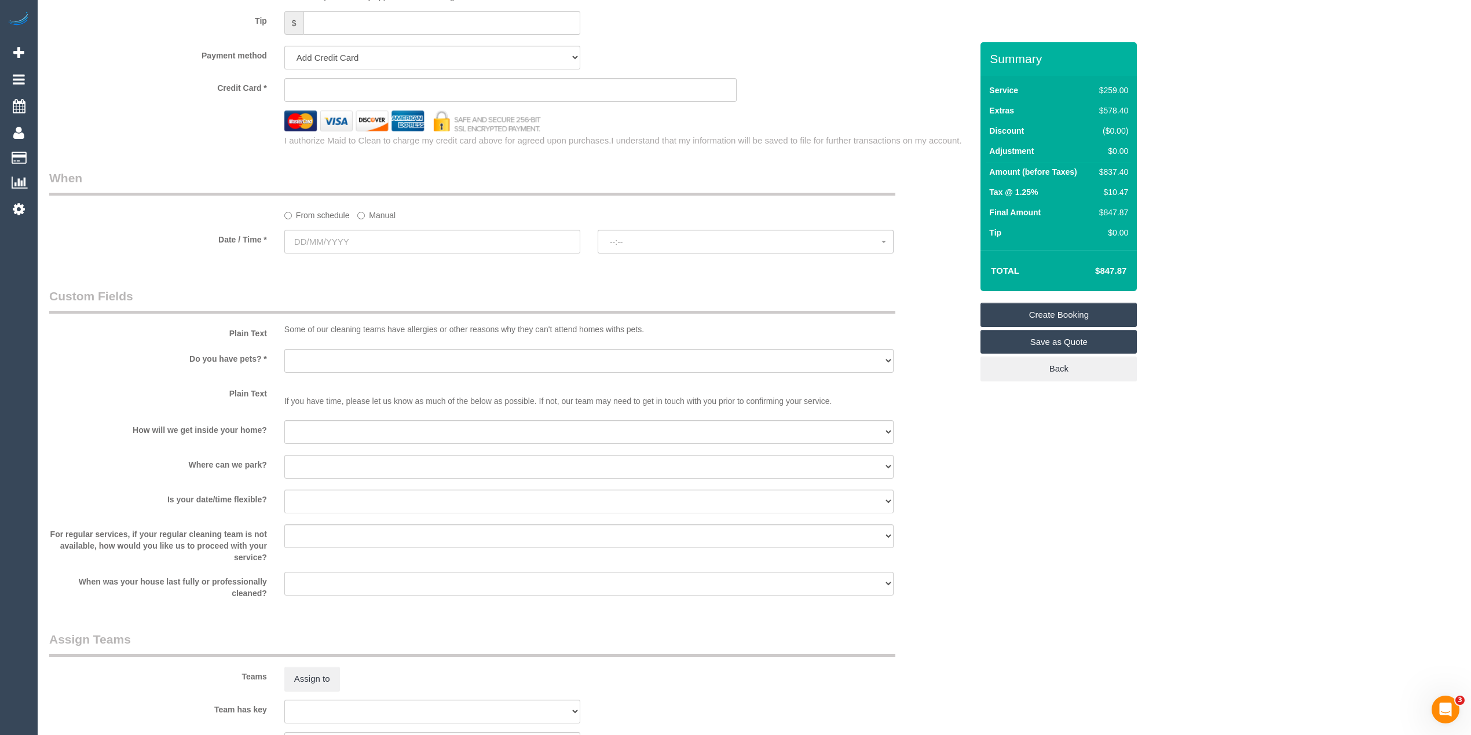
scroll to position [1423, 0]
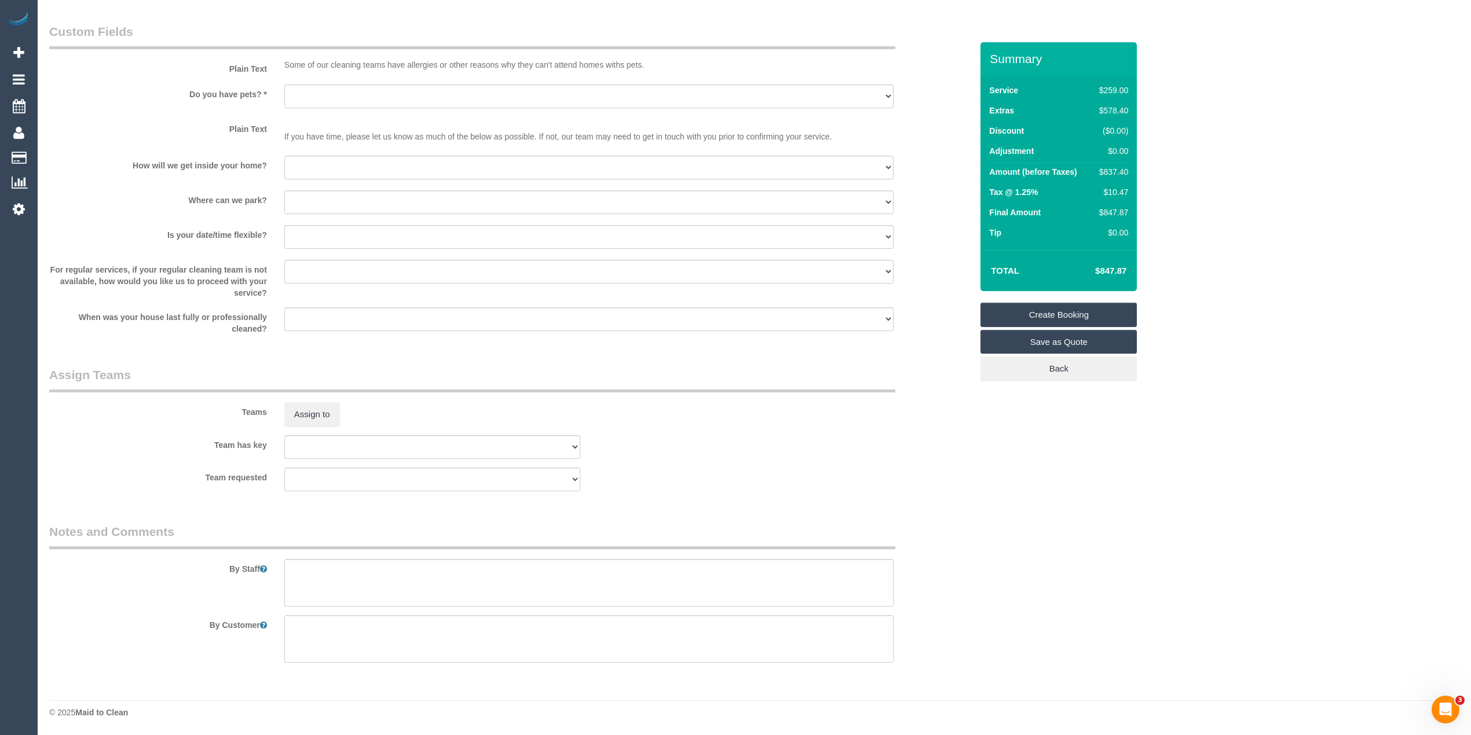
type input "0474 218 826"
click at [382, 598] on textarea at bounding box center [588, 582] width 609 height 47
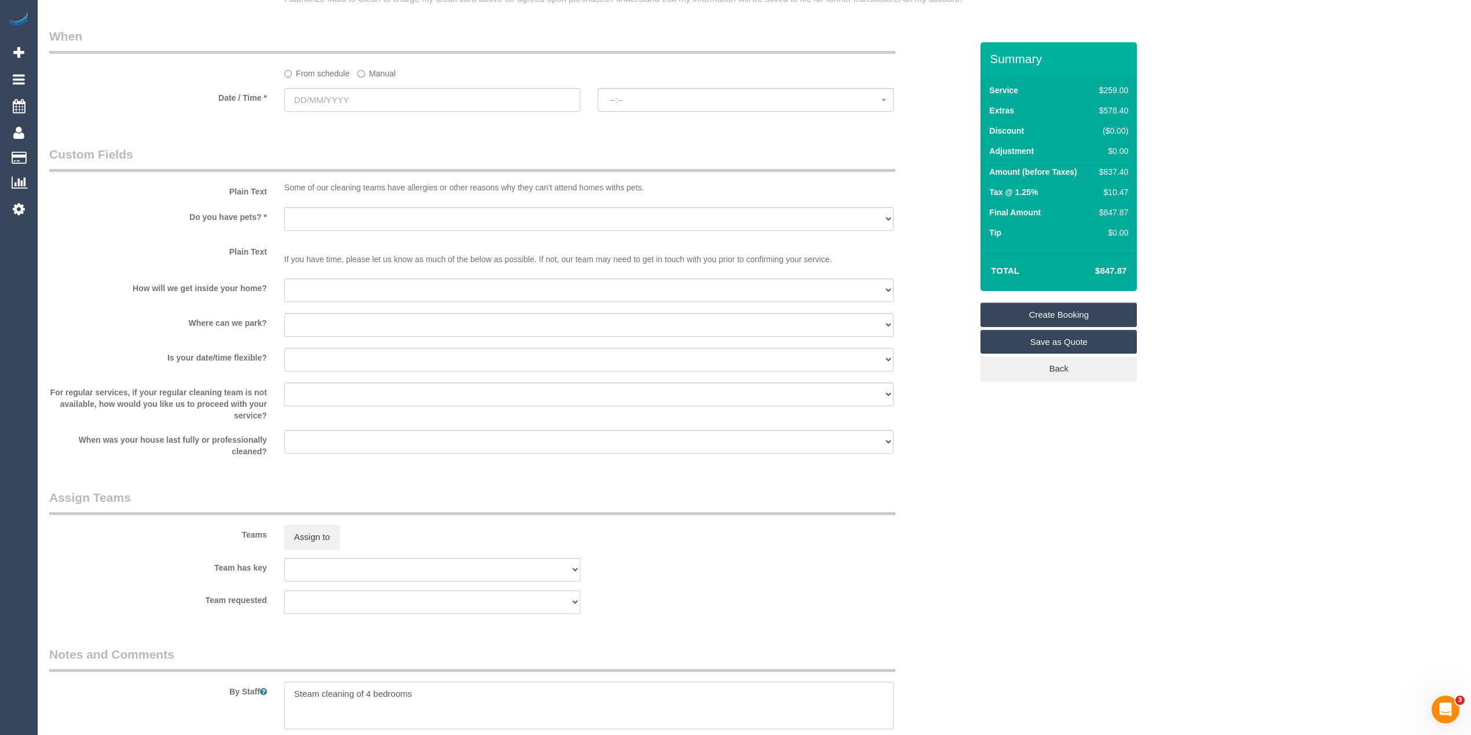
scroll to position [1037, 0]
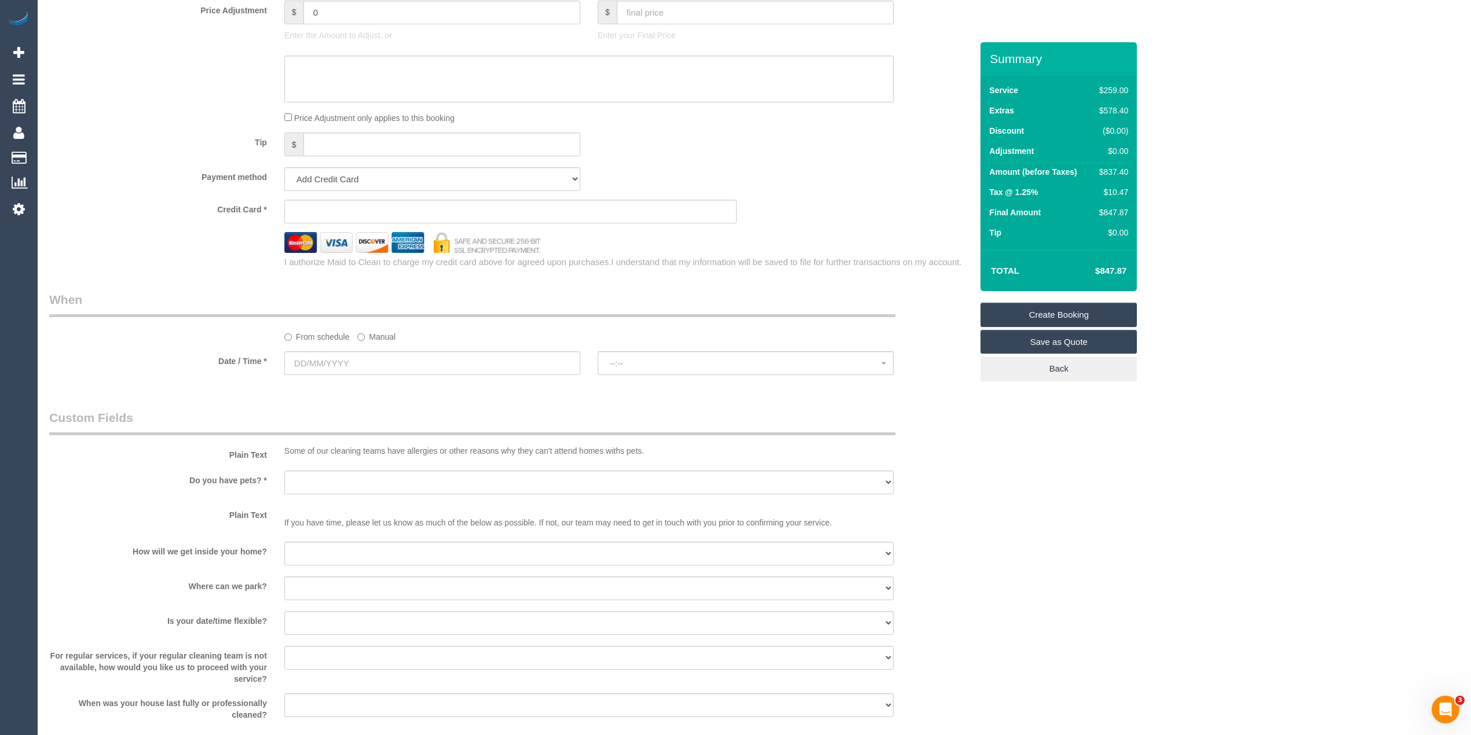
type textarea "Steam cleaning of 4 bedrooms"
click at [341, 355] on input "text" at bounding box center [432, 364] width 296 height 24
click at [426, 476] on link "27" at bounding box center [423, 482] width 19 height 16
type input "27/09/2025"
click at [668, 361] on span "--:--" at bounding box center [746, 363] width 272 height 9
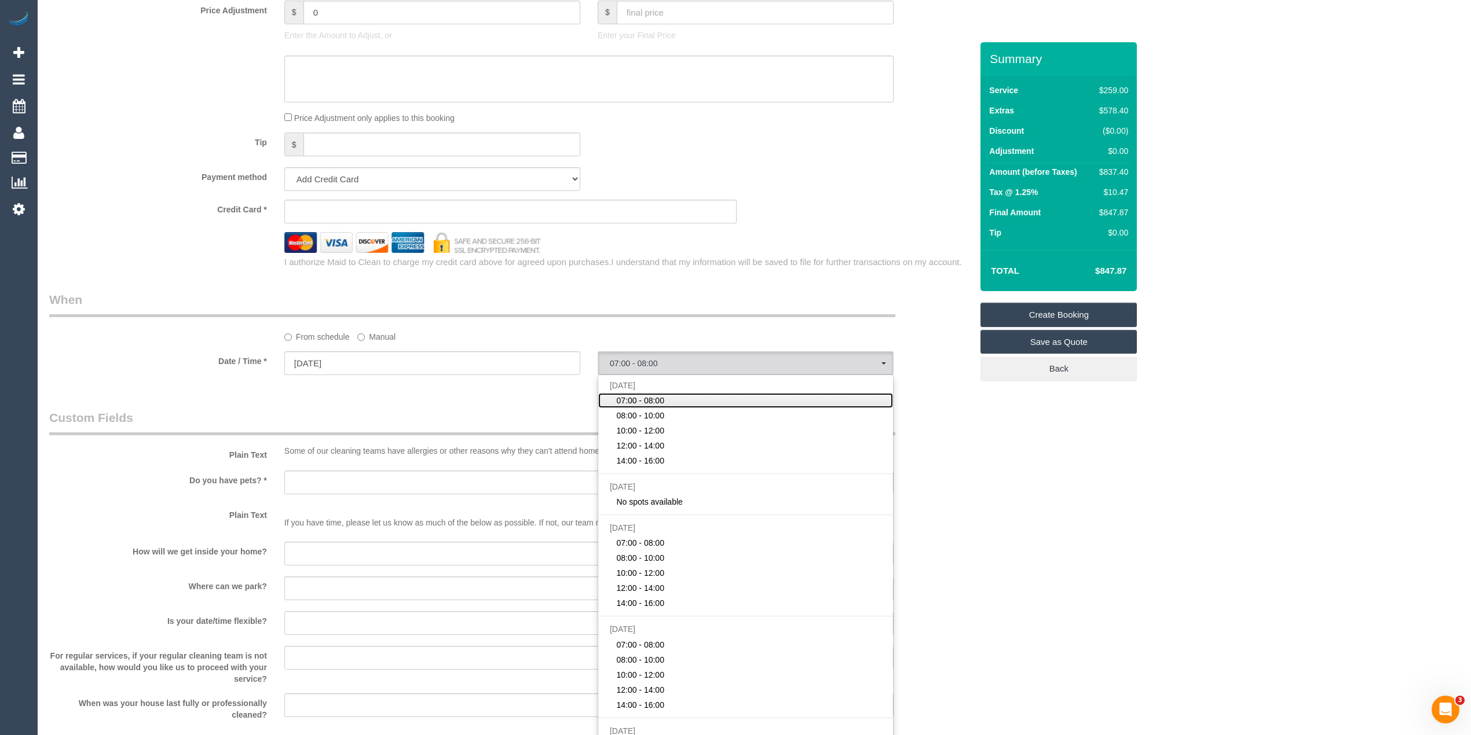
click at [661, 399] on span "07:00 - 08:00" at bounding box center [640, 401] width 48 height 12
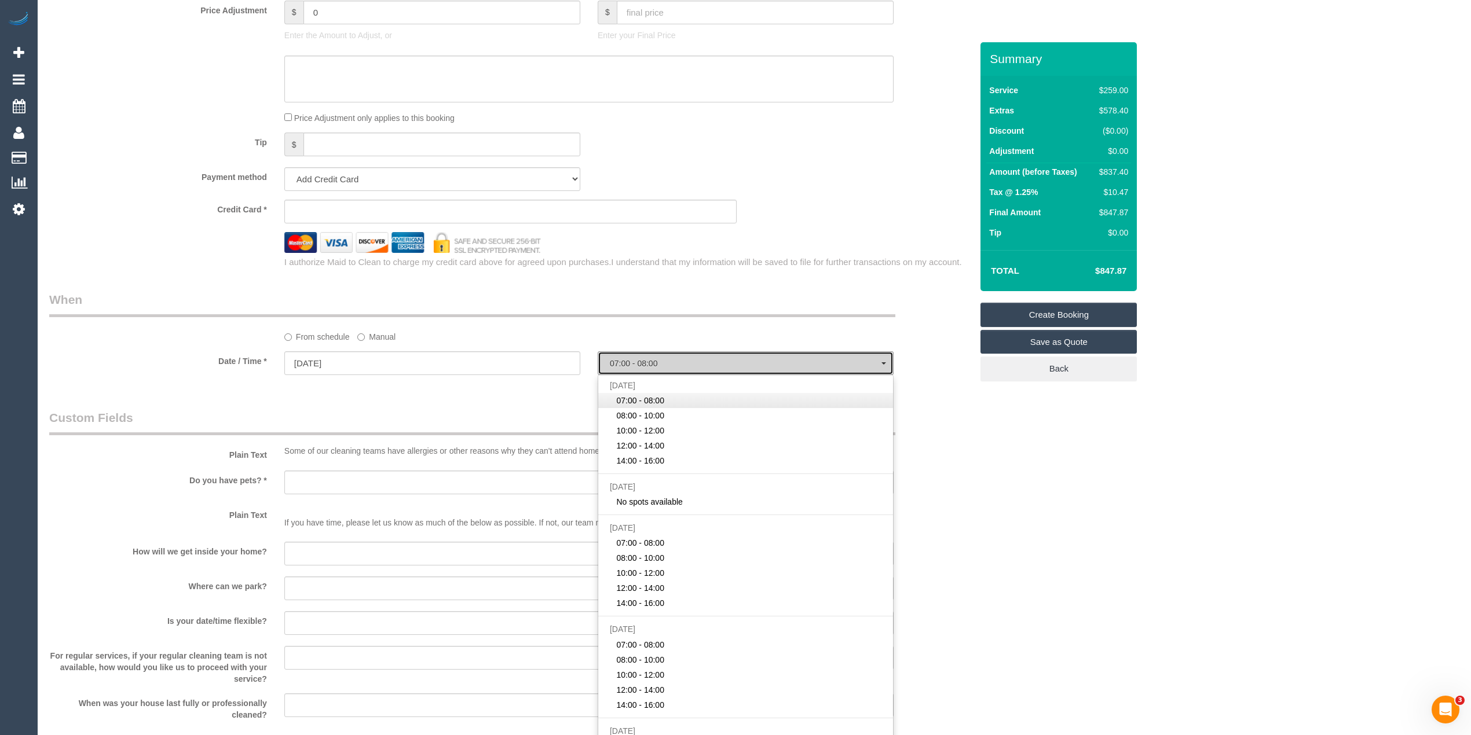
select select "spot1"
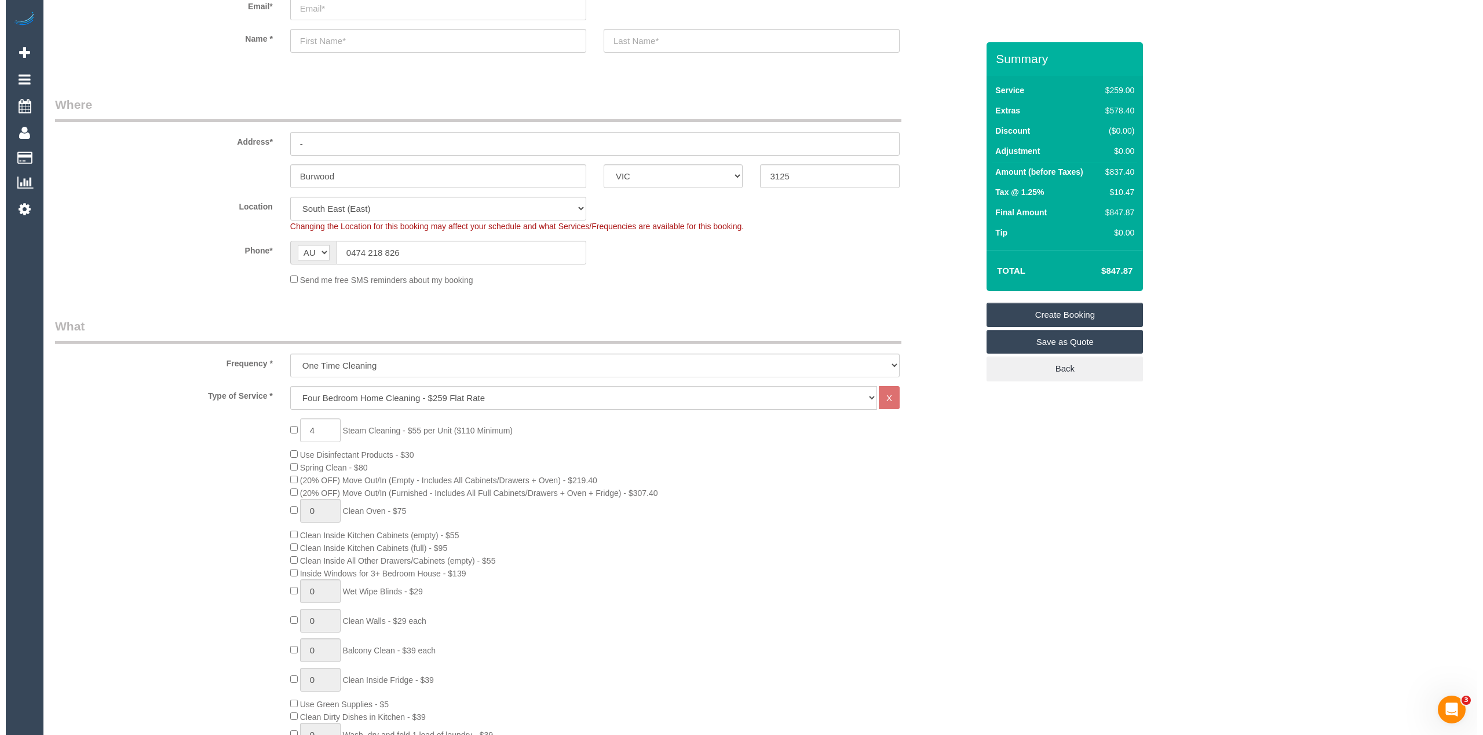
scroll to position [0, 0]
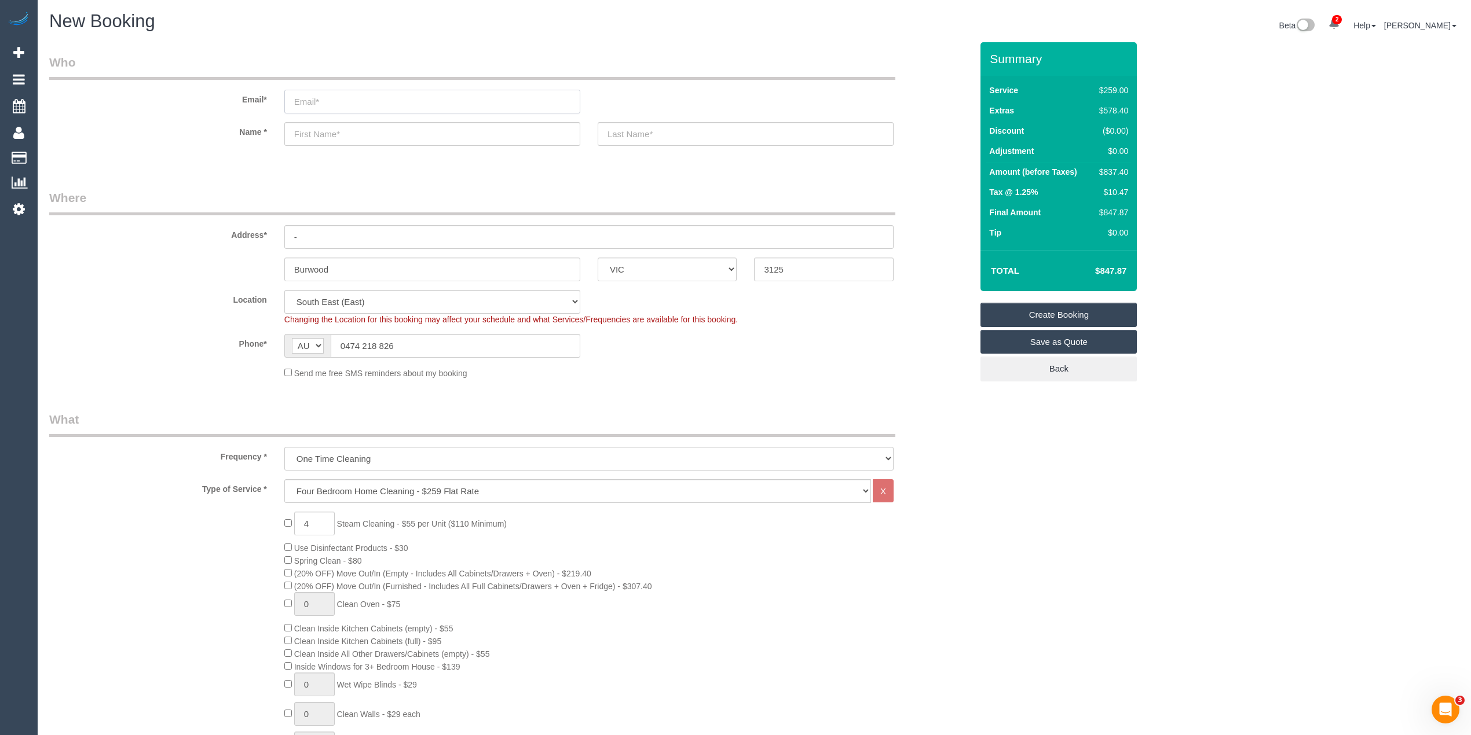
click at [330, 91] on input "email" at bounding box center [432, 102] width 296 height 24
click at [324, 107] on input "email" at bounding box center [432, 102] width 296 height 24
click at [318, 100] on input "email" at bounding box center [432, 102] width 296 height 24
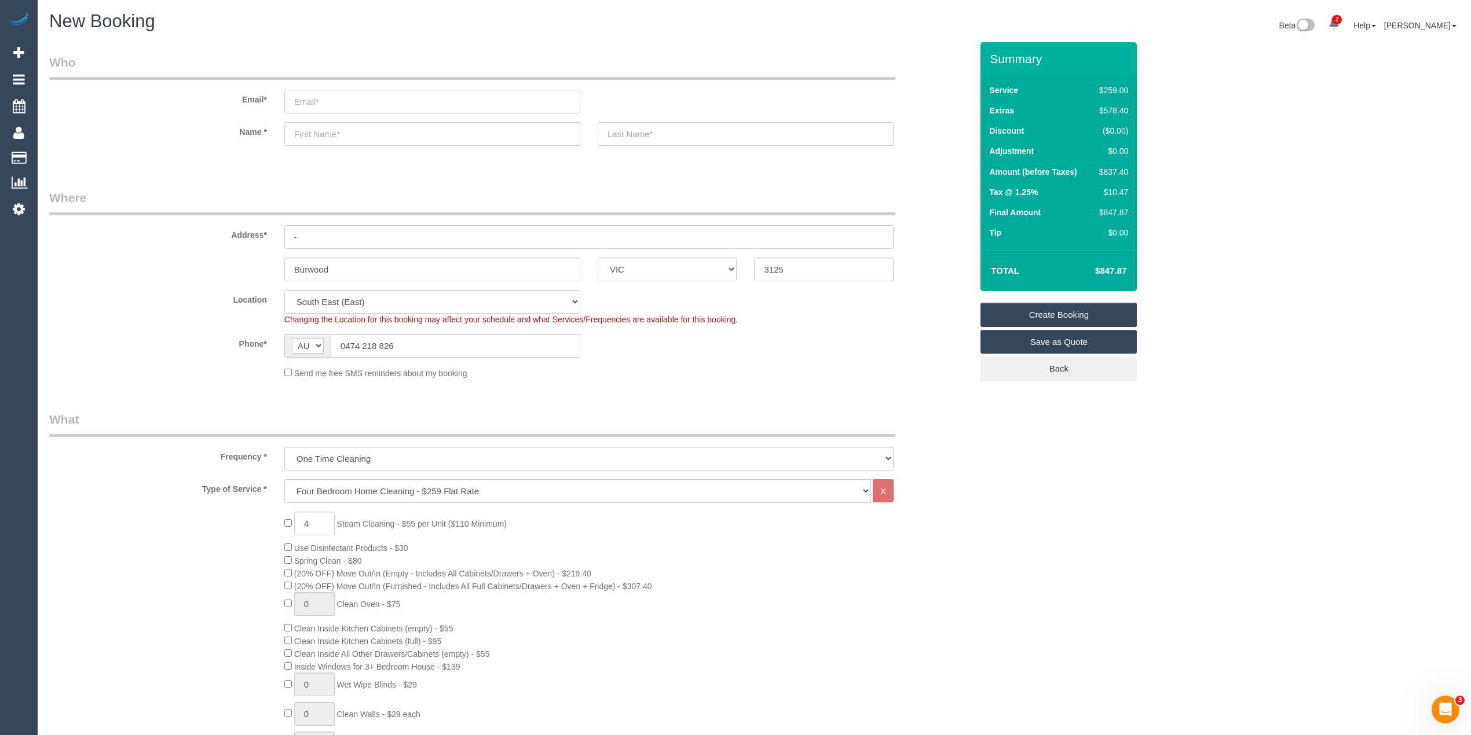
click at [318, 100] on input "email" at bounding box center [432, 102] width 296 height 24
drag, startPoint x: 317, startPoint y: 109, endPoint x: 313, endPoint y: 98, distance: 11.2
click at [317, 108] on input "email" at bounding box center [432, 102] width 296 height 24
click at [313, 98] on input "email" at bounding box center [432, 102] width 296 height 24
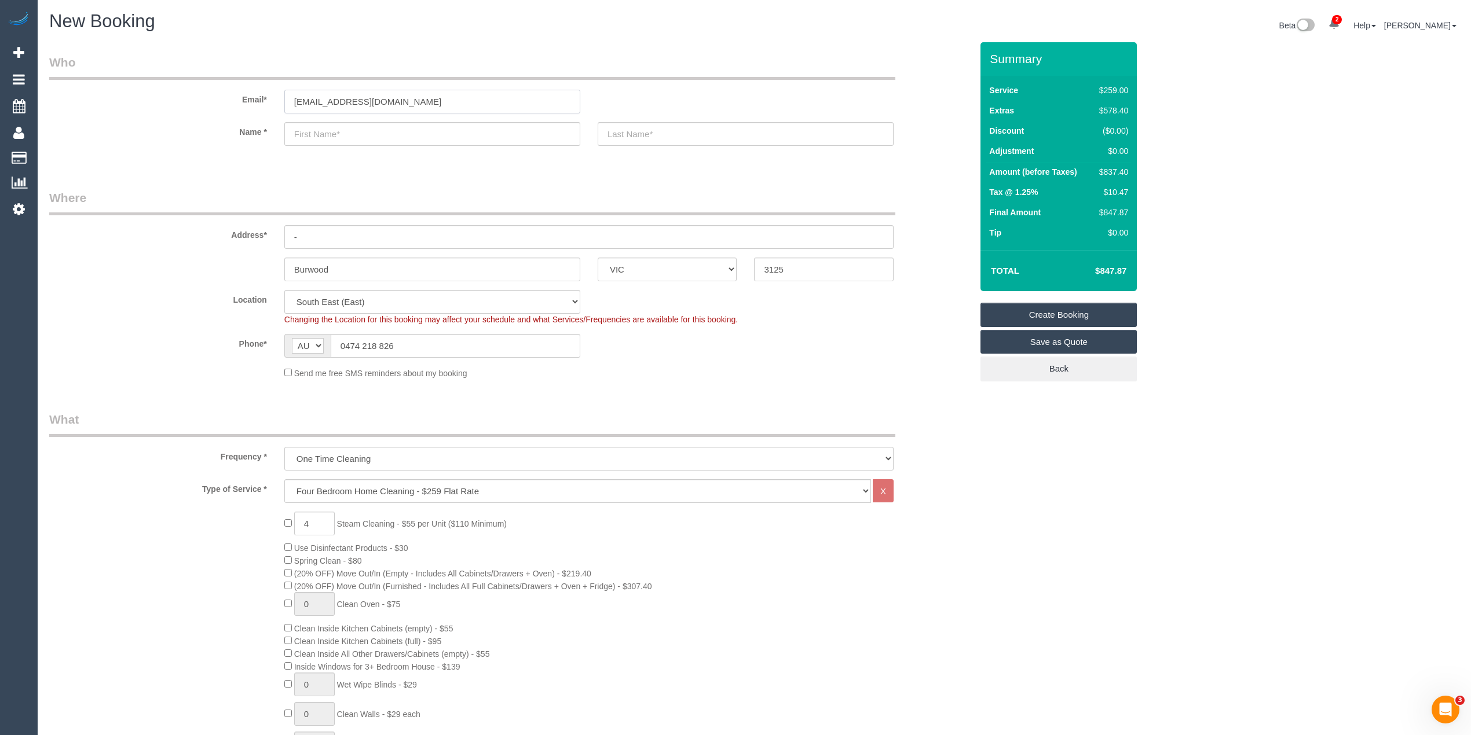
type input "sc0639@gmail.com"
click at [387, 136] on input "text" at bounding box center [432, 134] width 296 height 24
select select "spot22"
type input "Sejal"
click at [712, 134] on input "text" at bounding box center [746, 134] width 296 height 24
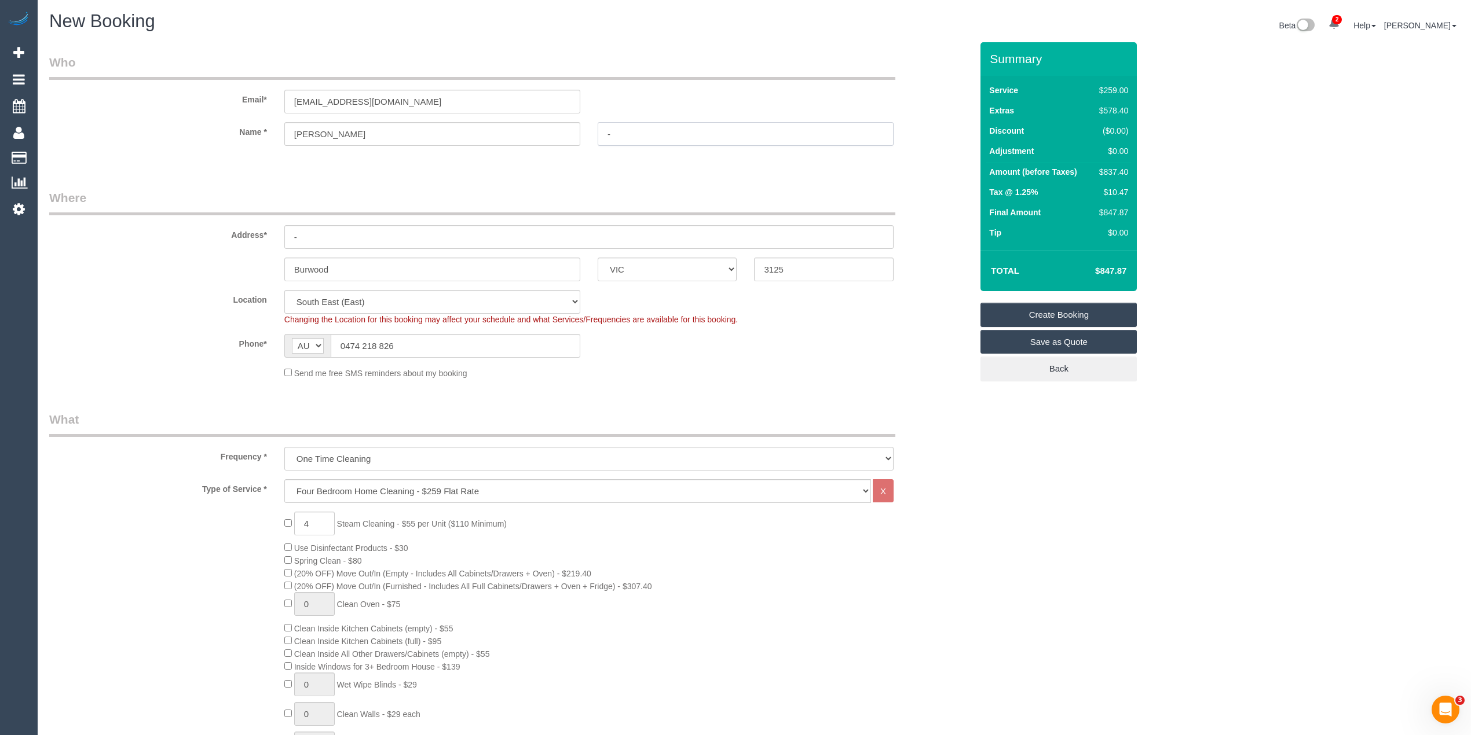
type input "-"
click at [1119, 341] on link "Save as Quote" at bounding box center [1058, 342] width 156 height 24
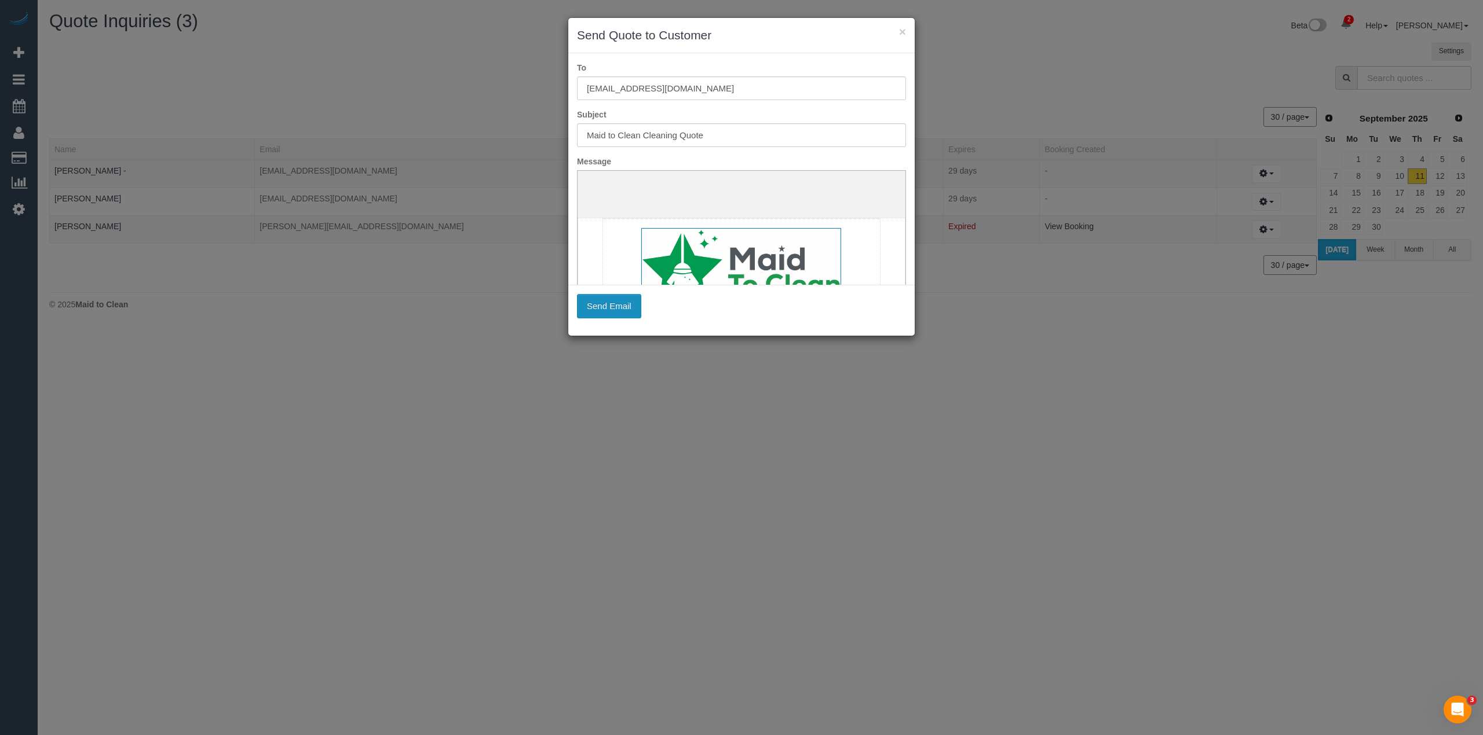
click at [624, 301] on button "Send Email" at bounding box center [609, 306] width 64 height 24
